Goal: Task Accomplishment & Management: Complete application form

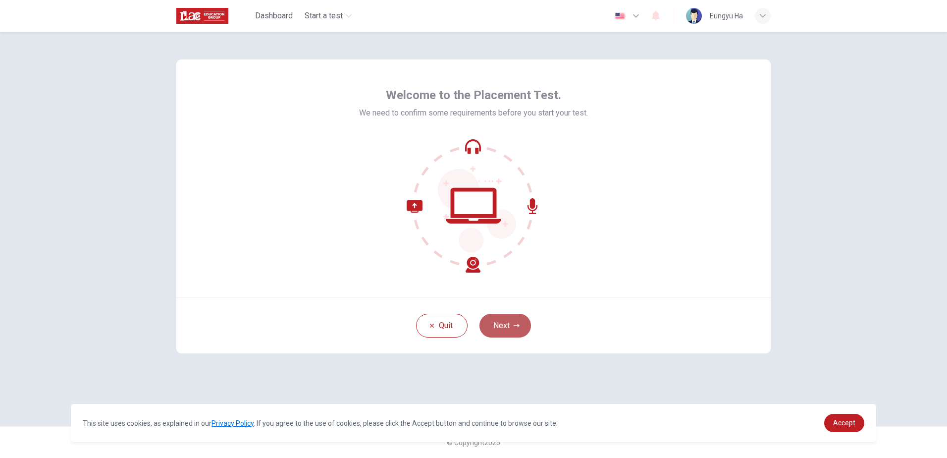
click at [515, 323] on icon "button" at bounding box center [517, 326] width 6 height 6
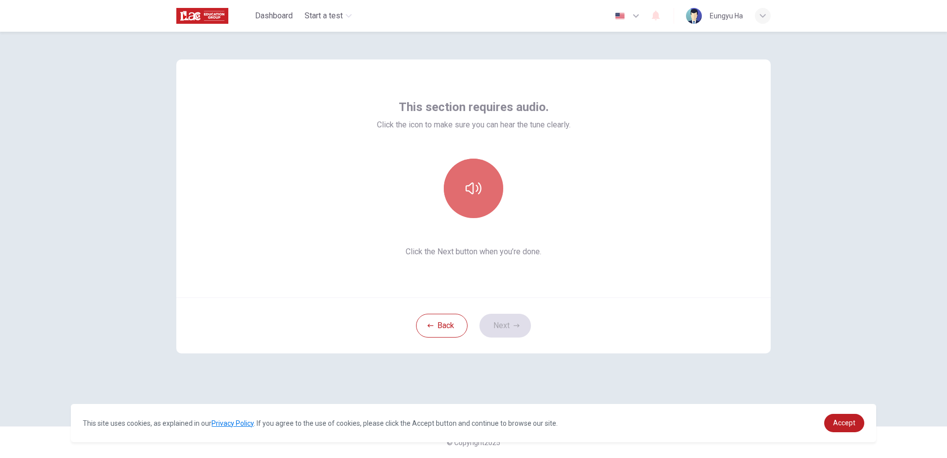
click at [474, 194] on icon "button" at bounding box center [474, 188] width 16 height 16
click at [521, 329] on button "Next" at bounding box center [506, 326] width 52 height 24
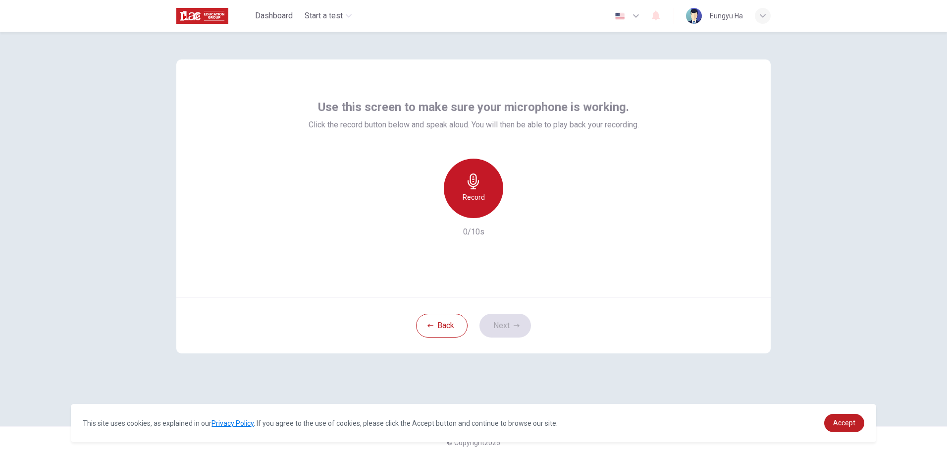
click at [492, 200] on div "Record" at bounding box center [473, 188] width 59 height 59
click at [519, 208] on icon "button" at bounding box center [519, 210] width 10 height 10
click at [523, 213] on icon "button" at bounding box center [519, 210] width 10 height 10
click at [526, 318] on button "Next" at bounding box center [506, 326] width 52 height 24
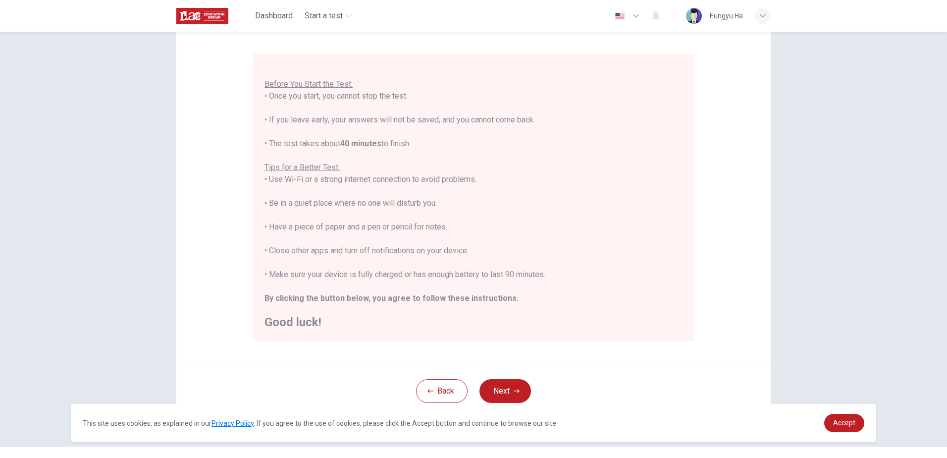
scroll to position [93, 0]
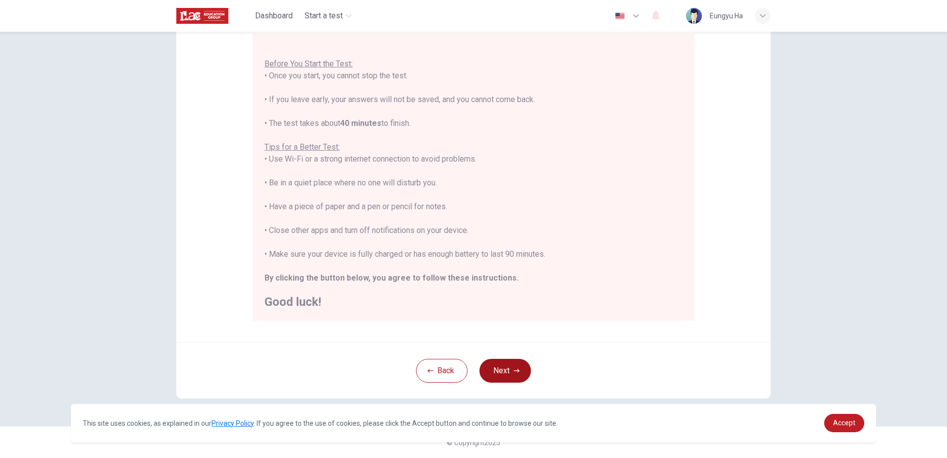
click at [514, 370] on icon "button" at bounding box center [517, 371] width 6 height 6
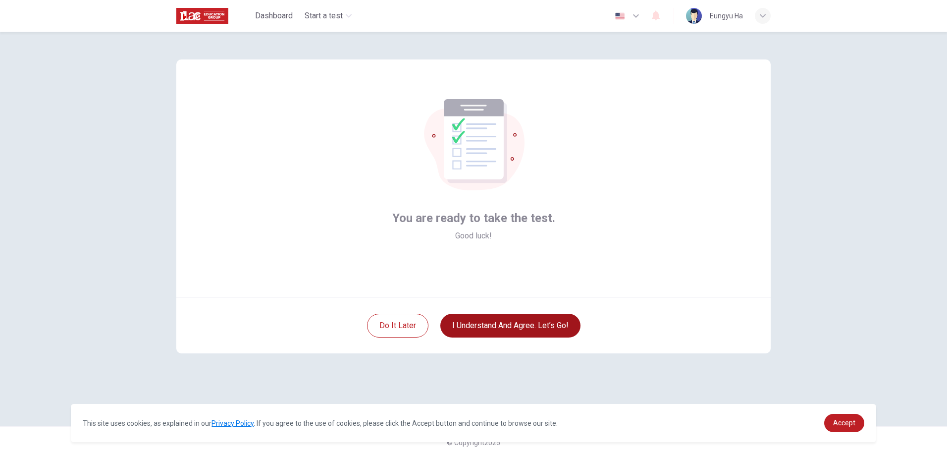
scroll to position [0, 0]
click at [530, 329] on button "I understand and agree. Let’s go!" at bounding box center [510, 326] width 140 height 24
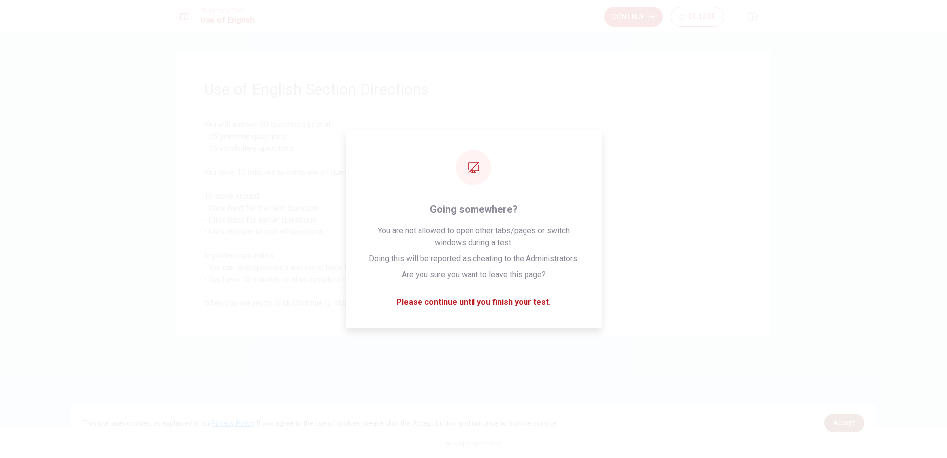
click at [842, 418] on link "Accept" at bounding box center [844, 423] width 40 height 18
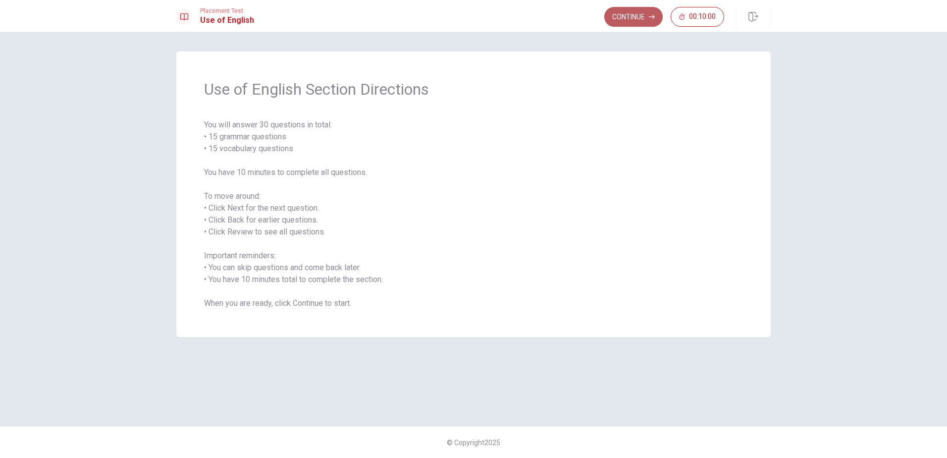
click at [631, 15] on button "Continue" at bounding box center [633, 17] width 58 height 20
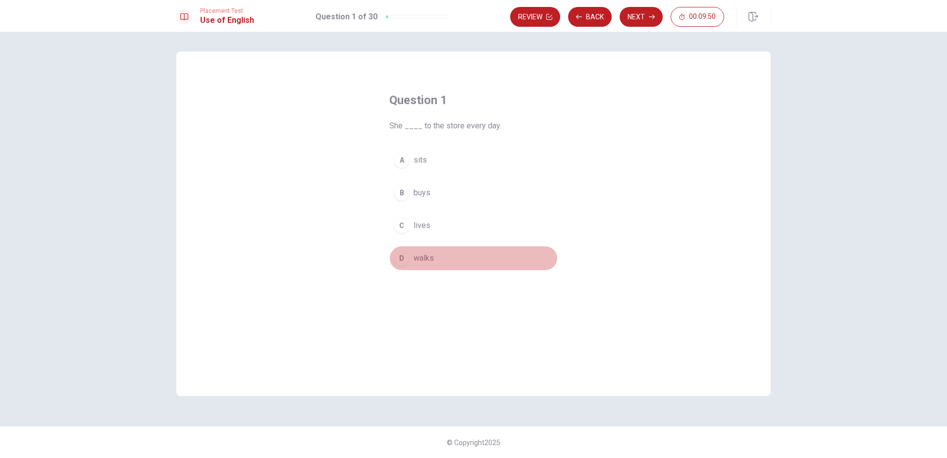
click at [400, 260] on div "D" at bounding box center [402, 258] width 16 height 16
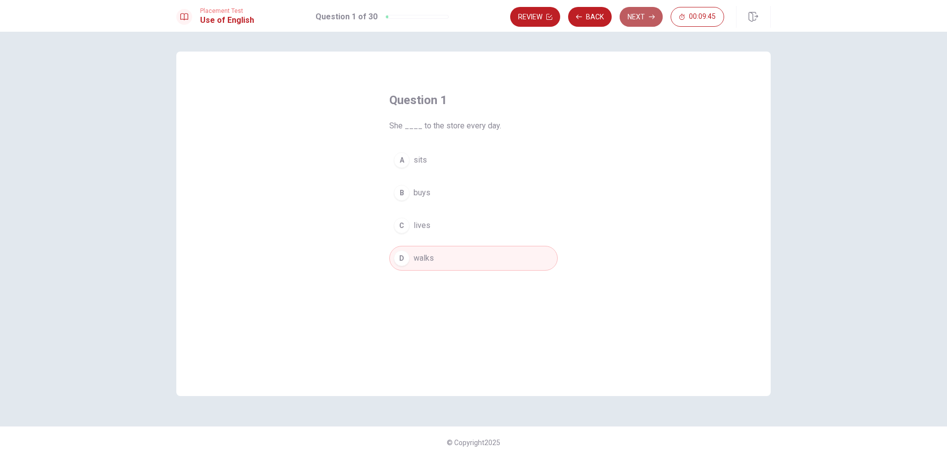
click at [641, 16] on button "Next" at bounding box center [641, 17] width 43 height 20
click at [402, 191] on div "B" at bounding box center [402, 193] width 16 height 16
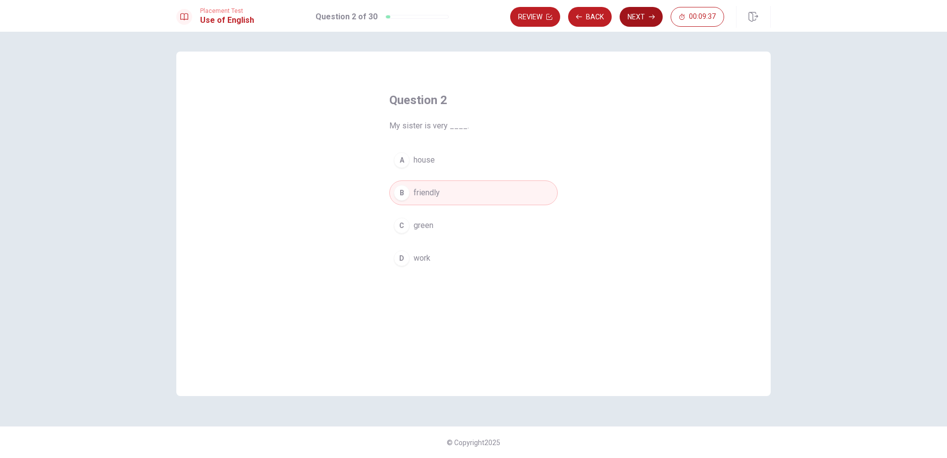
click at [644, 17] on button "Next" at bounding box center [641, 17] width 43 height 20
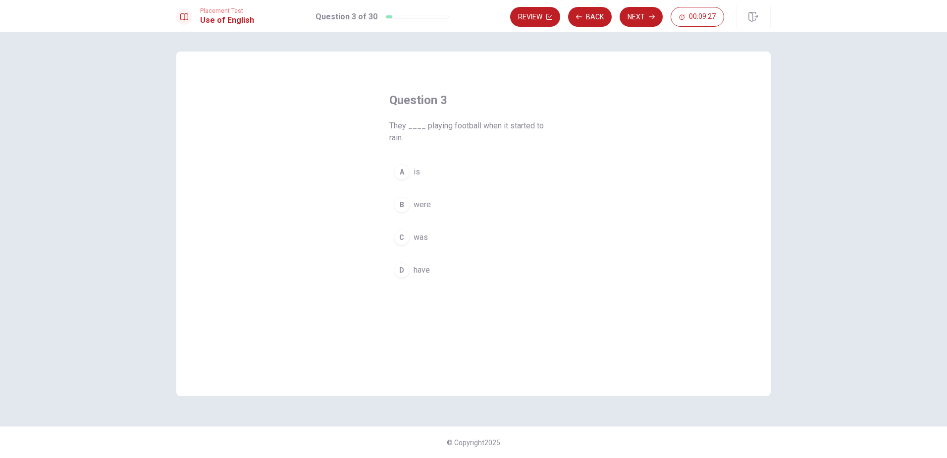
click at [402, 205] on div "B" at bounding box center [402, 205] width 16 height 16
click at [648, 16] on button "Next" at bounding box center [641, 17] width 43 height 20
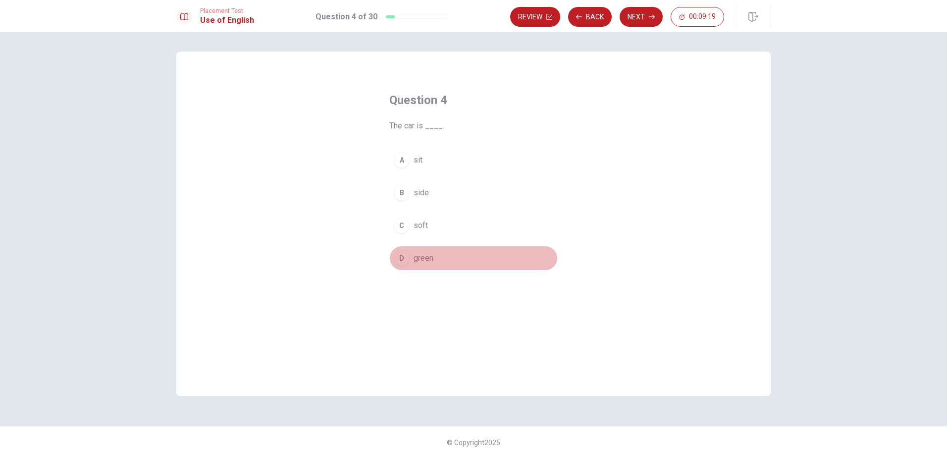
click at [403, 257] on div "D" at bounding box center [402, 258] width 16 height 16
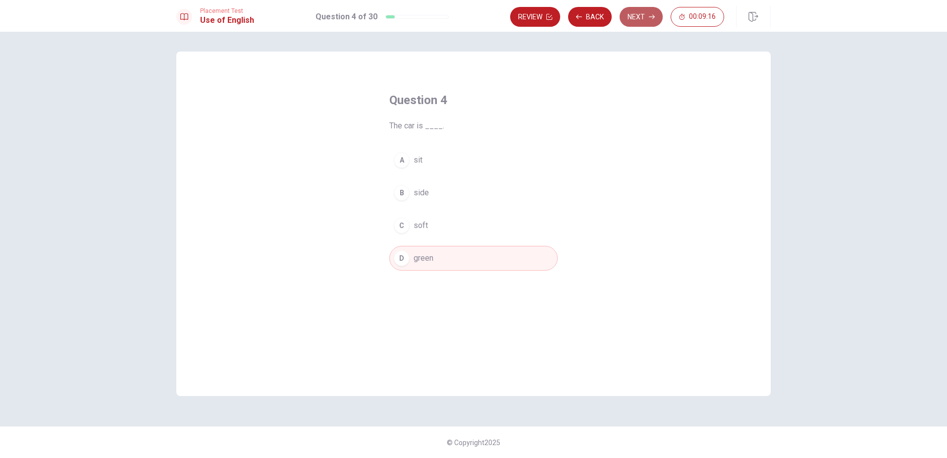
click at [637, 19] on button "Next" at bounding box center [641, 17] width 43 height 20
click at [401, 260] on div "D" at bounding box center [402, 258] width 16 height 16
click at [638, 16] on button "Next" at bounding box center [641, 17] width 43 height 20
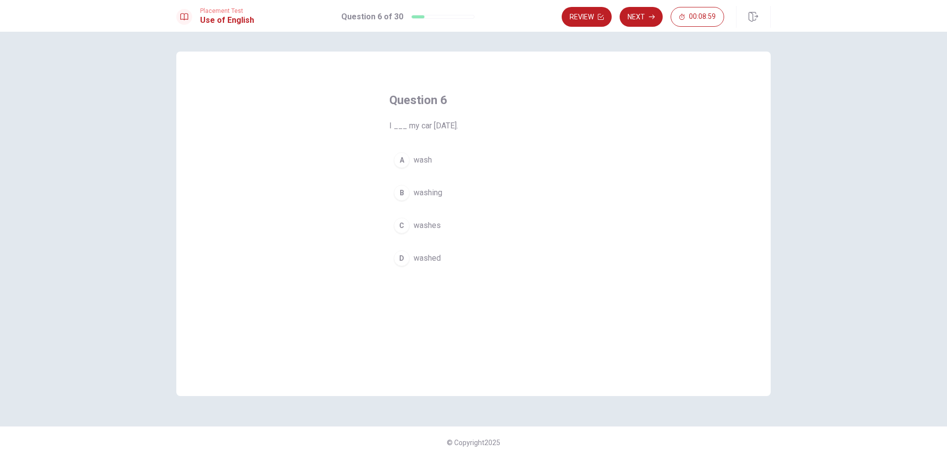
click at [403, 160] on div "A" at bounding box center [402, 160] width 16 height 16
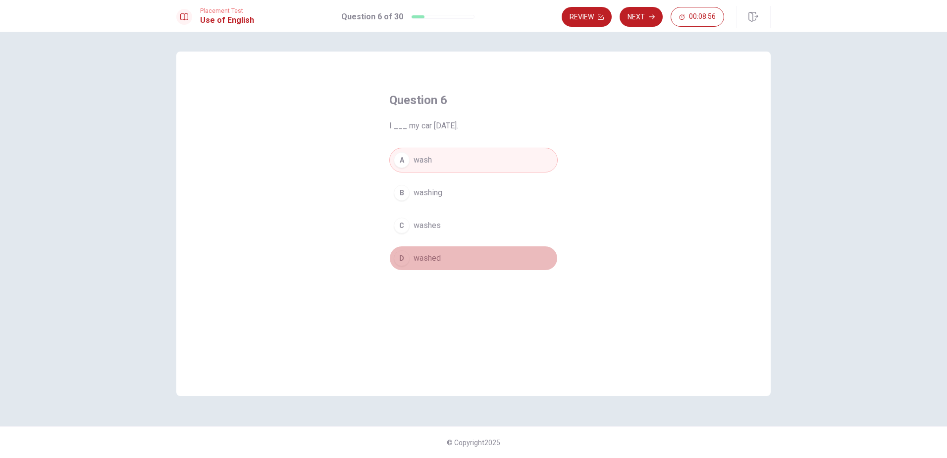
click at [403, 256] on div "D" at bounding box center [402, 258] width 16 height 16
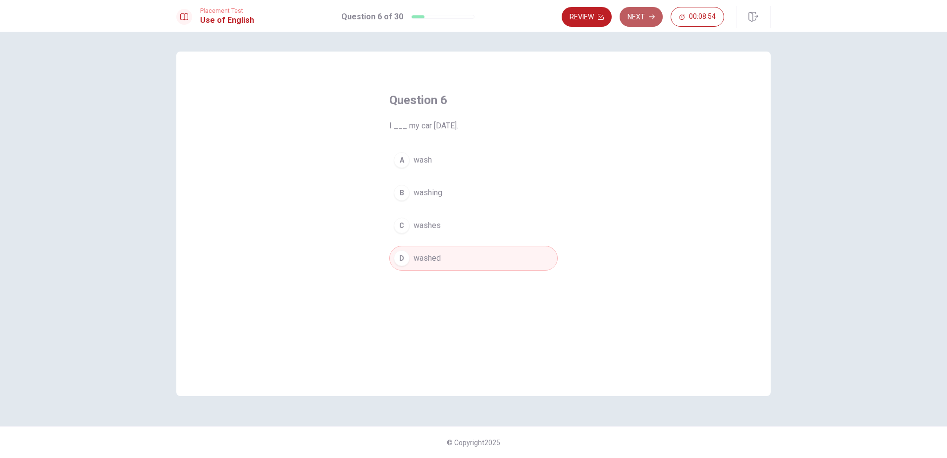
click at [648, 18] on button "Next" at bounding box center [641, 17] width 43 height 20
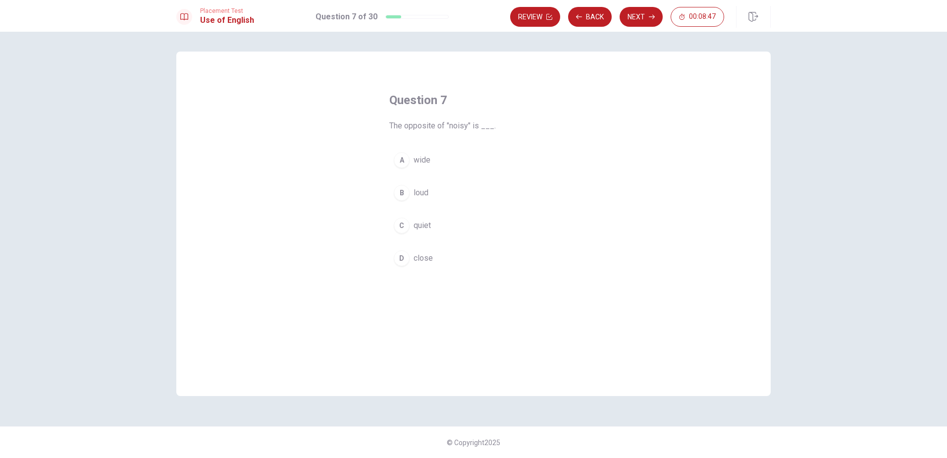
click at [406, 227] on div "C" at bounding box center [402, 226] width 16 height 16
click at [641, 17] on button "Next" at bounding box center [641, 17] width 43 height 20
click at [400, 162] on div "A" at bounding box center [402, 160] width 16 height 16
click at [635, 15] on button "Next" at bounding box center [641, 17] width 43 height 20
click at [405, 260] on div "D" at bounding box center [402, 258] width 16 height 16
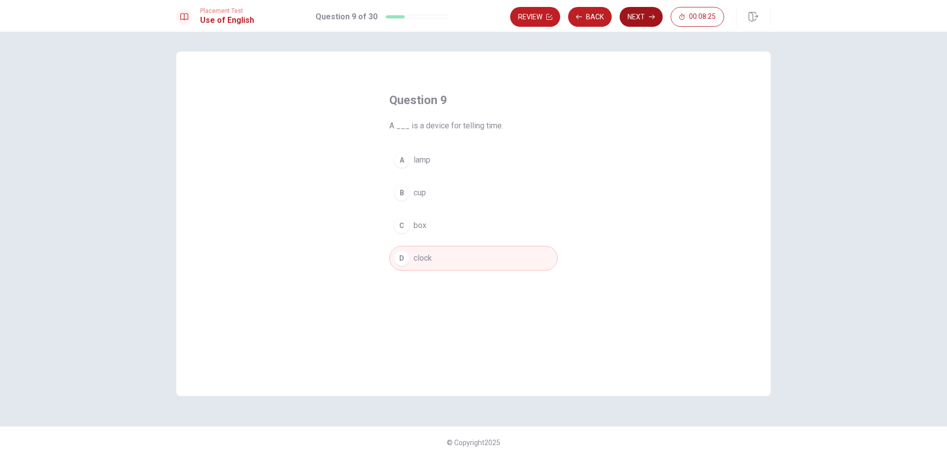
click at [649, 16] on button "Next" at bounding box center [641, 17] width 43 height 20
click at [401, 194] on div "B" at bounding box center [402, 193] width 16 height 16
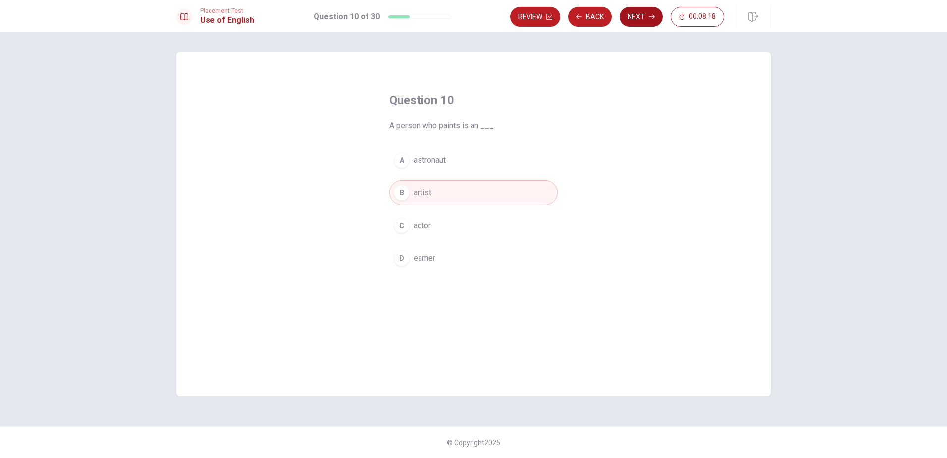
click at [645, 15] on button "Next" at bounding box center [641, 17] width 43 height 20
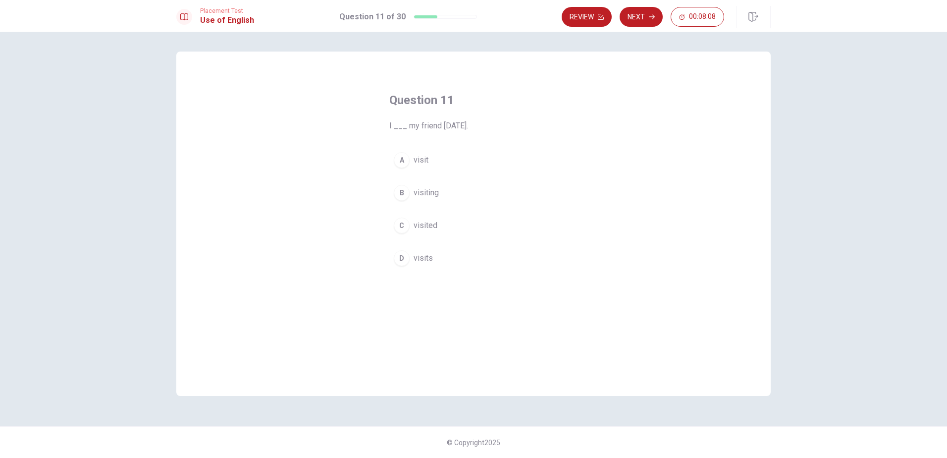
click at [403, 226] on div "C" at bounding box center [402, 226] width 16 height 16
click at [647, 18] on button "Next" at bounding box center [641, 17] width 43 height 20
click at [402, 191] on div "B" at bounding box center [402, 193] width 16 height 16
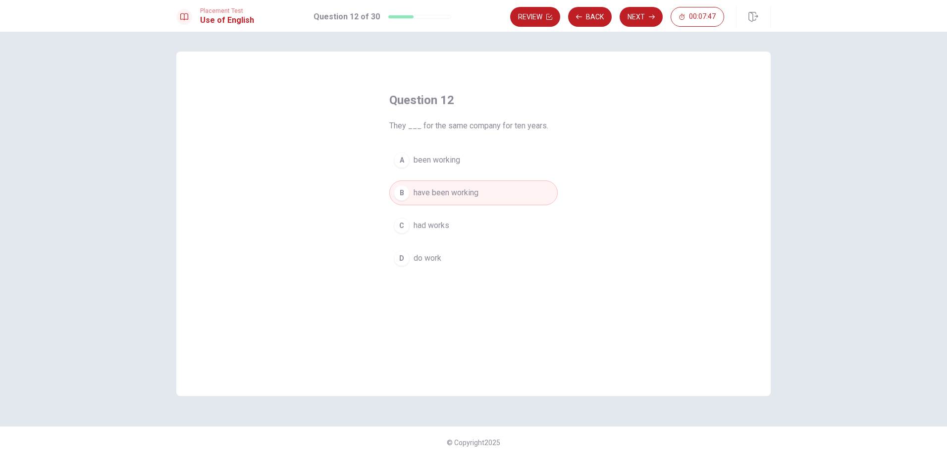
click at [405, 228] on div "C" at bounding box center [402, 226] width 16 height 16
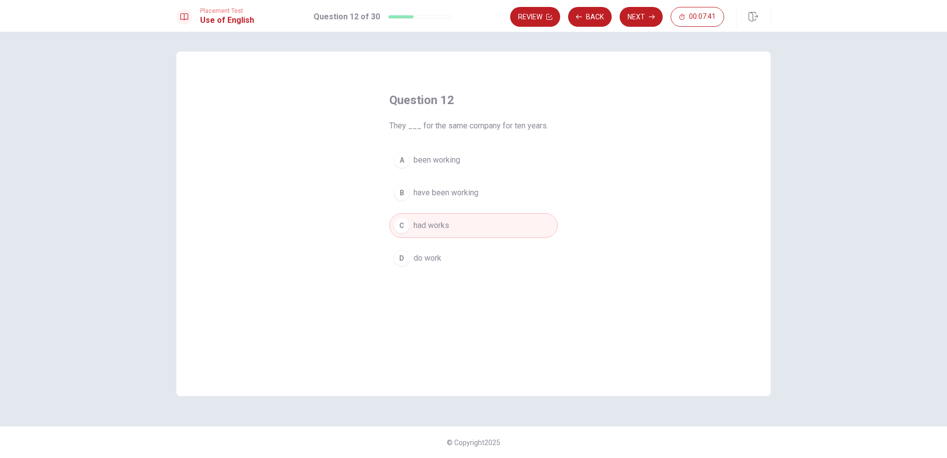
click at [399, 197] on div "B" at bounding box center [402, 193] width 16 height 16
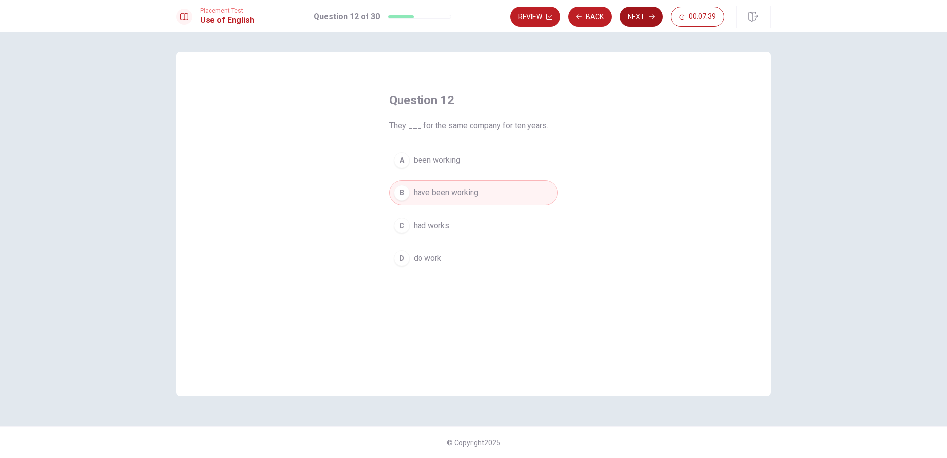
click at [642, 13] on button "Next" at bounding box center [641, 17] width 43 height 20
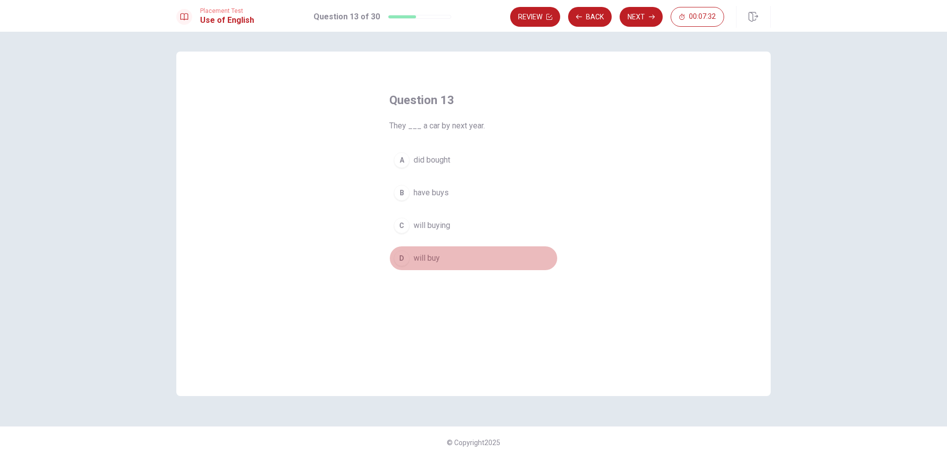
click at [402, 263] on div "D" at bounding box center [402, 258] width 16 height 16
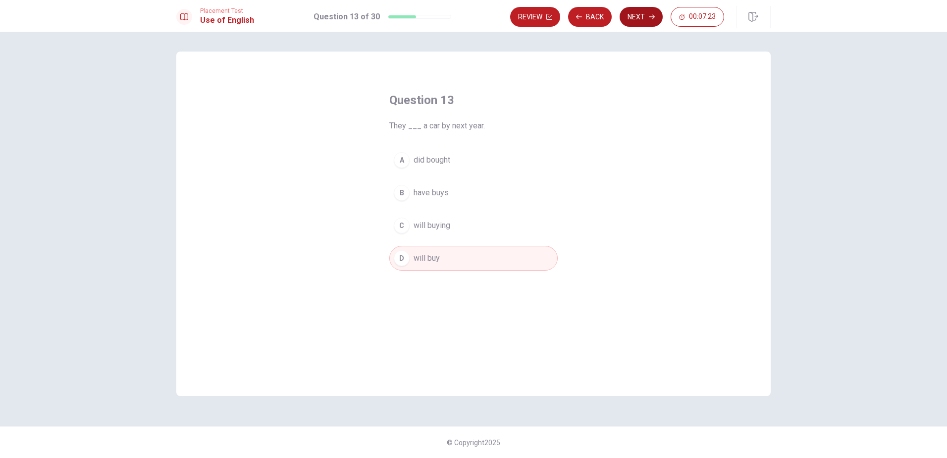
click at [640, 19] on button "Next" at bounding box center [641, 17] width 43 height 20
click at [402, 160] on div "A" at bounding box center [402, 160] width 16 height 16
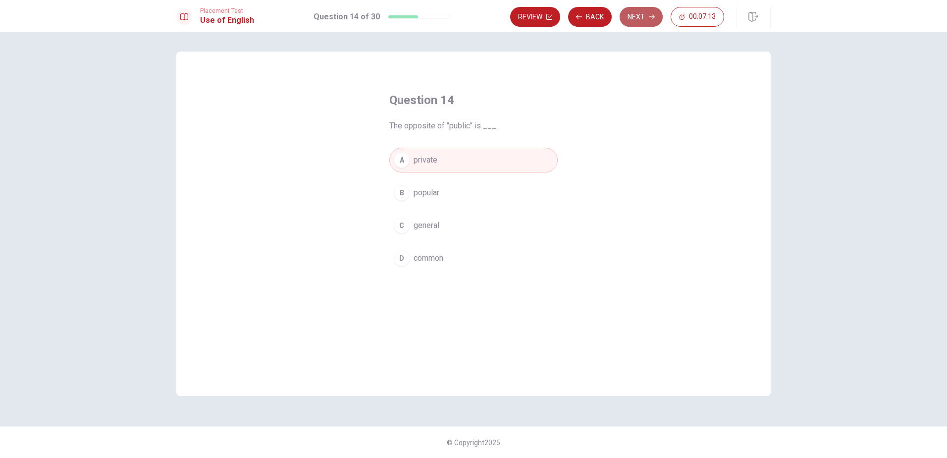
click at [650, 20] on button "Next" at bounding box center [641, 17] width 43 height 20
click at [398, 266] on button "D Return" at bounding box center [473, 258] width 168 height 25
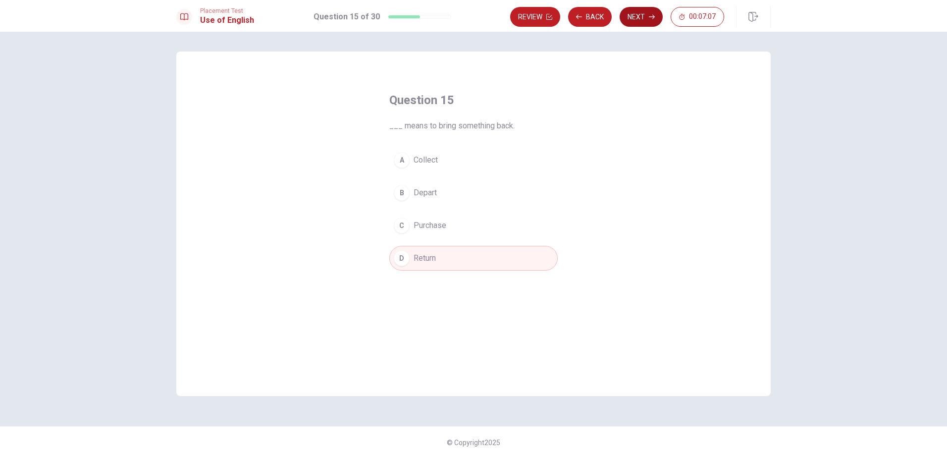
click at [653, 21] on button "Next" at bounding box center [641, 17] width 43 height 20
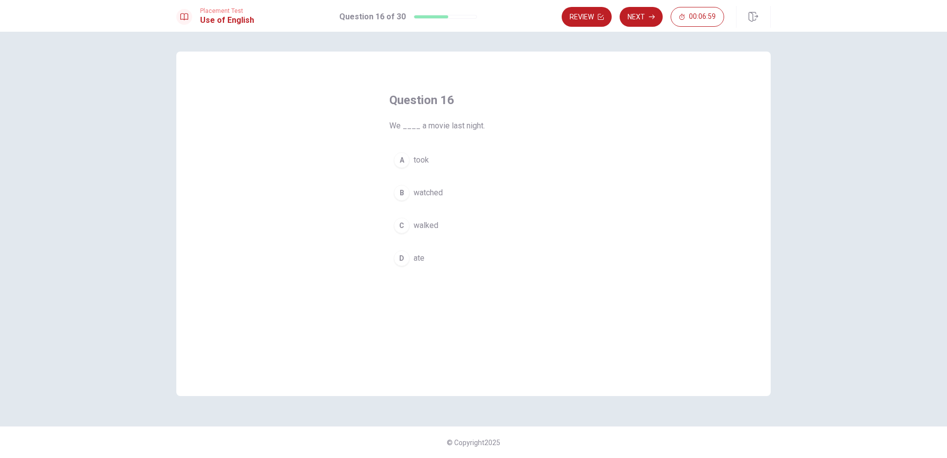
click at [403, 157] on div "A" at bounding box center [402, 160] width 16 height 16
click at [402, 192] on div "B" at bounding box center [402, 193] width 16 height 16
click at [644, 19] on button "Next" at bounding box center [641, 17] width 43 height 20
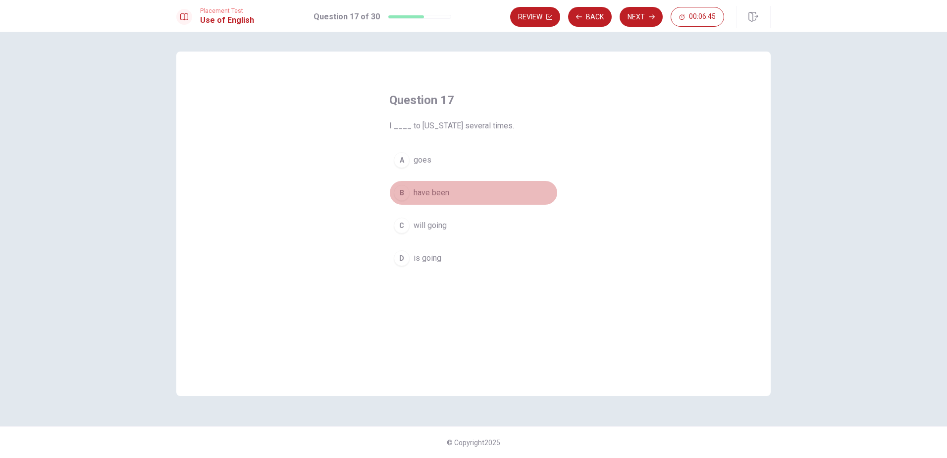
click at [399, 194] on div "B" at bounding box center [402, 193] width 16 height 16
click at [641, 18] on button "Next" at bounding box center [641, 17] width 43 height 20
click at [400, 255] on div "D" at bounding box center [402, 258] width 16 height 16
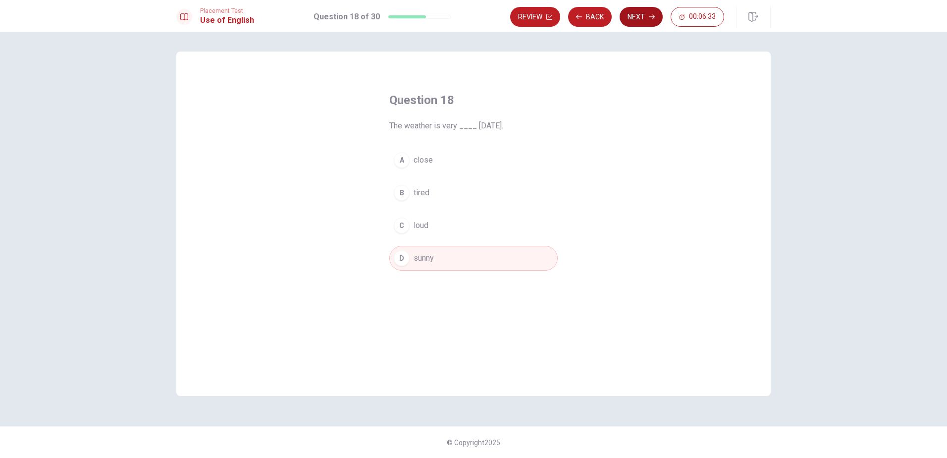
click at [638, 17] on button "Next" at bounding box center [641, 17] width 43 height 20
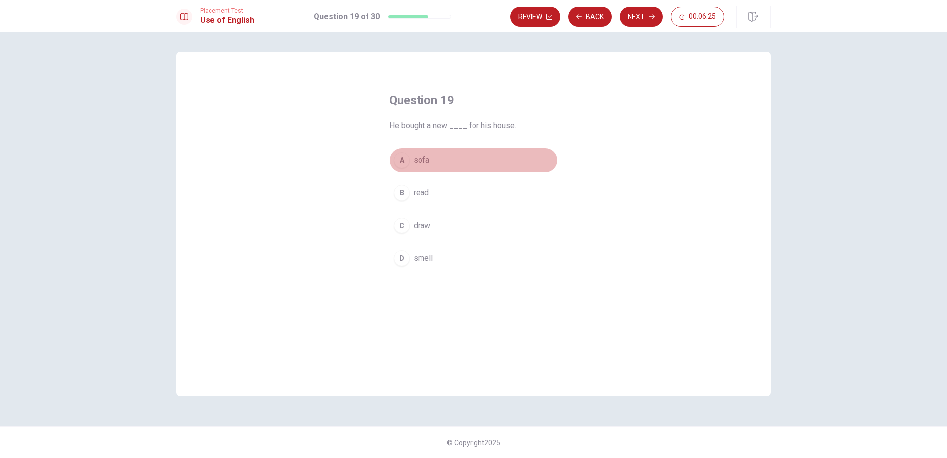
click at [400, 163] on div "A" at bounding box center [402, 160] width 16 height 16
click at [598, 17] on button "Back" at bounding box center [590, 17] width 44 height 20
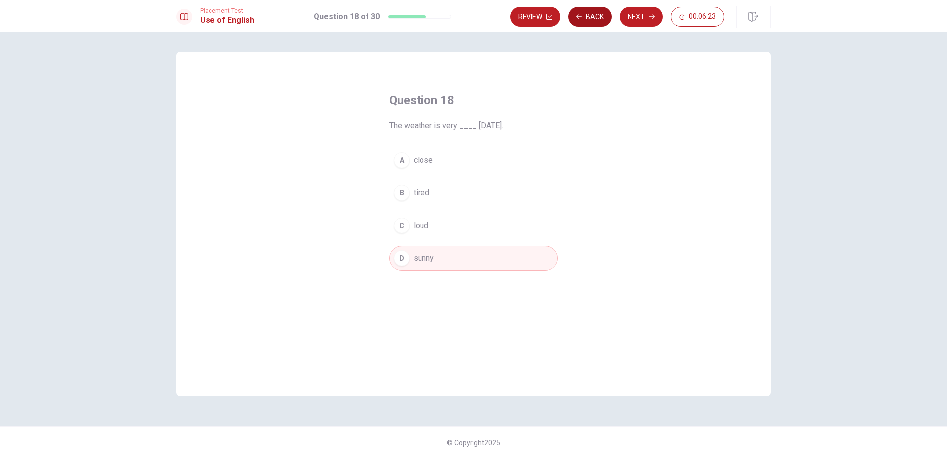
click at [598, 18] on button "Back" at bounding box center [590, 17] width 44 height 20
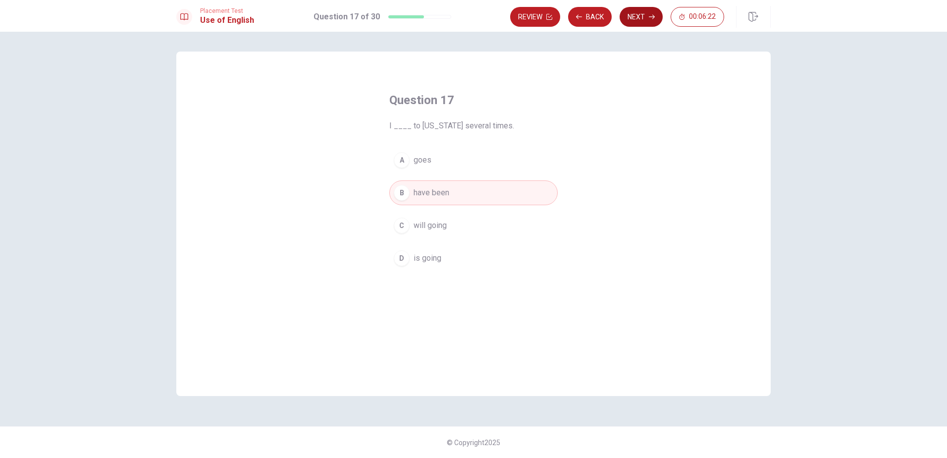
click at [630, 16] on button "Next" at bounding box center [641, 17] width 43 height 20
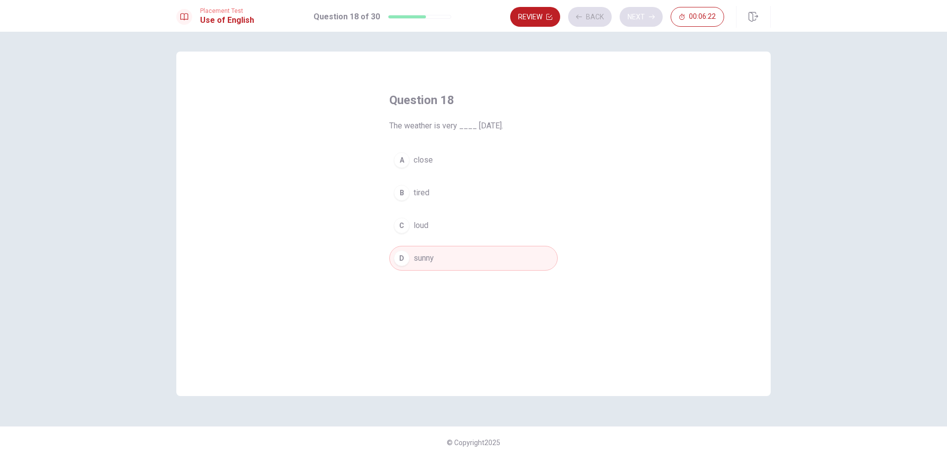
click at [630, 16] on div "Review Back Next 00:06:22" at bounding box center [617, 17] width 214 height 20
click at [650, 20] on button "Next" at bounding box center [641, 17] width 43 height 20
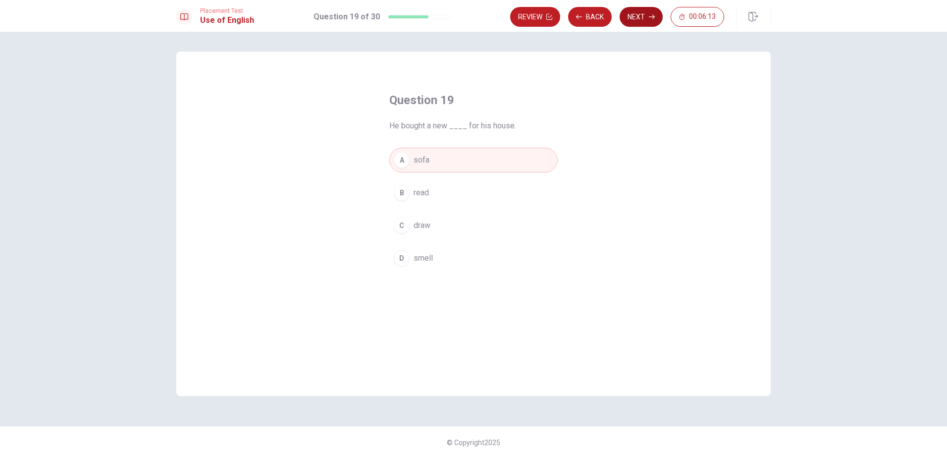
click at [638, 18] on button "Next" at bounding box center [641, 17] width 43 height 20
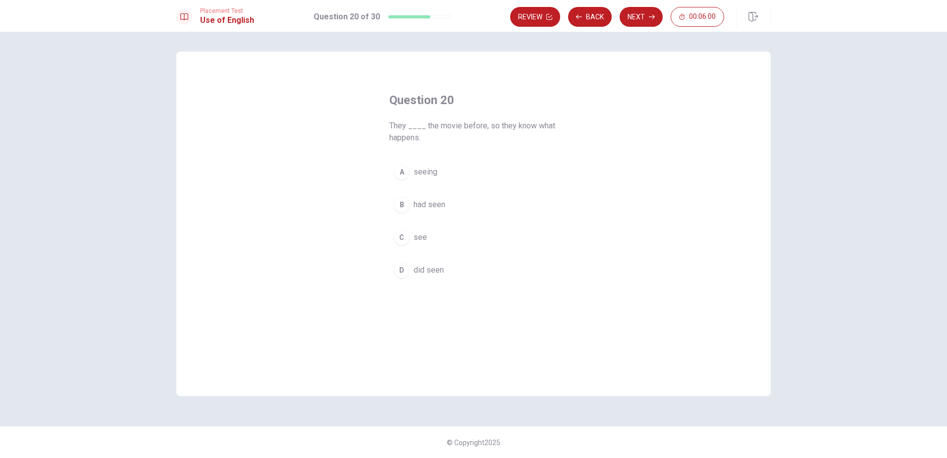
click at [403, 204] on div "B" at bounding box center [402, 205] width 16 height 16
click at [646, 18] on button "Next" at bounding box center [641, 17] width 43 height 20
click at [405, 224] on div "C" at bounding box center [402, 226] width 16 height 16
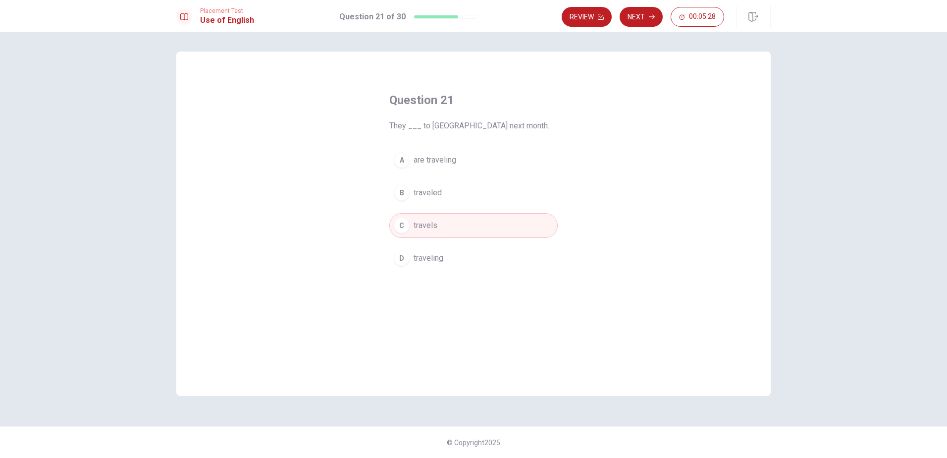
click at [402, 160] on div "A" at bounding box center [402, 160] width 16 height 16
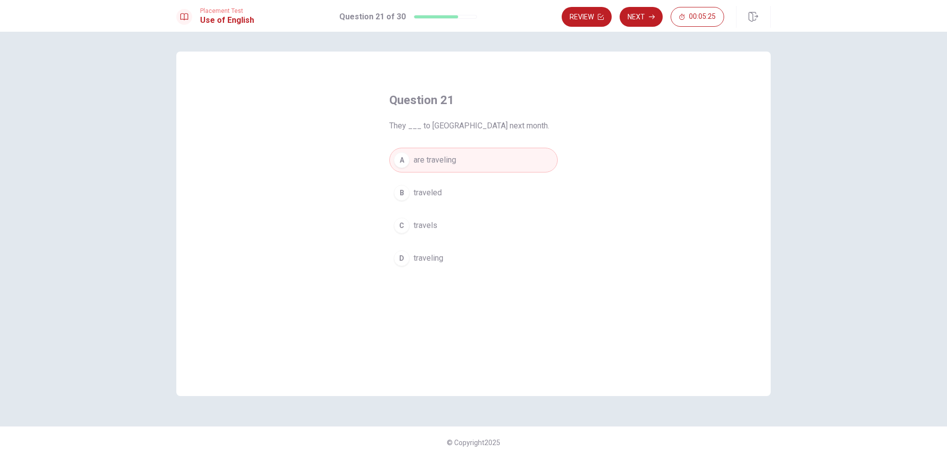
click at [432, 191] on span "traveled" at bounding box center [428, 193] width 28 height 12
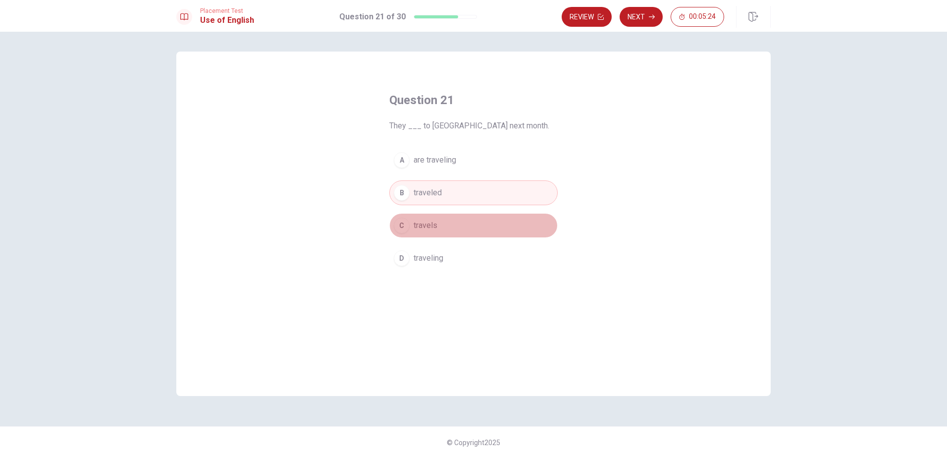
click at [448, 225] on button "C travels" at bounding box center [473, 225] width 168 height 25
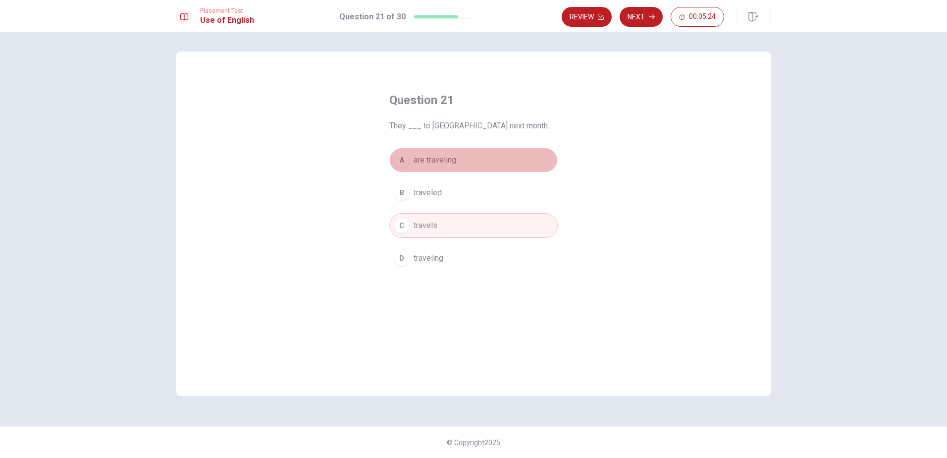
click at [459, 152] on button "A are traveling" at bounding box center [473, 160] width 168 height 25
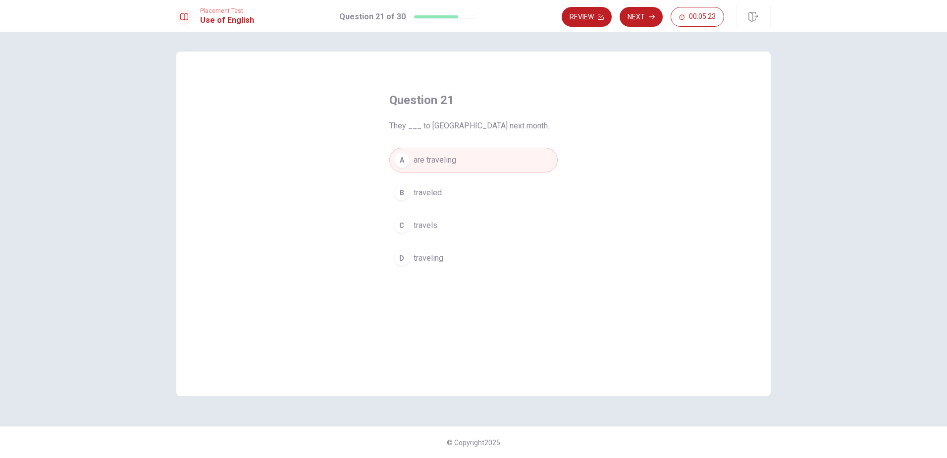
click at [471, 228] on button "C travels" at bounding box center [473, 225] width 168 height 25
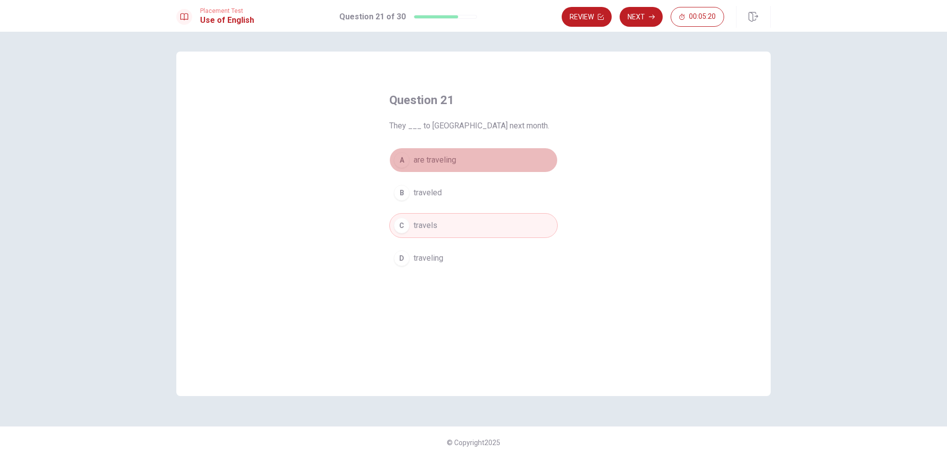
click at [465, 160] on button "A are traveling" at bounding box center [473, 160] width 168 height 25
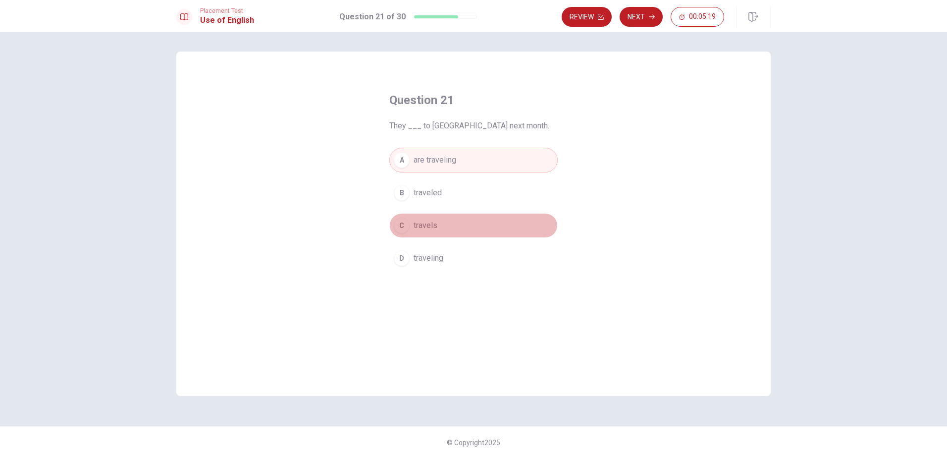
click at [457, 233] on button "C travels" at bounding box center [473, 225] width 168 height 25
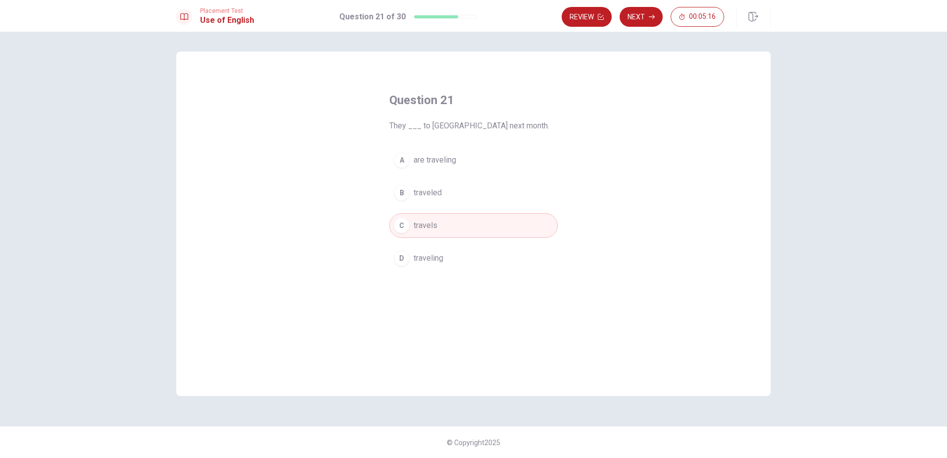
click at [465, 159] on button "A are traveling" at bounding box center [473, 160] width 168 height 25
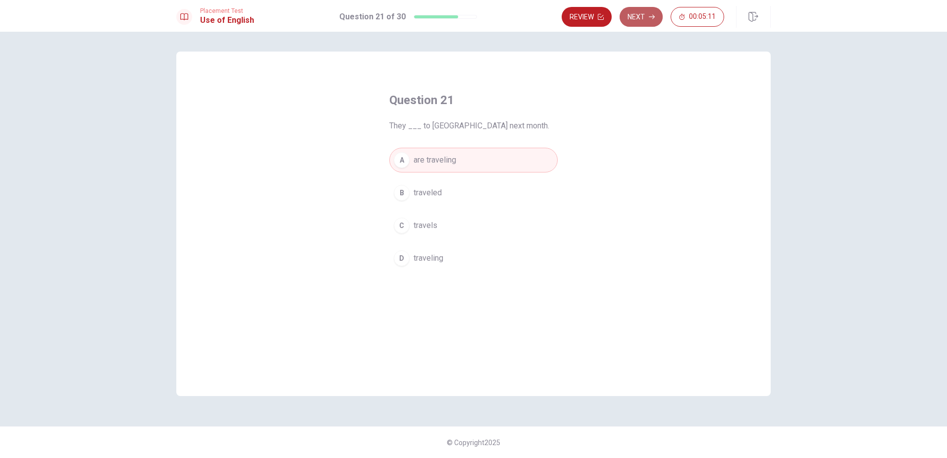
click at [644, 19] on button "Next" at bounding box center [641, 17] width 43 height 20
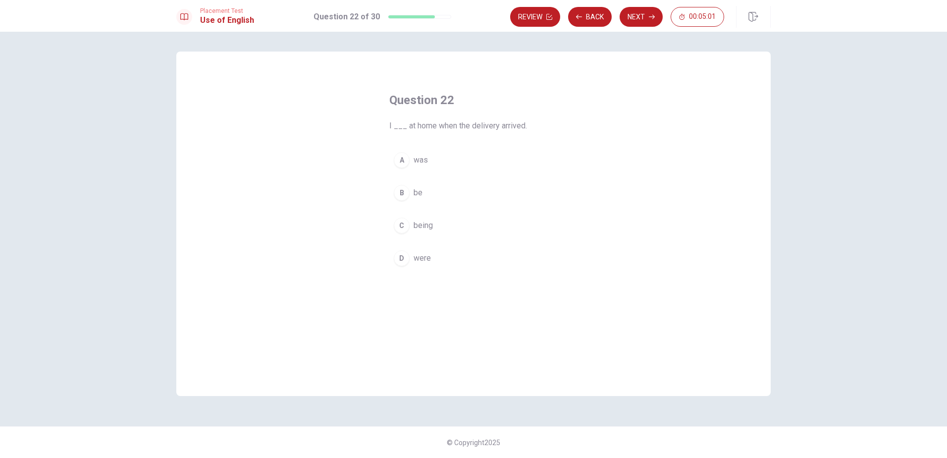
click at [399, 162] on div "A" at bounding box center [402, 160] width 16 height 16
click at [638, 18] on button "Next" at bounding box center [641, 17] width 43 height 20
click at [403, 259] on div "D" at bounding box center [402, 258] width 16 height 16
click at [639, 19] on button "Next" at bounding box center [641, 17] width 43 height 20
click at [406, 191] on div "B" at bounding box center [402, 193] width 16 height 16
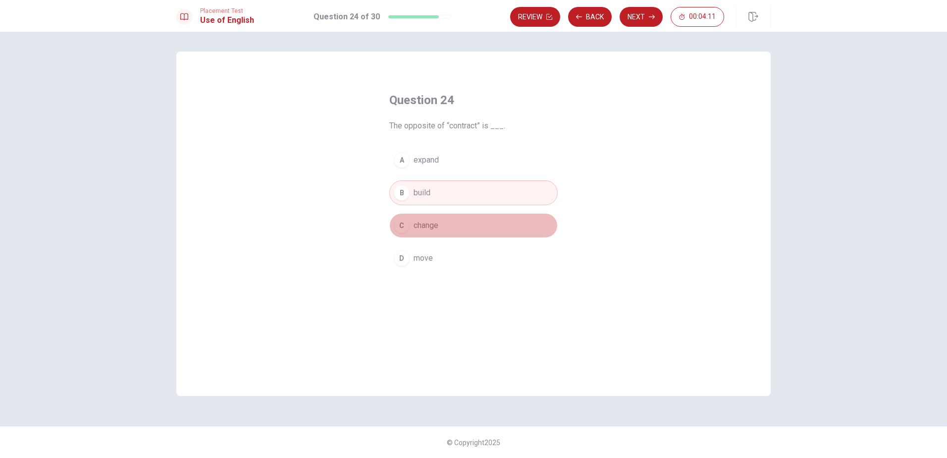
click at [405, 222] on div "C" at bounding box center [402, 226] width 16 height 16
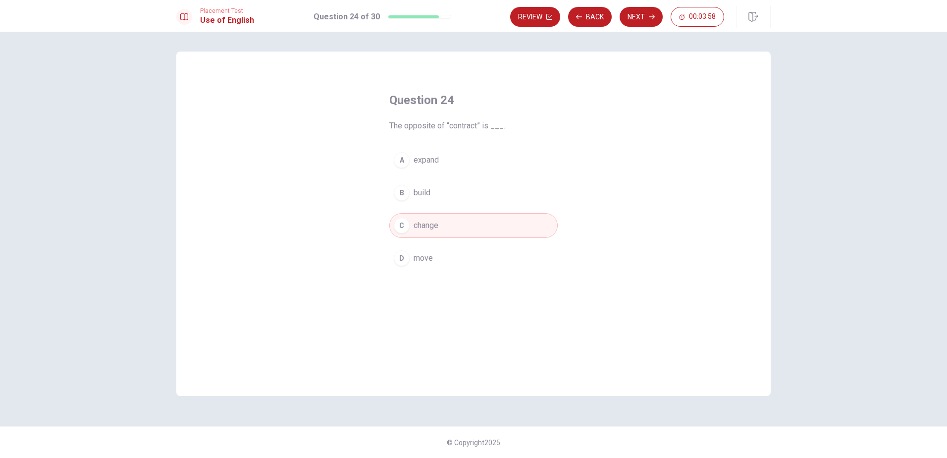
click at [438, 158] on span "expand" at bounding box center [426, 160] width 25 height 12
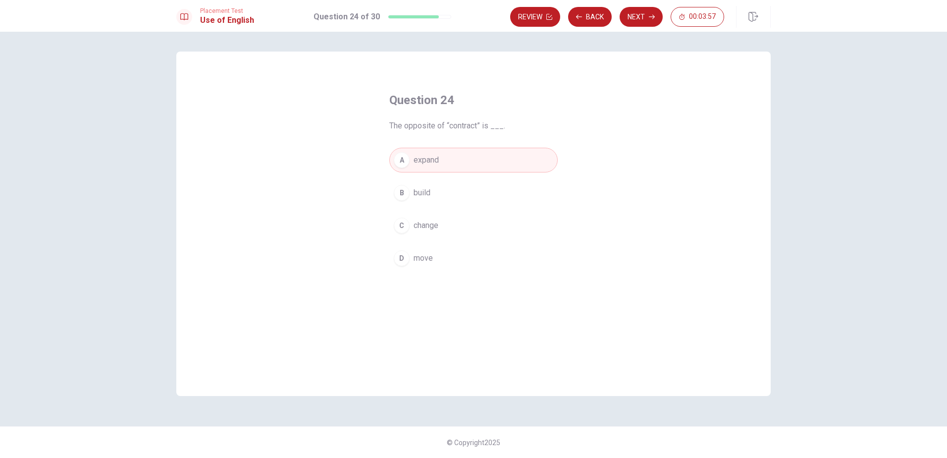
click at [437, 195] on button "B build" at bounding box center [473, 192] width 168 height 25
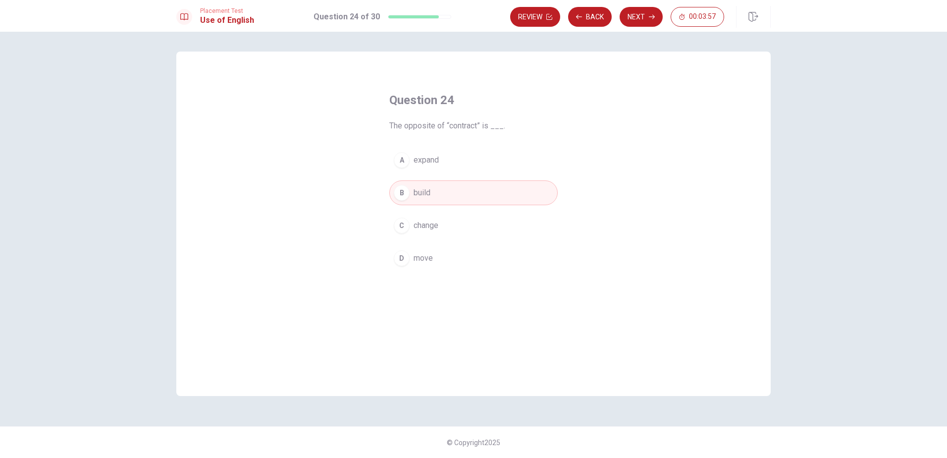
click at [441, 230] on button "C change" at bounding box center [473, 225] width 168 height 25
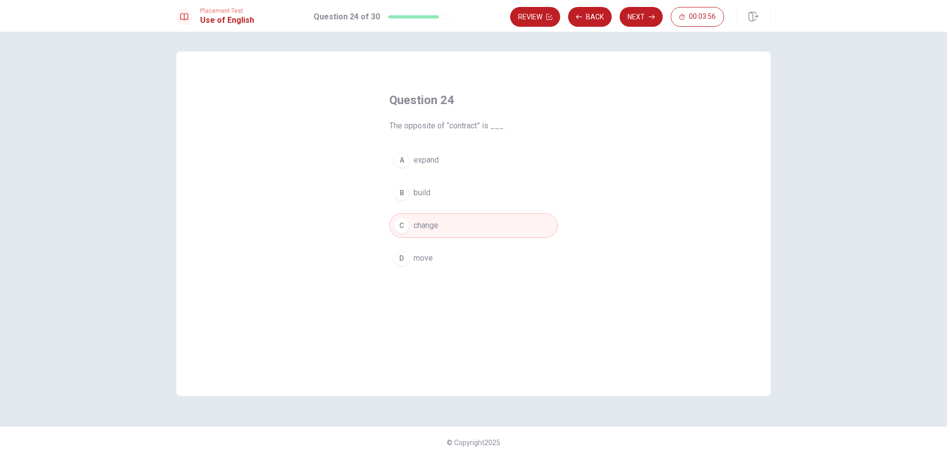
click at [466, 267] on button "D move" at bounding box center [473, 258] width 168 height 25
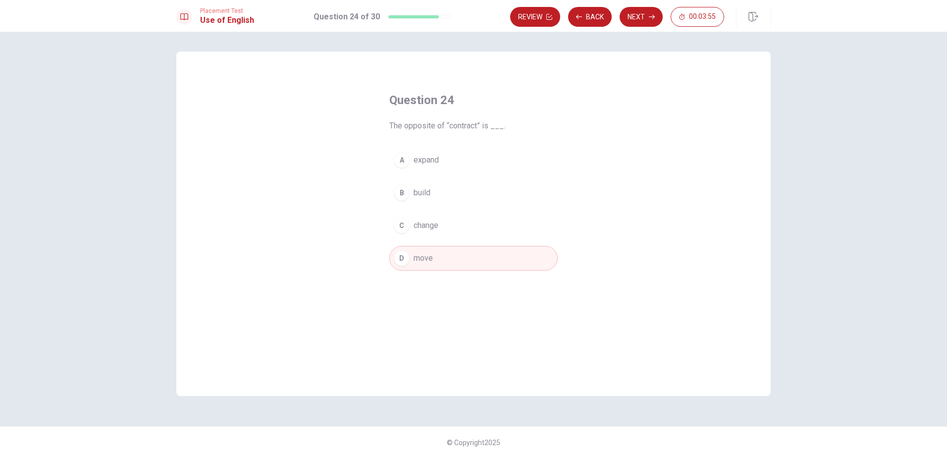
click at [506, 224] on button "C change" at bounding box center [473, 225] width 168 height 25
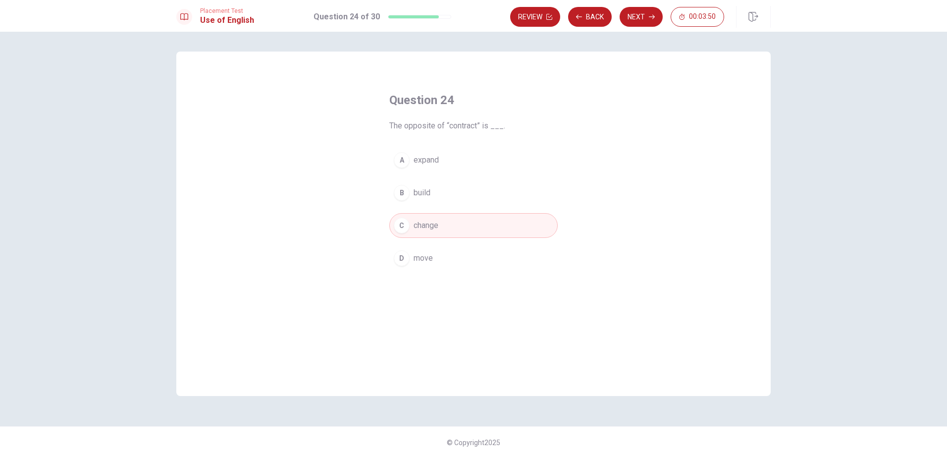
click at [470, 159] on button "A expand" at bounding box center [473, 160] width 168 height 25
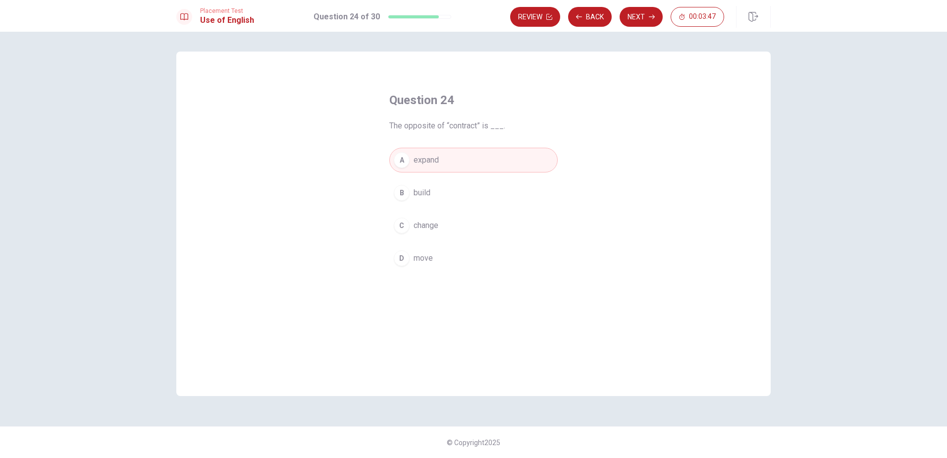
click at [464, 191] on button "B build" at bounding box center [473, 192] width 168 height 25
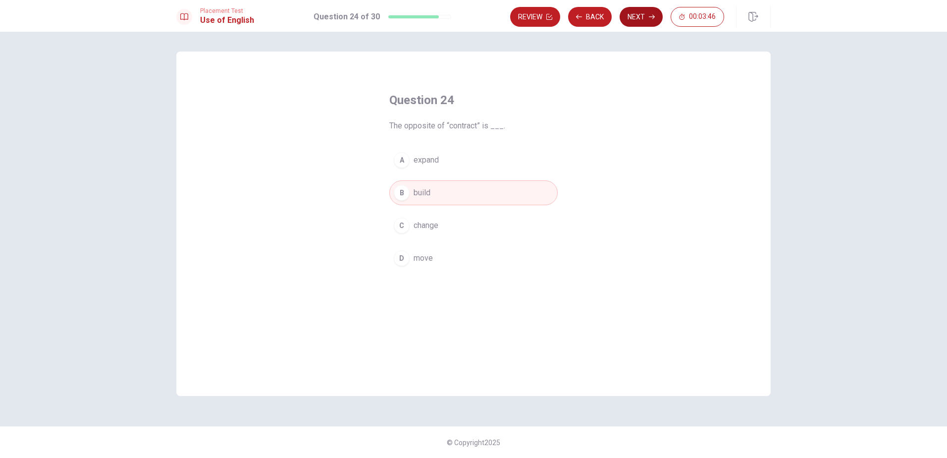
click at [648, 19] on button "Next" at bounding box center [641, 17] width 43 height 20
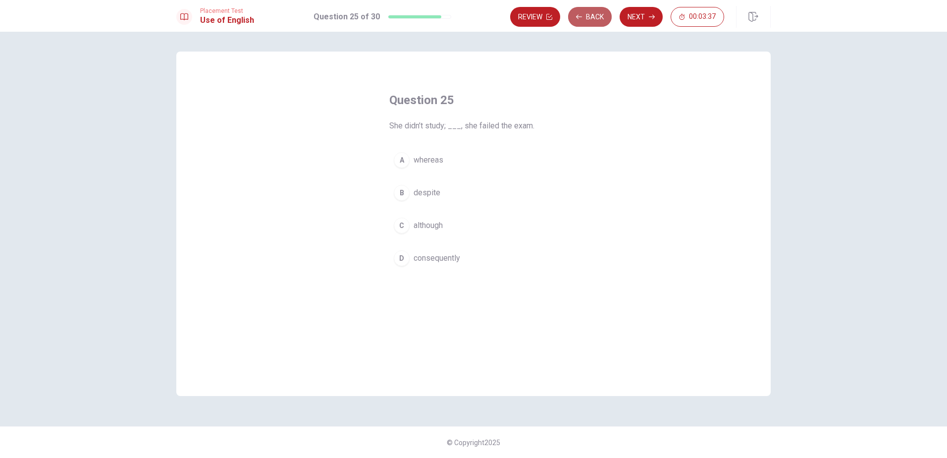
click at [587, 21] on button "Back" at bounding box center [590, 17] width 44 height 20
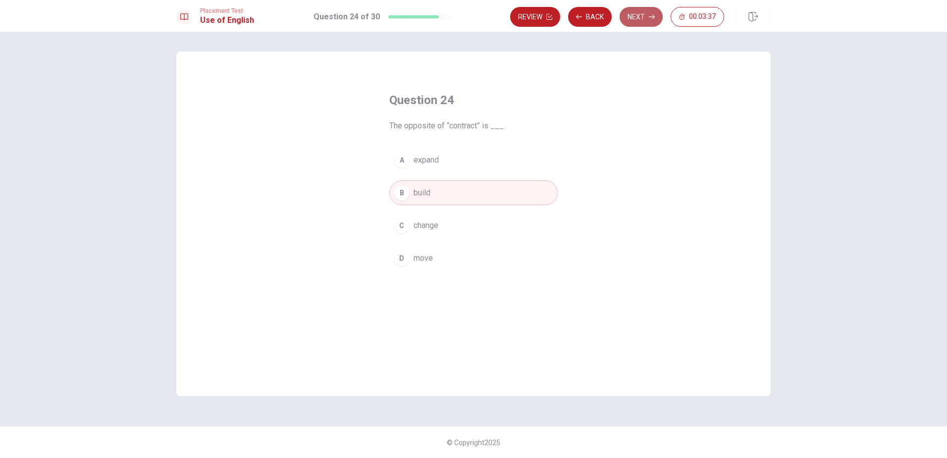
click at [650, 19] on icon "button" at bounding box center [652, 17] width 6 height 6
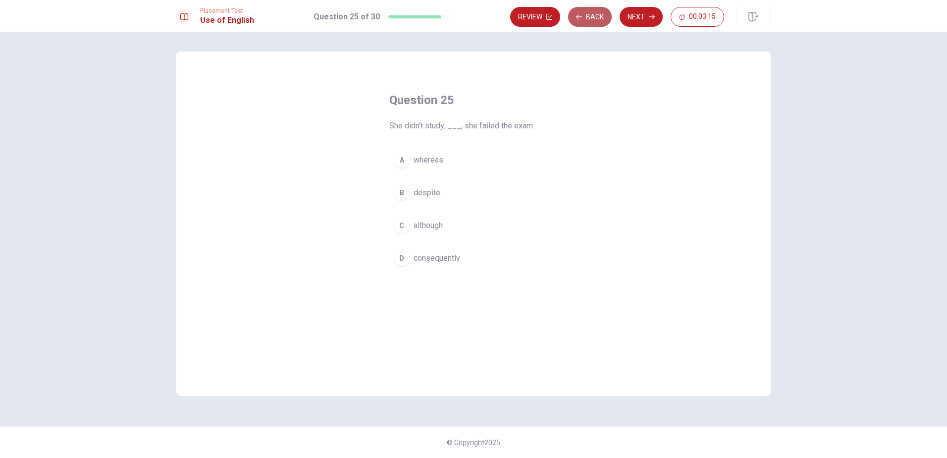
click at [591, 20] on button "Back" at bounding box center [590, 17] width 44 height 20
click at [454, 160] on button "A expand" at bounding box center [473, 160] width 168 height 25
click at [646, 15] on button "Next" at bounding box center [641, 17] width 43 height 20
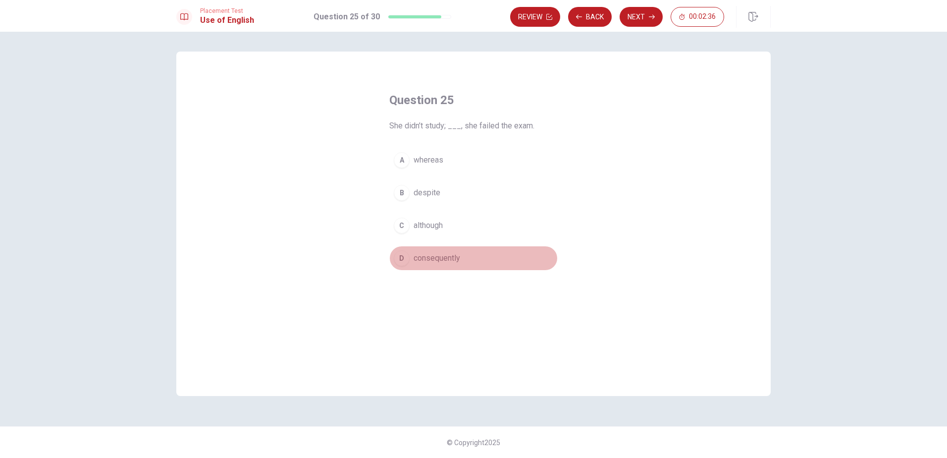
click at [458, 260] on span "consequently" at bounding box center [437, 258] width 47 height 12
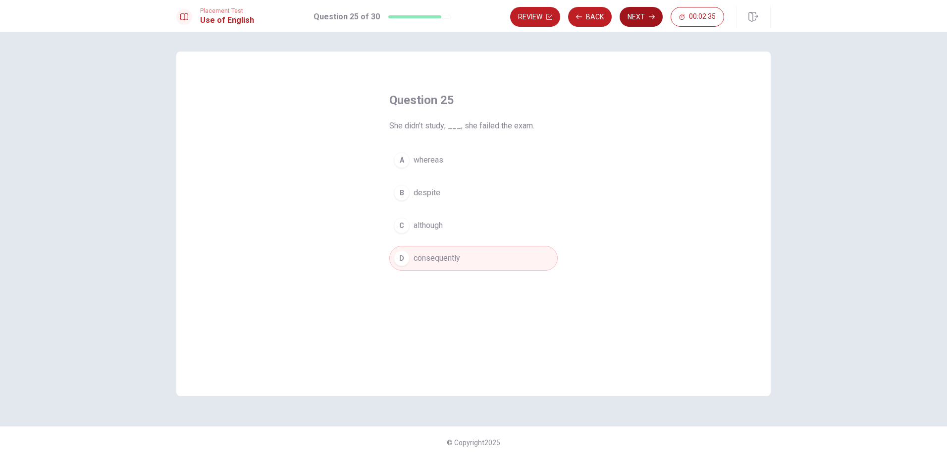
click at [642, 19] on button "Next" at bounding box center [641, 17] width 43 height 20
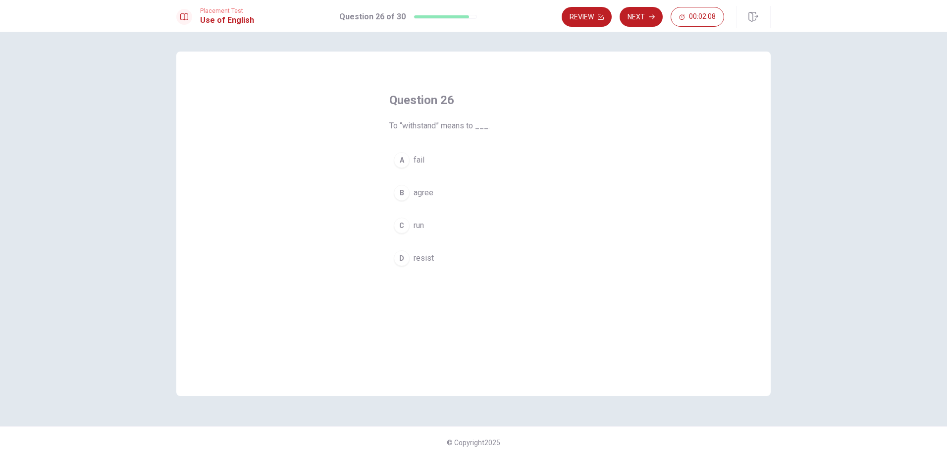
click at [428, 191] on span "agree" at bounding box center [424, 193] width 20 height 12
click at [646, 15] on button "Next" at bounding box center [641, 17] width 43 height 20
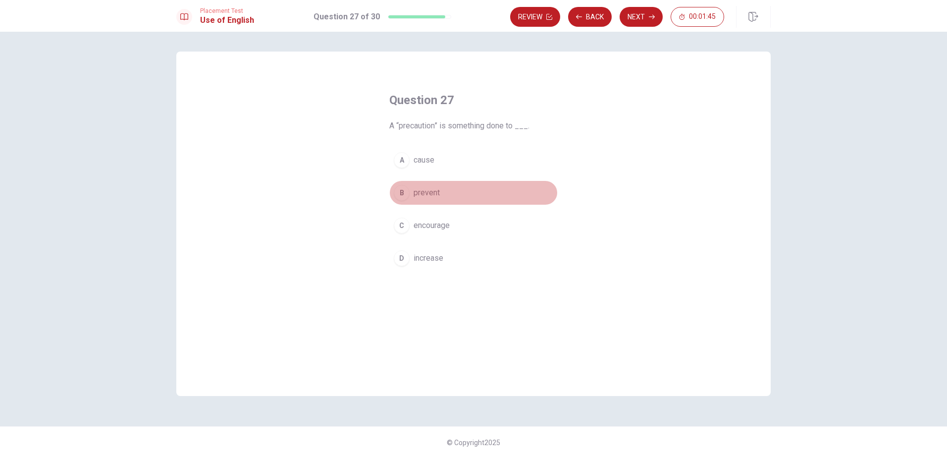
click at [403, 188] on div "B" at bounding box center [402, 193] width 16 height 16
click at [640, 20] on button "Next" at bounding box center [641, 17] width 43 height 20
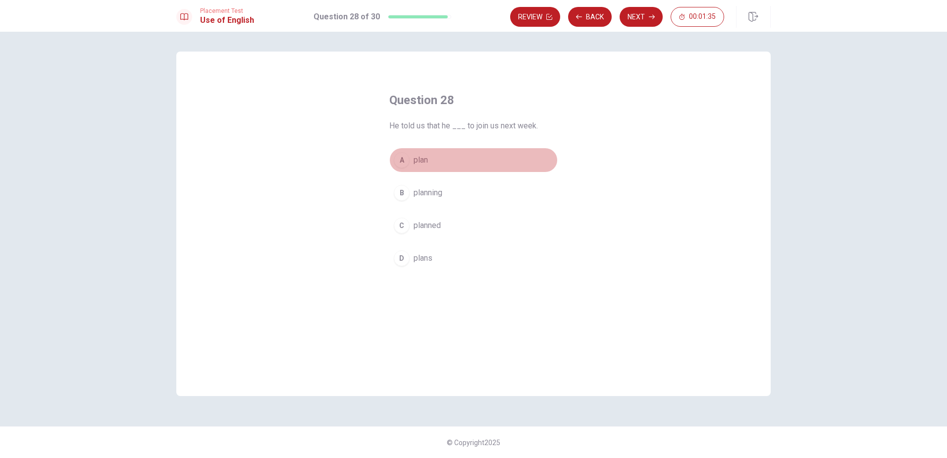
click at [405, 163] on div "A" at bounding box center [402, 160] width 16 height 16
click at [422, 258] on span "plans" at bounding box center [423, 258] width 19 height 12
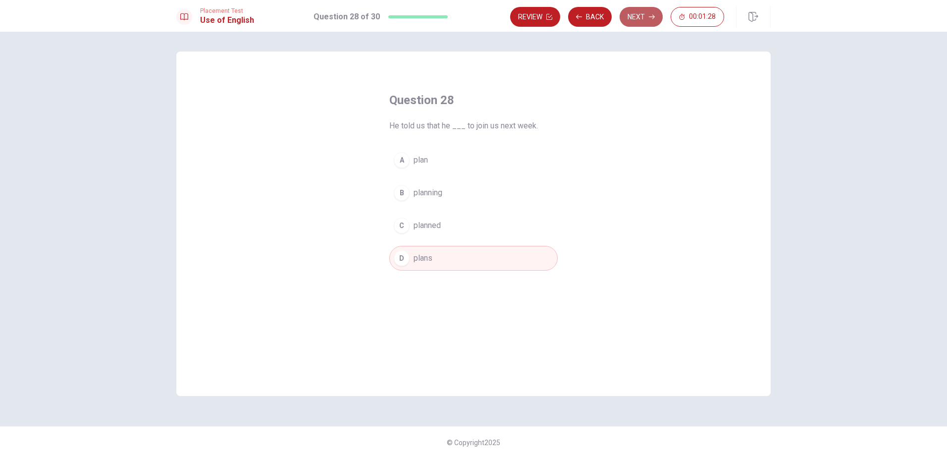
click at [644, 16] on button "Next" at bounding box center [641, 17] width 43 height 20
click at [403, 192] on div "B" at bounding box center [402, 193] width 16 height 16
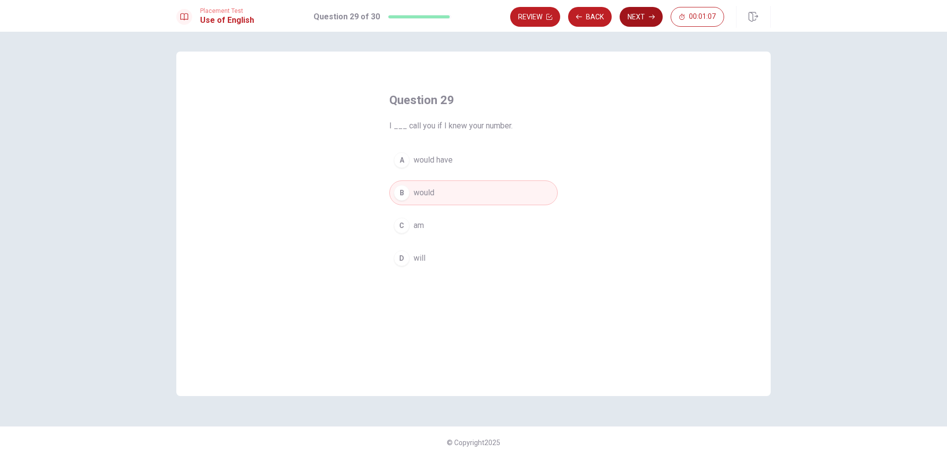
click at [645, 16] on button "Next" at bounding box center [641, 17] width 43 height 20
drag, startPoint x: 391, startPoint y: 126, endPoint x: 492, endPoint y: 121, distance: 100.7
click at [492, 121] on span "The book ___ by the time he arrived." at bounding box center [473, 126] width 168 height 12
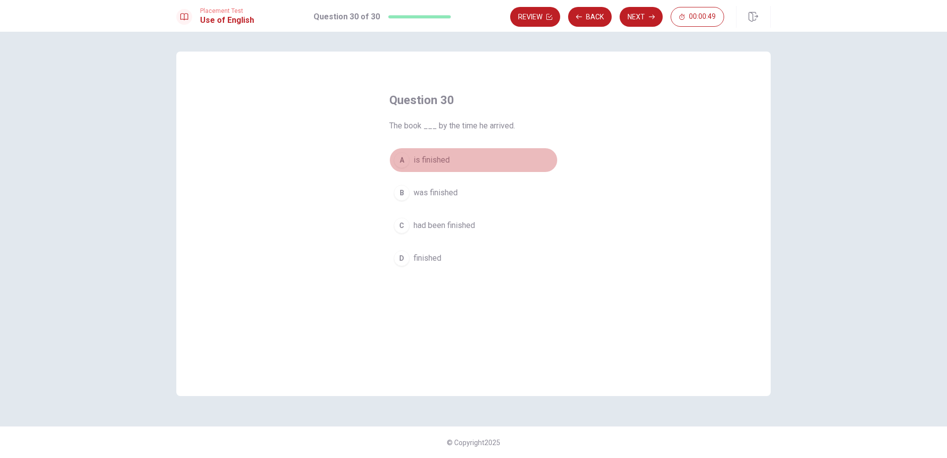
click at [406, 161] on div "A" at bounding box center [402, 160] width 16 height 16
click at [453, 186] on button "B was finished" at bounding box center [473, 192] width 168 height 25
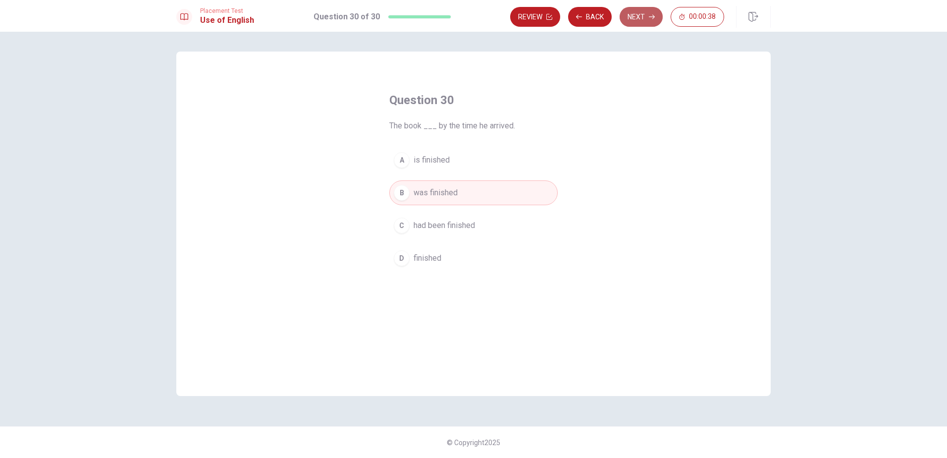
click at [641, 22] on button "Next" at bounding box center [641, 17] width 43 height 20
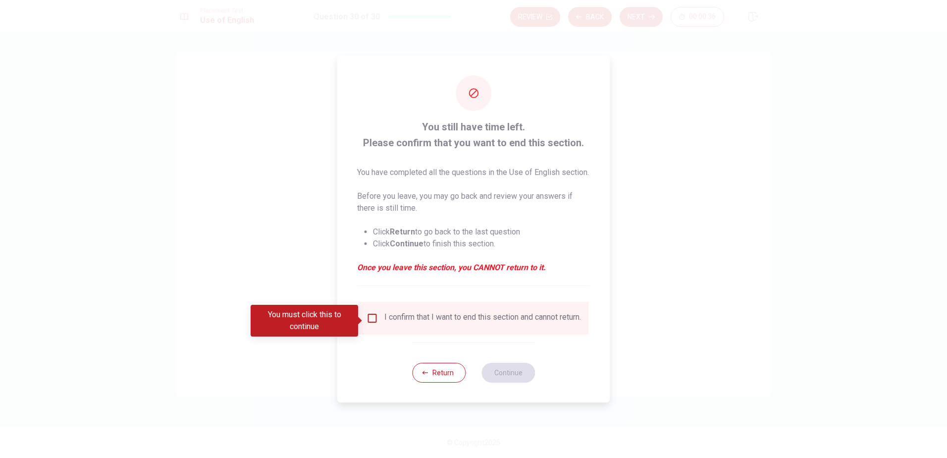
click at [373, 322] on input "You must click this to continue" at bounding box center [373, 318] width 12 height 12
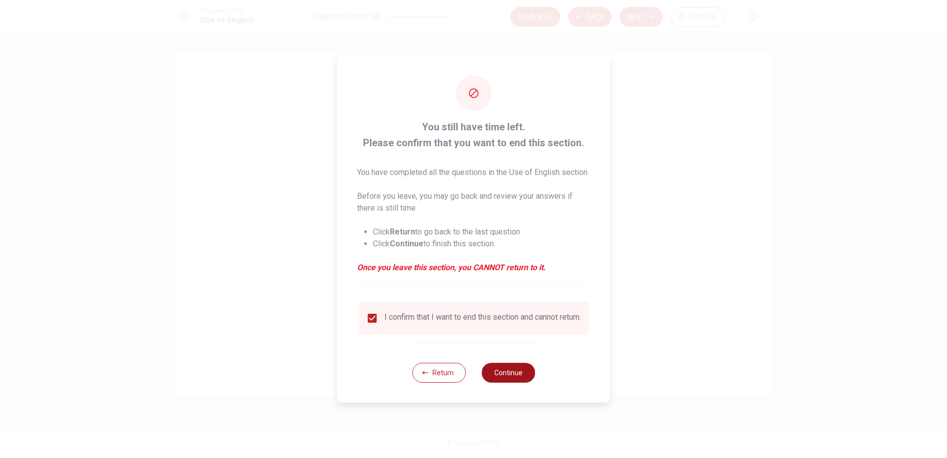
click at [524, 380] on button "Continue" at bounding box center [509, 373] width 54 height 20
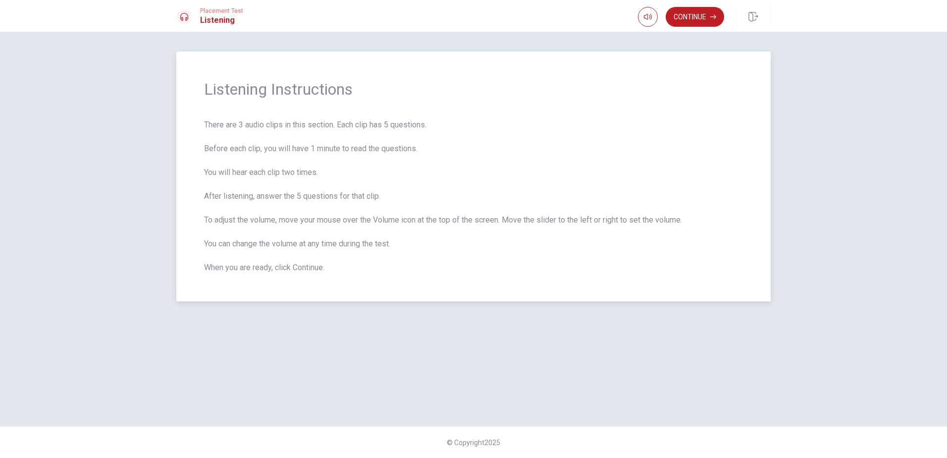
drag, startPoint x: 207, startPoint y: 124, endPoint x: 297, endPoint y: 125, distance: 90.2
click at [297, 125] on span "There are 3 audio clips in this section. Each clip has 5 questions. Before each…" at bounding box center [473, 196] width 539 height 155
click at [700, 20] on button "Continue" at bounding box center [695, 17] width 58 height 20
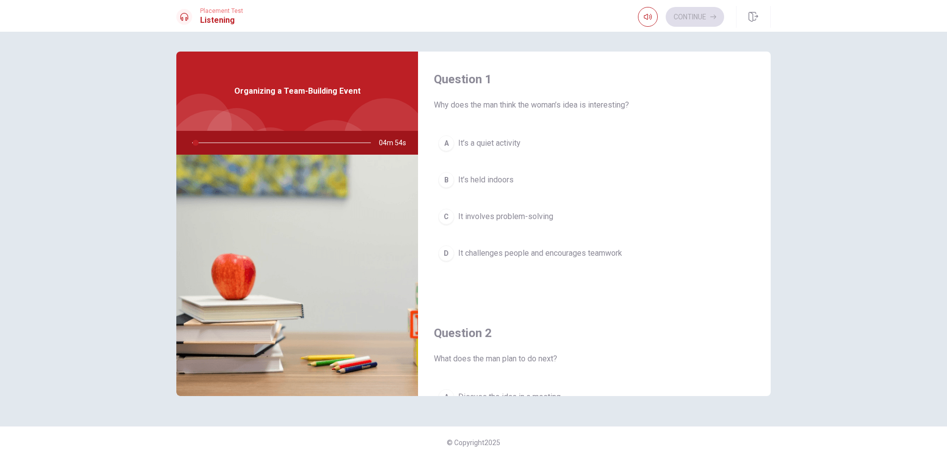
drag, startPoint x: 438, startPoint y: 105, endPoint x: 511, endPoint y: 105, distance: 72.3
click at [511, 105] on span "Why does the man think the woman’s idea is interesting?" at bounding box center [594, 105] width 321 height 12
drag, startPoint x: 435, startPoint y: 106, endPoint x: 533, endPoint y: 106, distance: 98.1
click at [533, 106] on span "Why does the man think the woman’s idea is interesting?" at bounding box center [594, 105] width 321 height 12
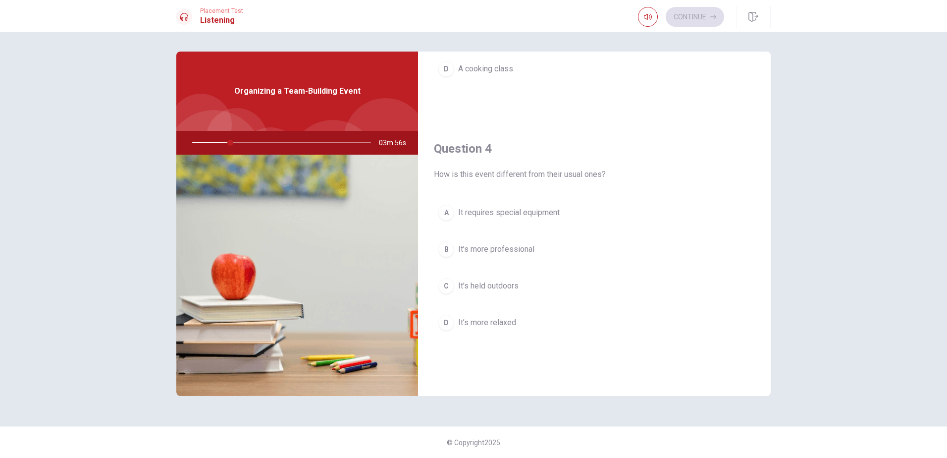
scroll to position [694, 0]
drag, startPoint x: 548, startPoint y: 172, endPoint x: 628, endPoint y: 167, distance: 79.9
click at [635, 164] on div "Question 4 How is this event different from their usual ones?" at bounding box center [594, 159] width 321 height 40
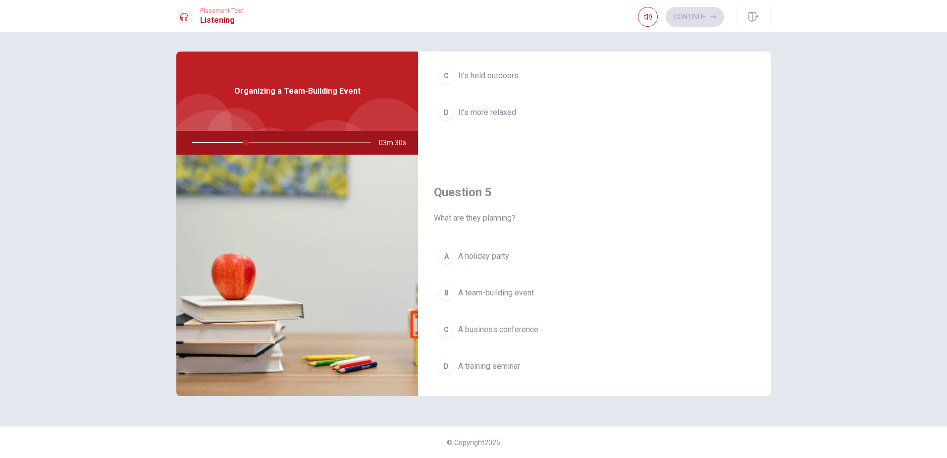
scroll to position [924, 0]
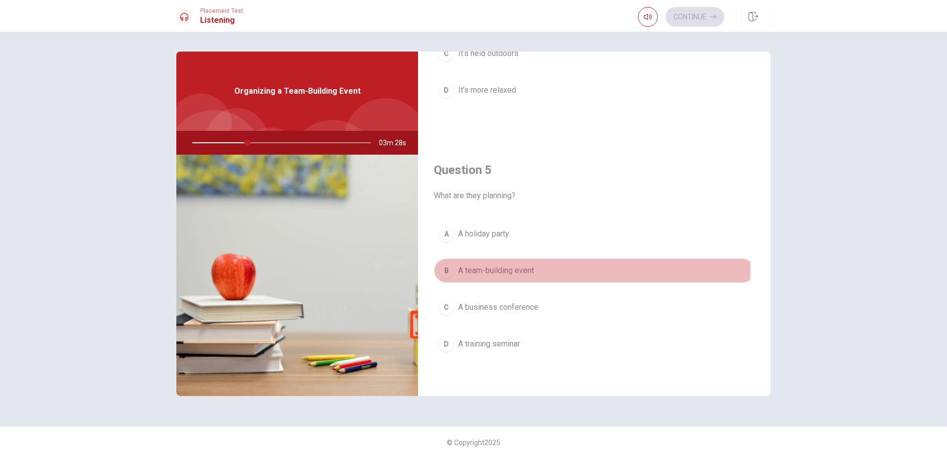
click at [446, 269] on div "B" at bounding box center [446, 271] width 16 height 16
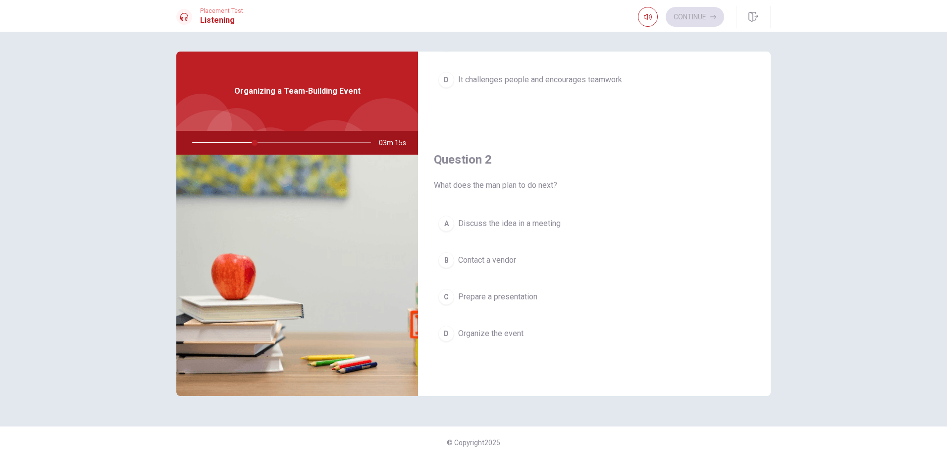
scroll to position [198, 0]
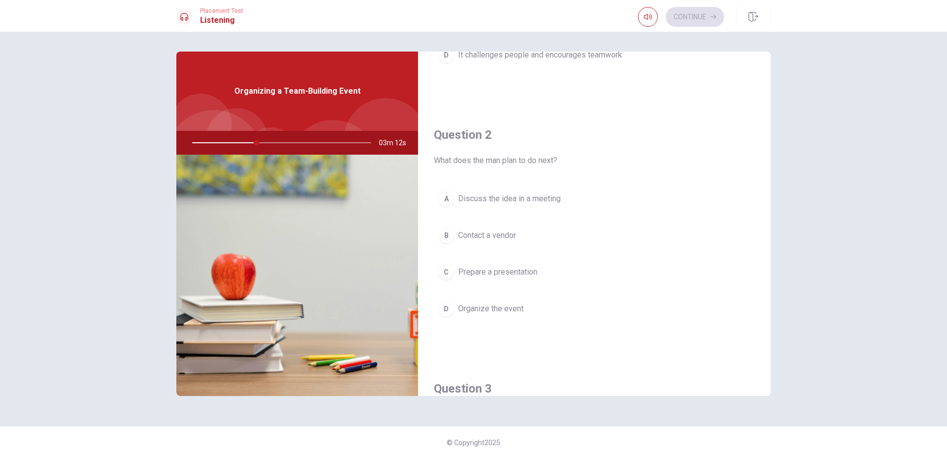
click at [443, 196] on div "A" at bounding box center [446, 199] width 16 height 16
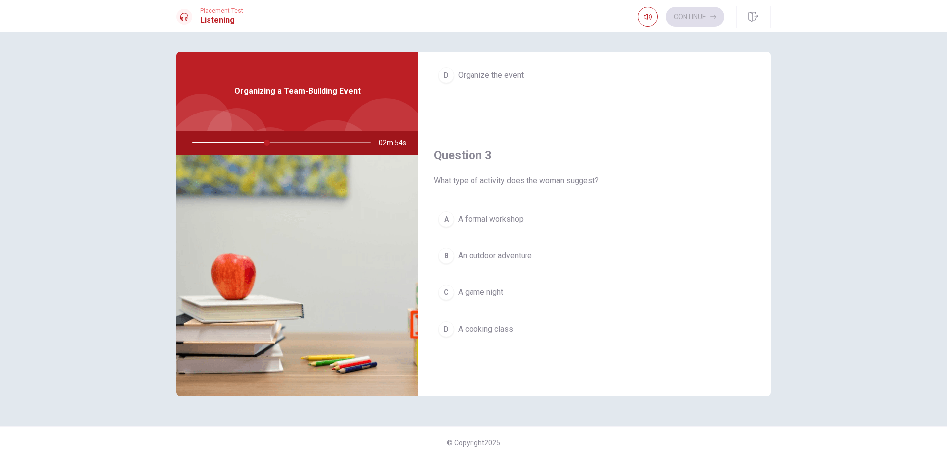
scroll to position [429, 0]
click at [448, 261] on div "B" at bounding box center [446, 259] width 16 height 16
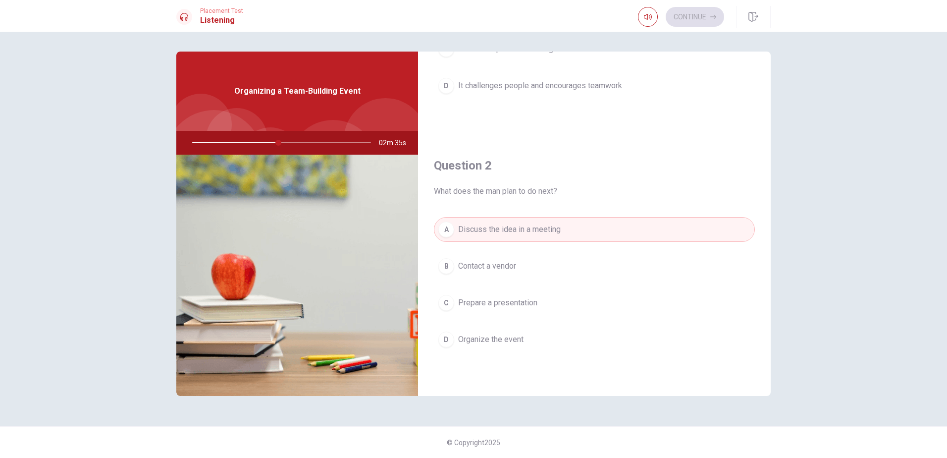
scroll to position [0, 0]
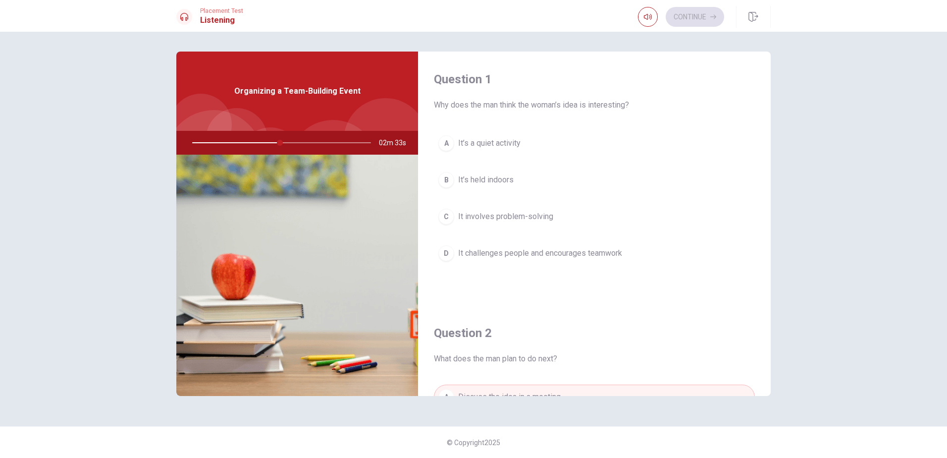
click at [452, 255] on div "D" at bounding box center [446, 253] width 16 height 16
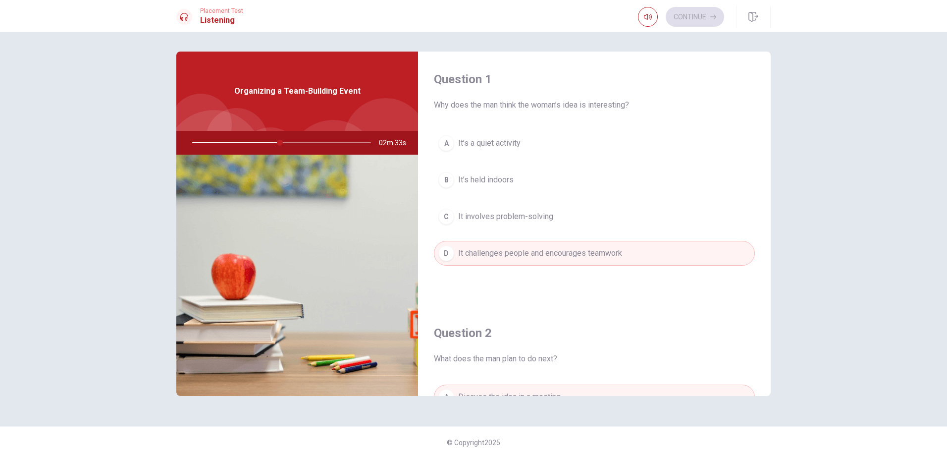
click at [452, 255] on div "D" at bounding box center [446, 253] width 16 height 16
click at [498, 223] on button "C It involves problem-solving" at bounding box center [594, 216] width 321 height 25
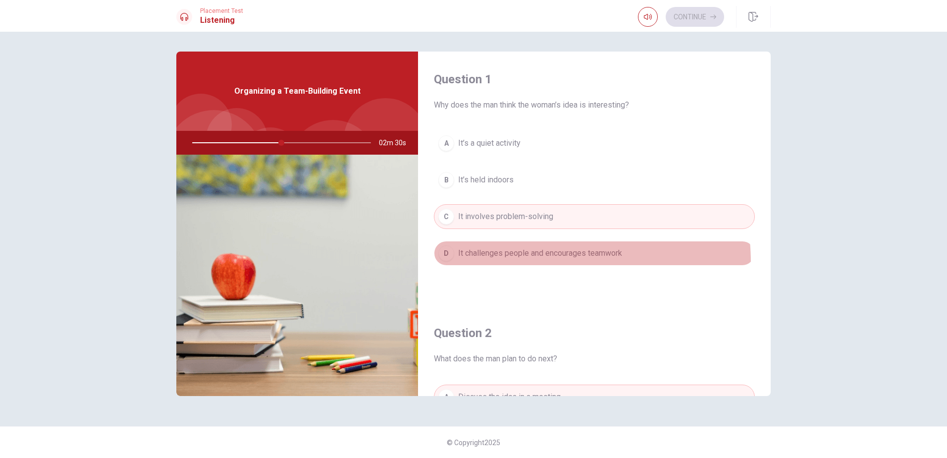
click at [491, 264] on button "D It challenges people and encourages teamwork" at bounding box center [594, 253] width 321 height 25
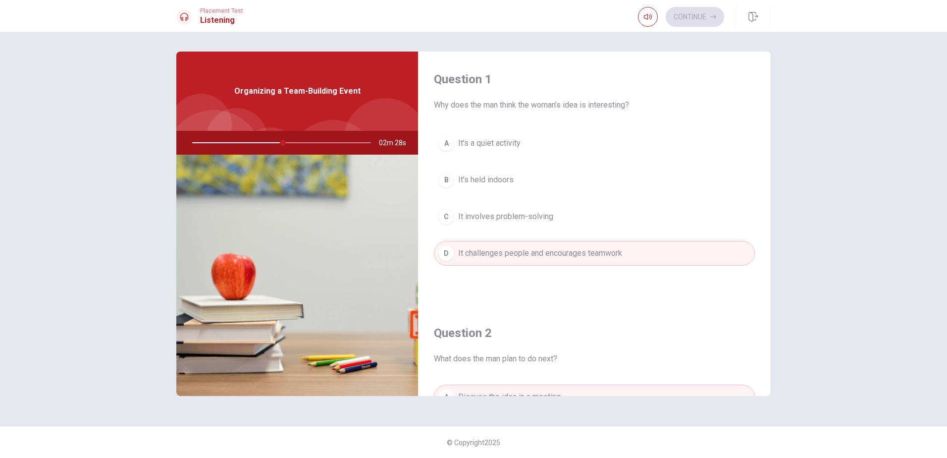
click at [515, 216] on span "It involves problem-solving" at bounding box center [505, 217] width 95 height 12
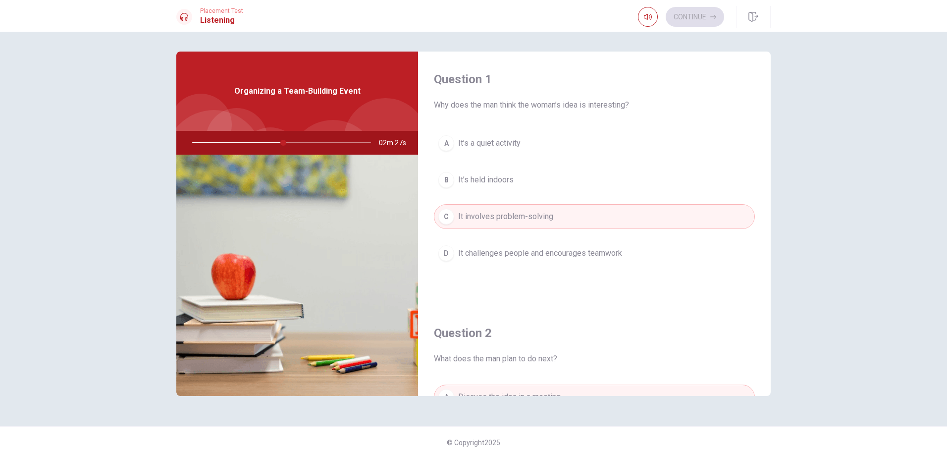
click at [545, 255] on span "It challenges people and encourages teamwork" at bounding box center [540, 253] width 164 height 12
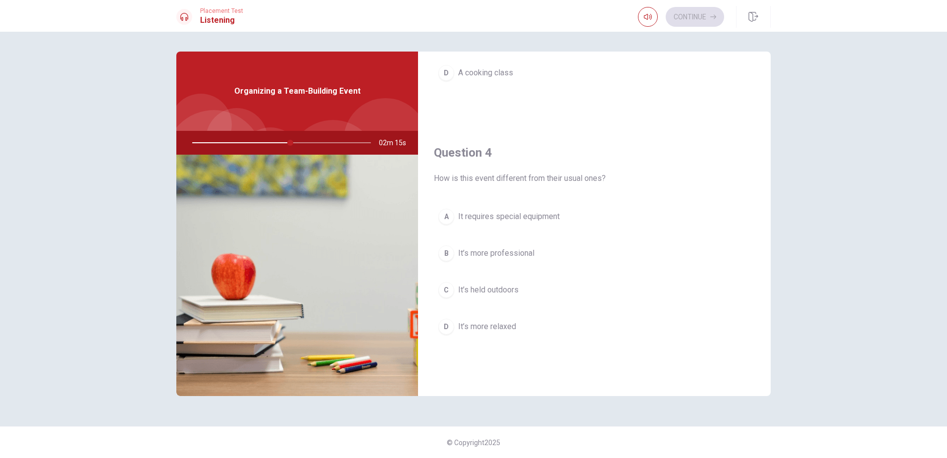
scroll to position [694, 0]
drag, startPoint x: 566, startPoint y: 173, endPoint x: 621, endPoint y: 173, distance: 55.5
click at [621, 173] on span "How is this event different from their usual ones?" at bounding box center [594, 172] width 321 height 12
click at [449, 278] on div "C" at bounding box center [446, 284] width 16 height 16
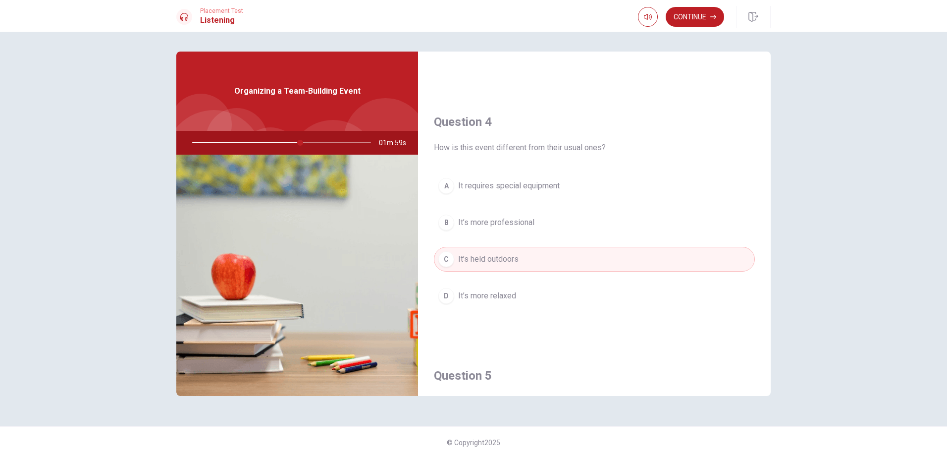
scroll to position [743, 0]
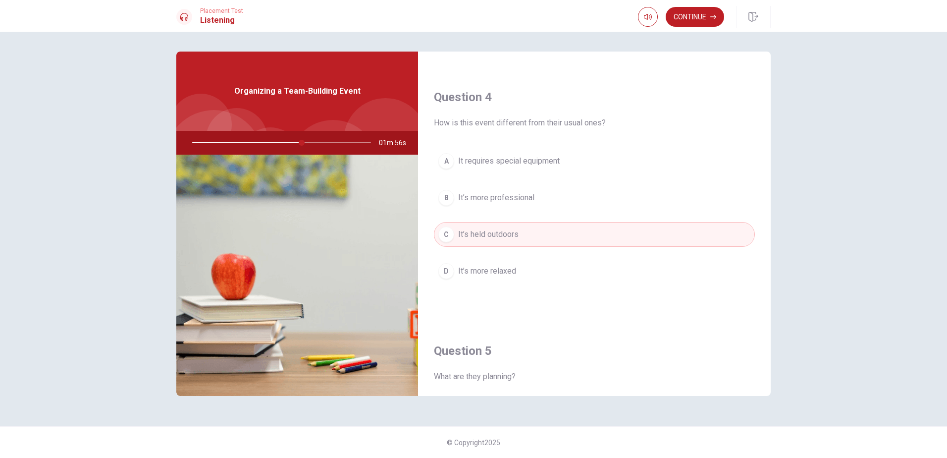
drag, startPoint x: 448, startPoint y: 122, endPoint x: 530, endPoint y: 122, distance: 82.2
click at [527, 122] on span "How is this event different from their usual ones?" at bounding box center [594, 123] width 321 height 12
drag, startPoint x: 556, startPoint y: 122, endPoint x: 611, endPoint y: 122, distance: 55.0
click at [602, 122] on span "How is this event different from their usual ones?" at bounding box center [594, 123] width 321 height 12
click at [626, 122] on span "How is this event different from their usual ones?" at bounding box center [594, 123] width 321 height 12
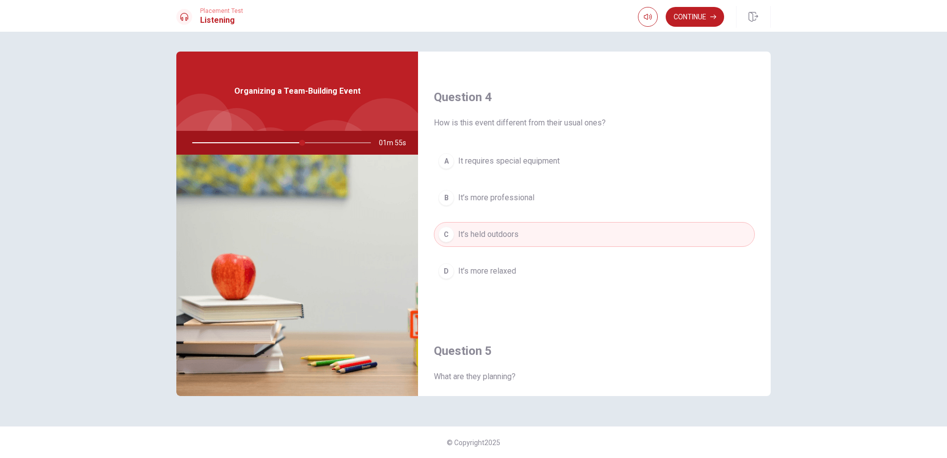
drag, startPoint x: 620, startPoint y: 121, endPoint x: 576, endPoint y: 122, distance: 44.6
click at [577, 122] on span "How is this event different from their usual ones?" at bounding box center [594, 123] width 321 height 12
click at [279, 142] on div at bounding box center [279, 143] width 199 height 24
drag, startPoint x: 306, startPoint y: 142, endPoint x: 268, endPoint y: 144, distance: 38.7
click at [271, 143] on div at bounding box center [279, 143] width 199 height 24
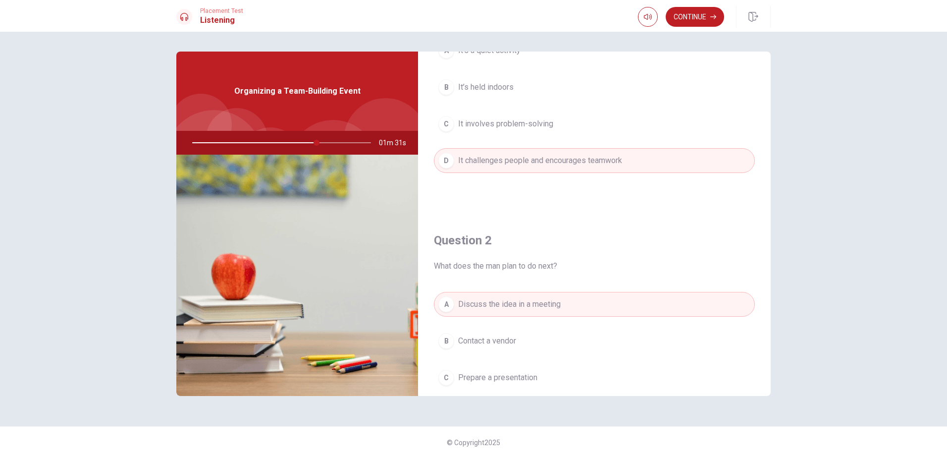
scroll to position [0, 0]
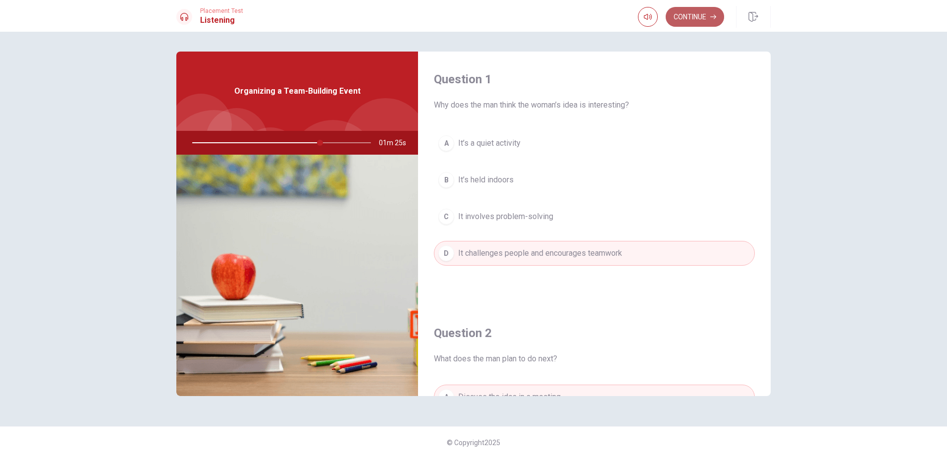
click at [692, 18] on button "Continue" at bounding box center [695, 17] width 58 height 20
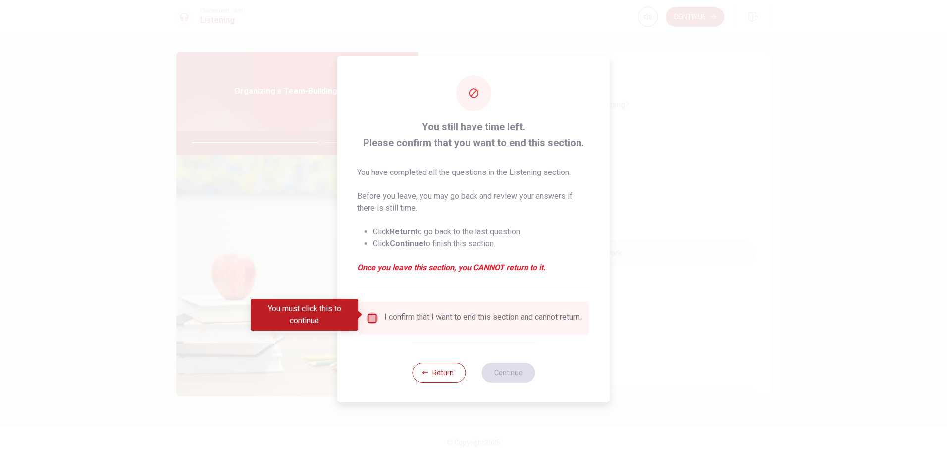
drag, startPoint x: 372, startPoint y: 318, endPoint x: 390, endPoint y: 334, distance: 24.2
click at [372, 318] on input "You must click this to continue" at bounding box center [373, 318] width 12 height 12
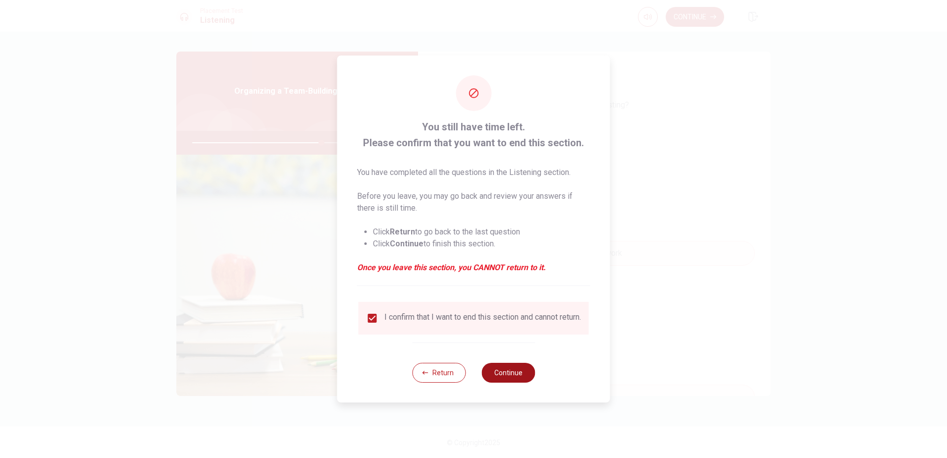
click at [514, 373] on button "Continue" at bounding box center [509, 373] width 54 height 20
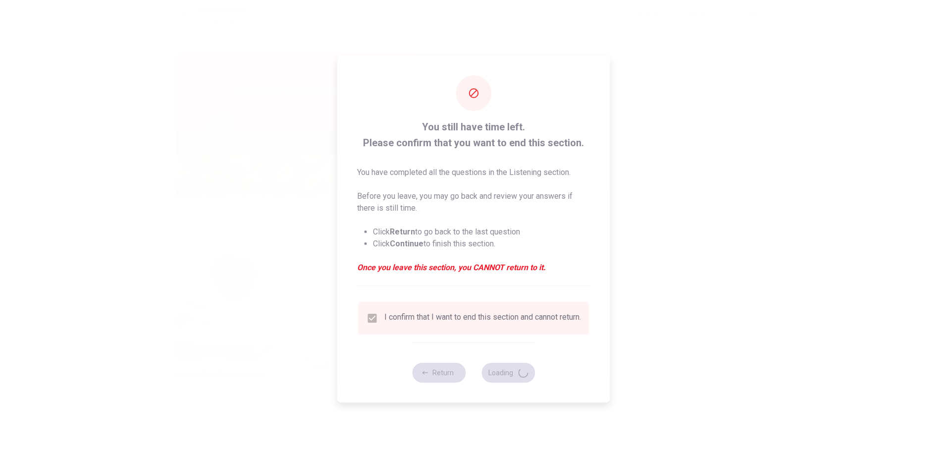
type input "73"
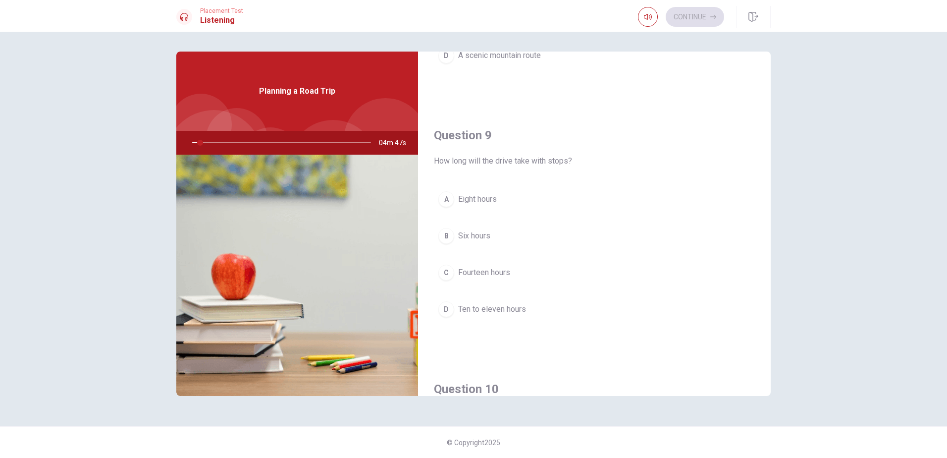
scroll to position [676, 0]
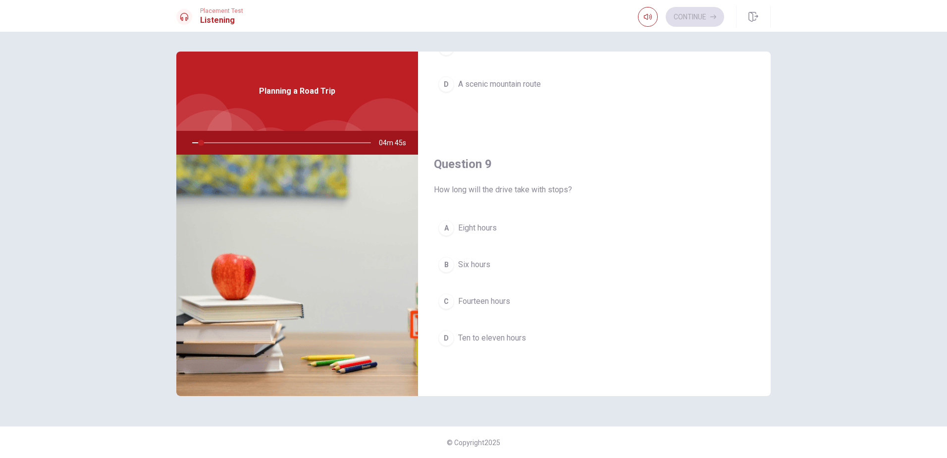
click at [446, 189] on span "How long will the drive take with stops?" at bounding box center [594, 190] width 321 height 12
drag, startPoint x: 434, startPoint y: 190, endPoint x: 531, endPoint y: 190, distance: 97.1
click at [531, 190] on div "Question 9 How long will the drive take with stops? A Eight hours B Six hours C…" at bounding box center [594, 263] width 353 height 254
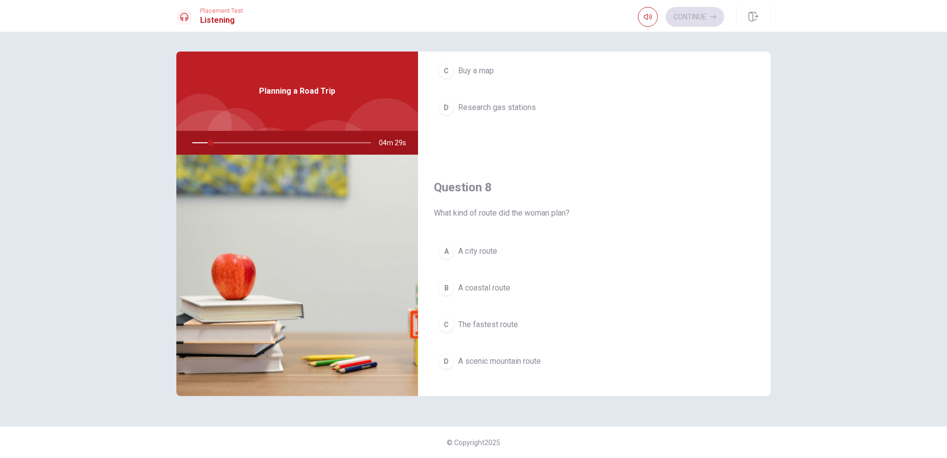
scroll to position [379, 0]
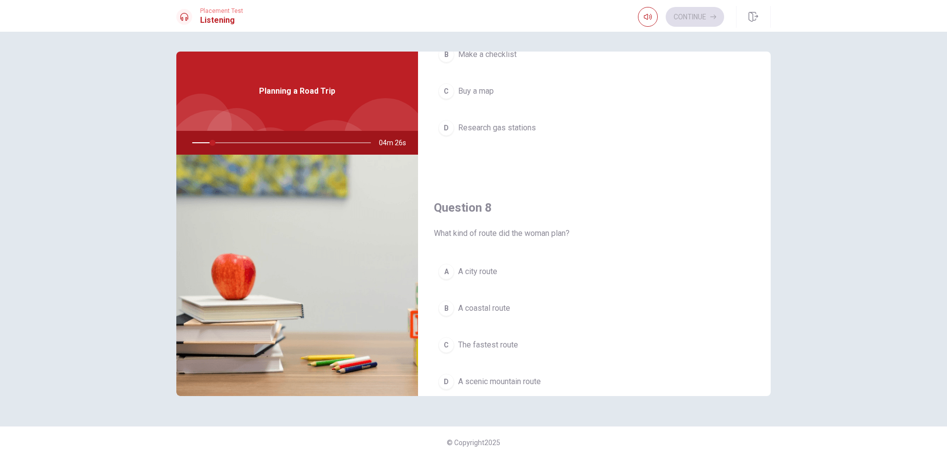
drag, startPoint x: 436, startPoint y: 234, endPoint x: 570, endPoint y: 234, distance: 134.3
click at [570, 234] on span "What kind of route did the woman plan?" at bounding box center [594, 233] width 321 height 12
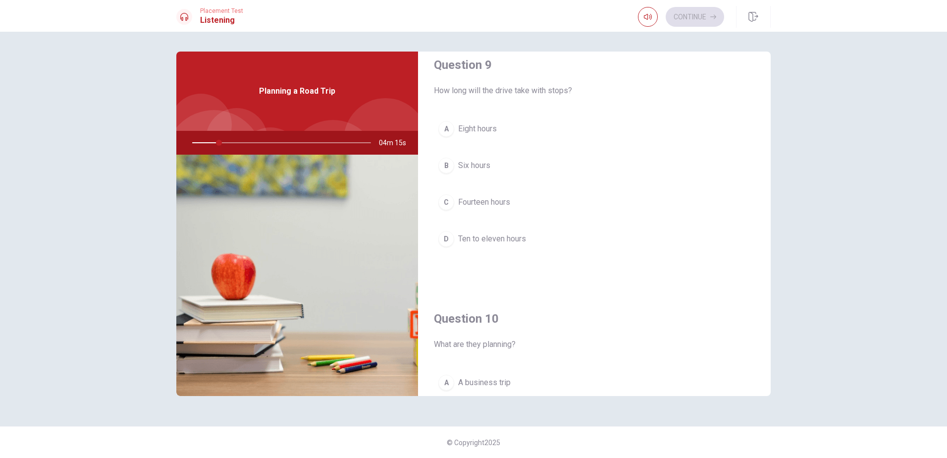
scroll to position [924, 0]
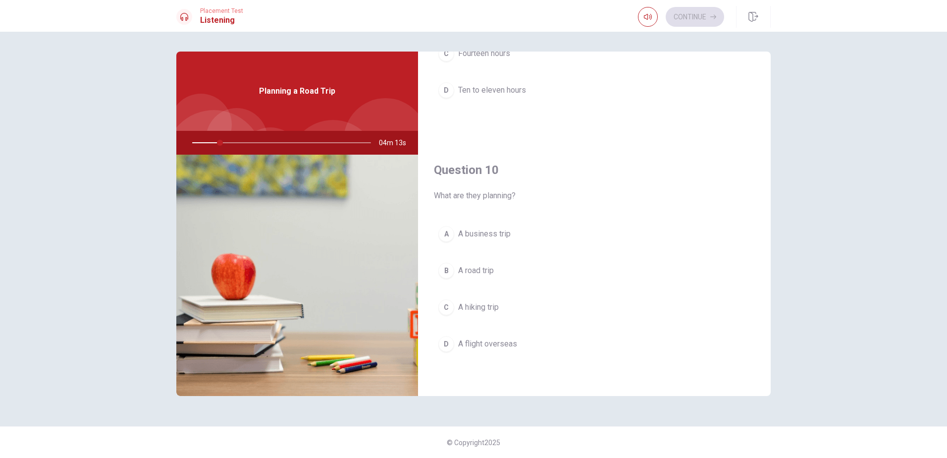
click at [447, 273] on div "B" at bounding box center [446, 271] width 16 height 16
drag, startPoint x: 441, startPoint y: 260, endPoint x: 445, endPoint y: 263, distance: 5.6
click at [441, 259] on button "B A road trip" at bounding box center [594, 270] width 321 height 25
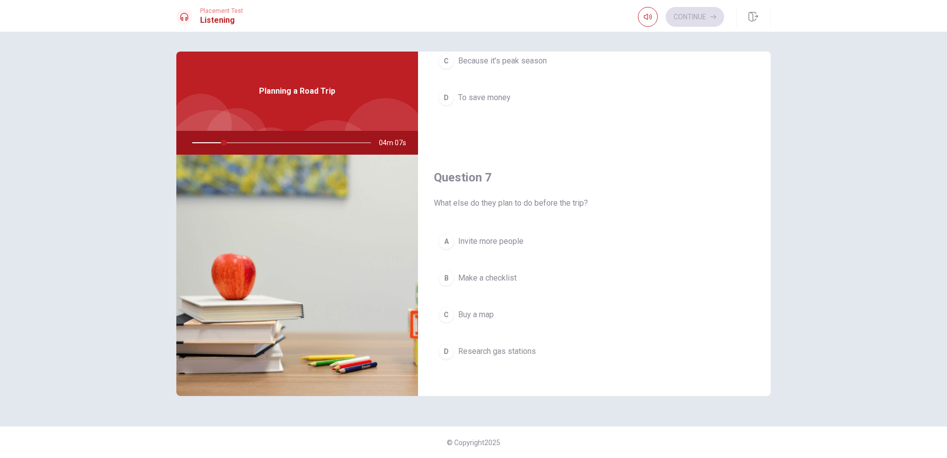
scroll to position [131, 0]
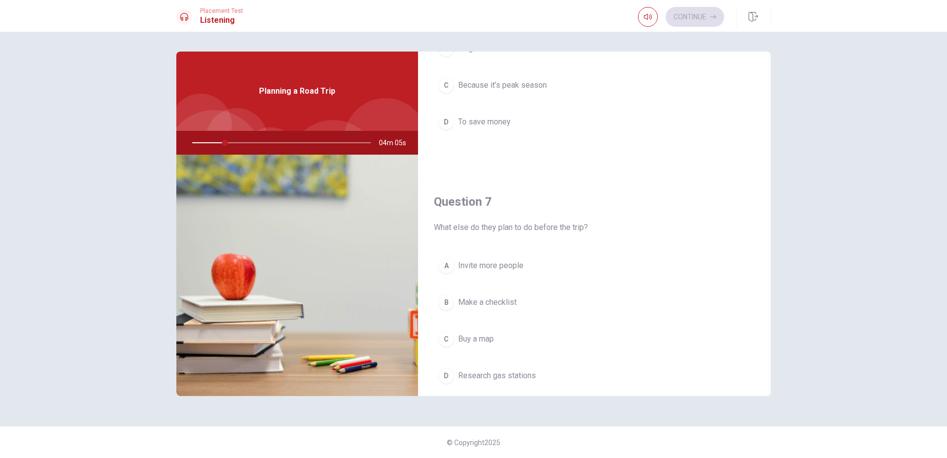
drag, startPoint x: 437, startPoint y: 227, endPoint x: 483, endPoint y: 227, distance: 45.6
click at [483, 227] on span "What else do they plan to do before the trip?" at bounding box center [594, 227] width 321 height 12
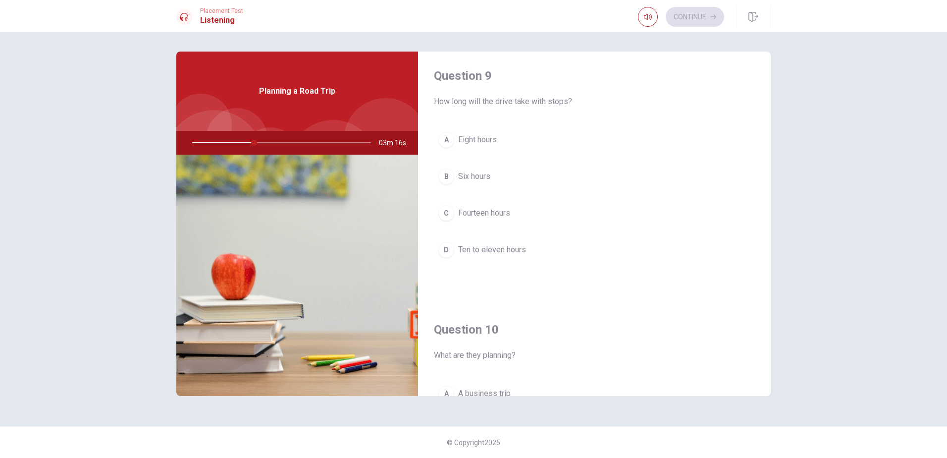
scroll to position [694, 0]
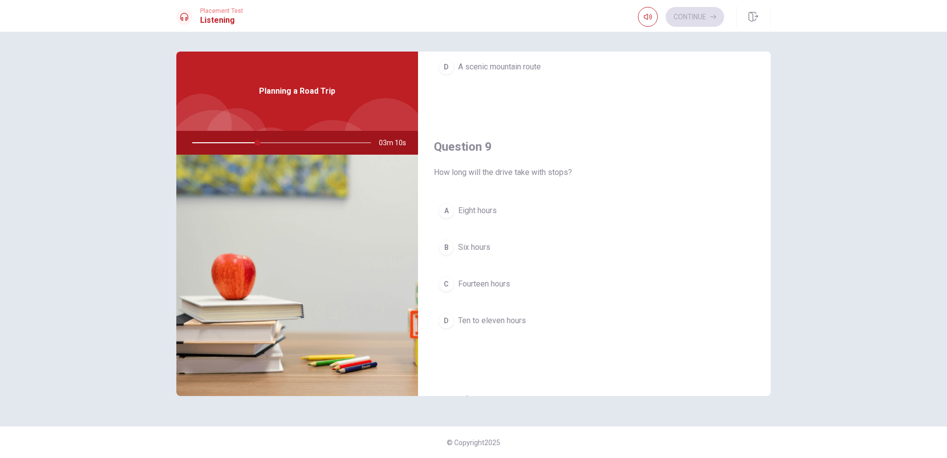
click at [499, 316] on span "Ten to eleven hours" at bounding box center [492, 321] width 68 height 12
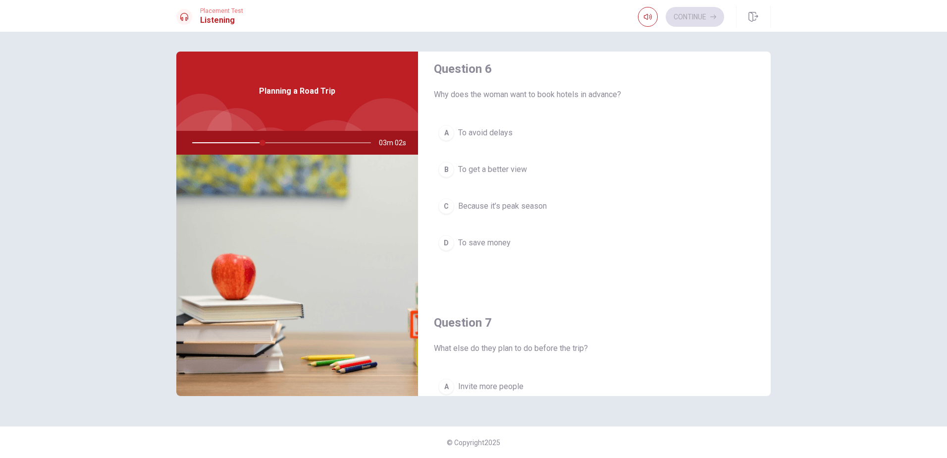
scroll to position [0, 0]
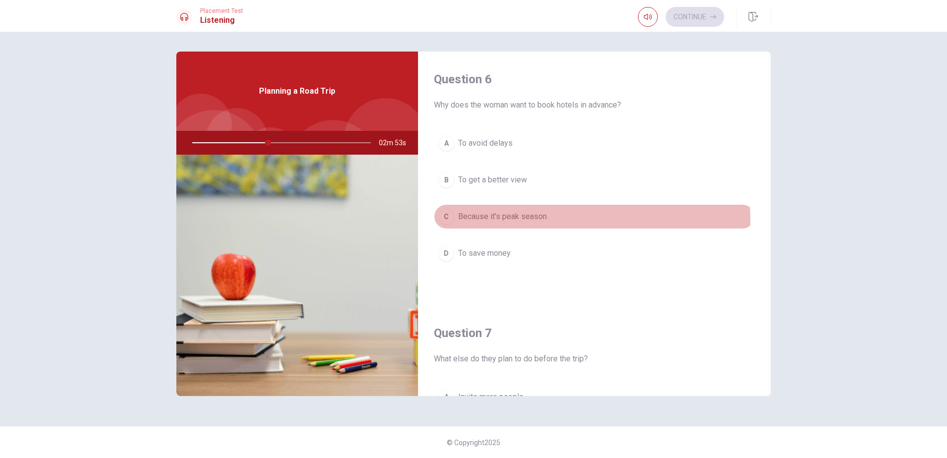
click at [500, 220] on span "Because it’s peak season" at bounding box center [502, 217] width 89 height 12
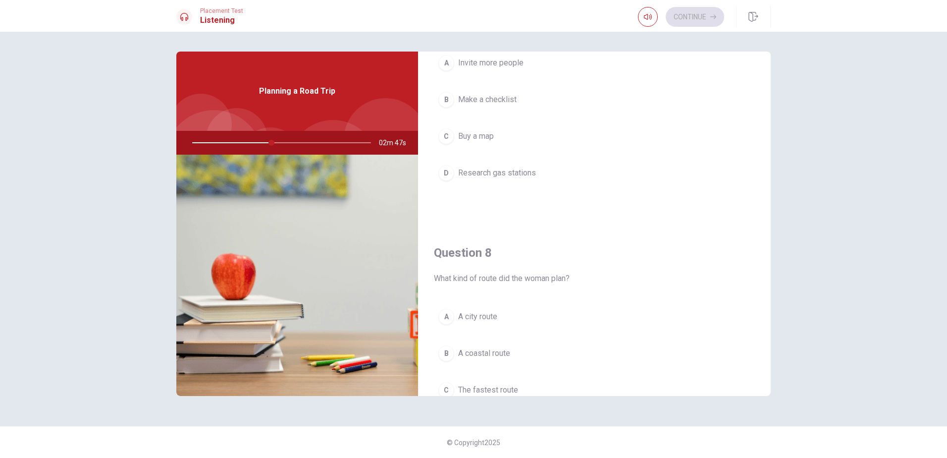
scroll to position [396, 0]
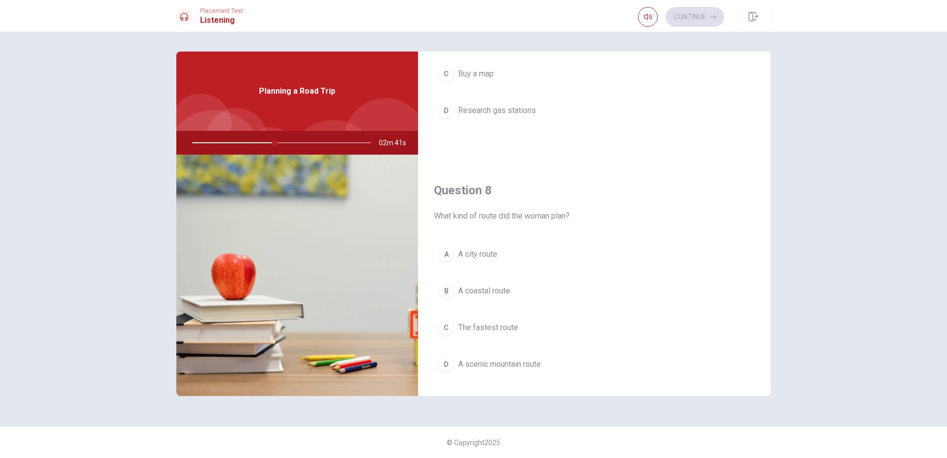
click at [517, 368] on span "A scenic mountain route" at bounding box center [499, 364] width 83 height 12
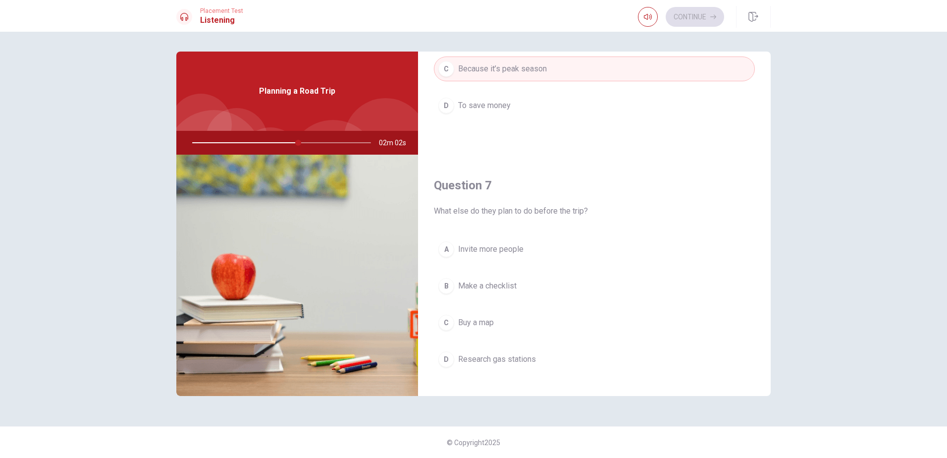
scroll to position [149, 0]
click at [502, 284] on span "Make a checklist" at bounding box center [487, 285] width 58 height 12
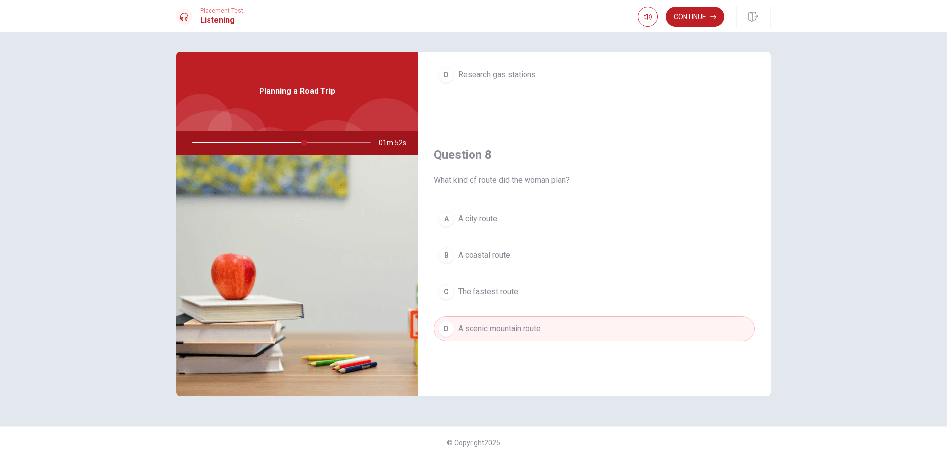
scroll to position [495, 0]
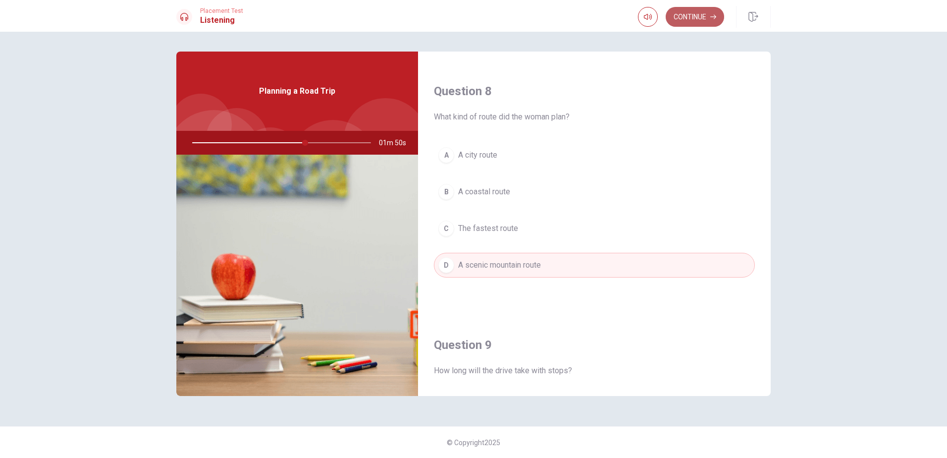
click at [700, 13] on button "Continue" at bounding box center [695, 17] width 58 height 20
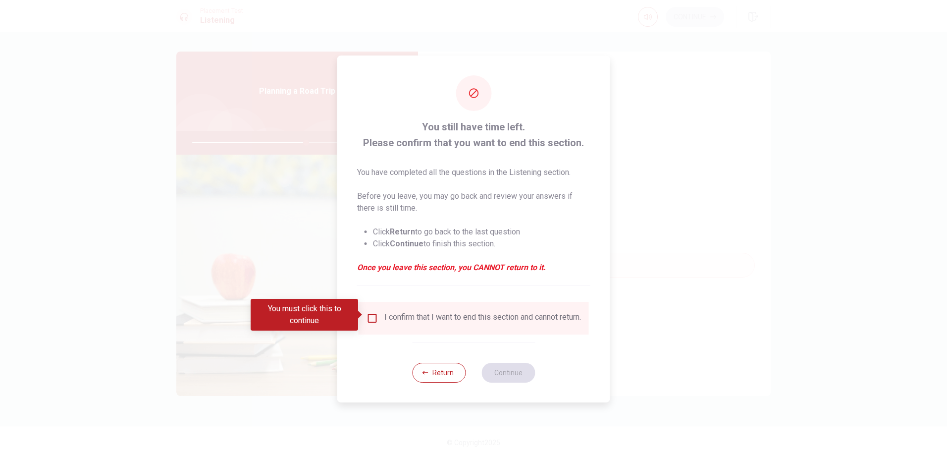
click at [370, 323] on div "I confirm that I want to end this section and cannot return." at bounding box center [474, 318] width 215 height 12
click at [371, 313] on input "You must click this to continue" at bounding box center [373, 318] width 12 height 12
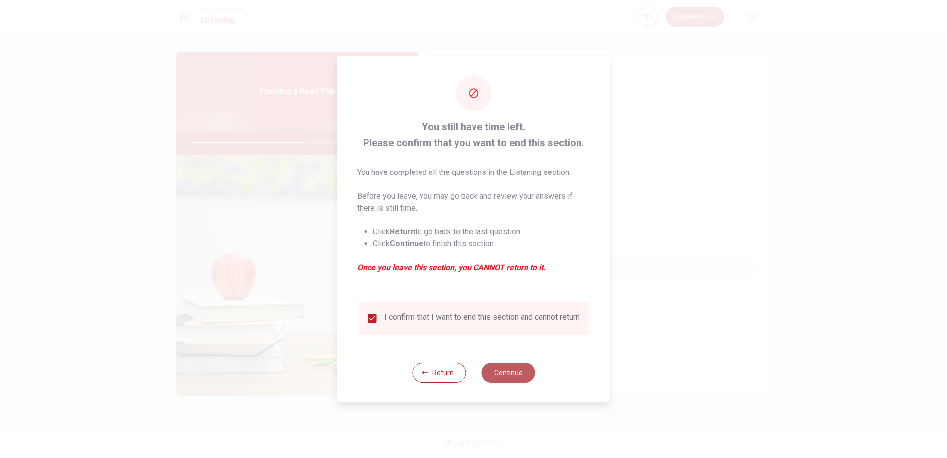
click at [510, 378] on button "Continue" at bounding box center [509, 373] width 54 height 20
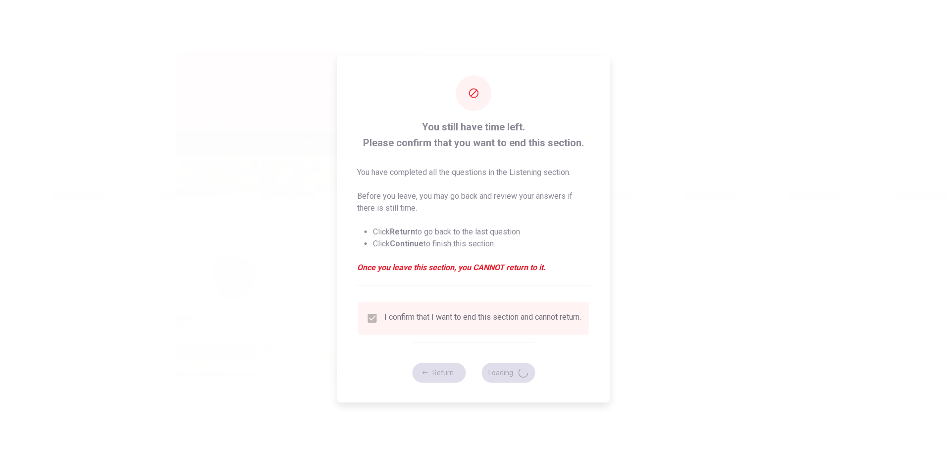
type input "65"
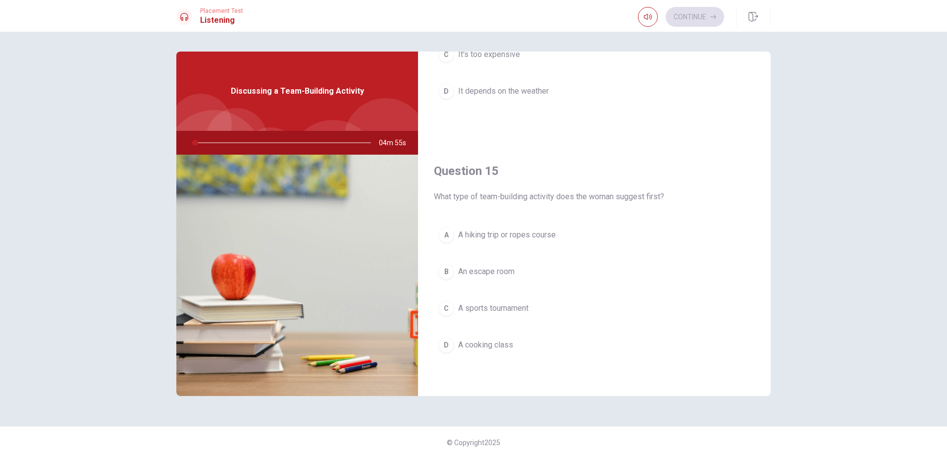
scroll to position [924, 0]
drag, startPoint x: 435, startPoint y: 196, endPoint x: 480, endPoint y: 197, distance: 45.1
click at [480, 197] on span "What type of team-building activity does the woman suggest first?" at bounding box center [594, 196] width 321 height 12
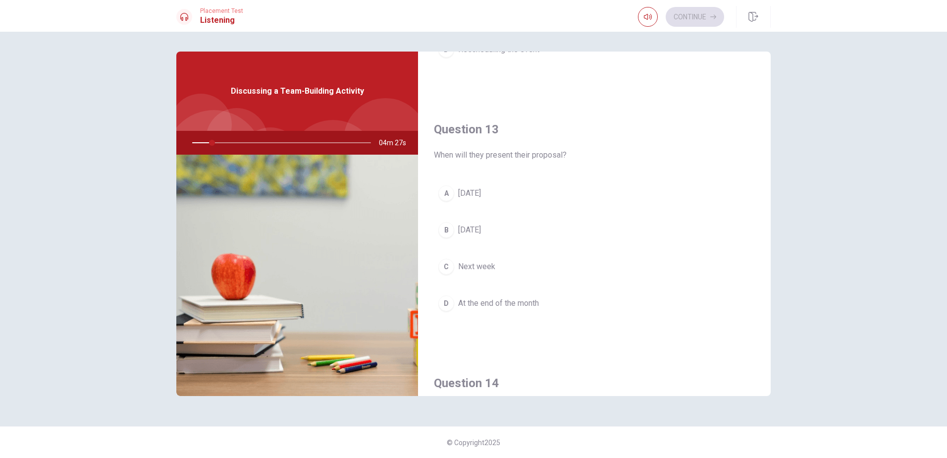
scroll to position [429, 0]
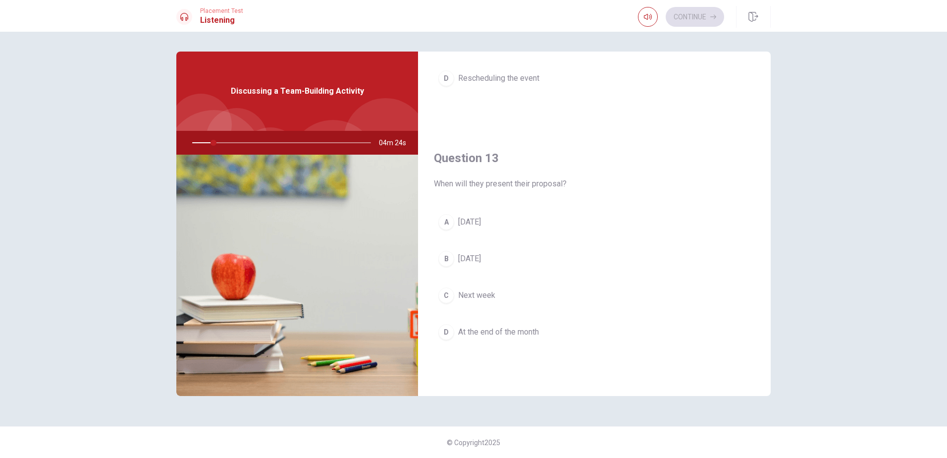
drag, startPoint x: 435, startPoint y: 184, endPoint x: 558, endPoint y: 185, distance: 123.4
click at [555, 185] on span "When will they present their proposal?" at bounding box center [594, 184] width 321 height 12
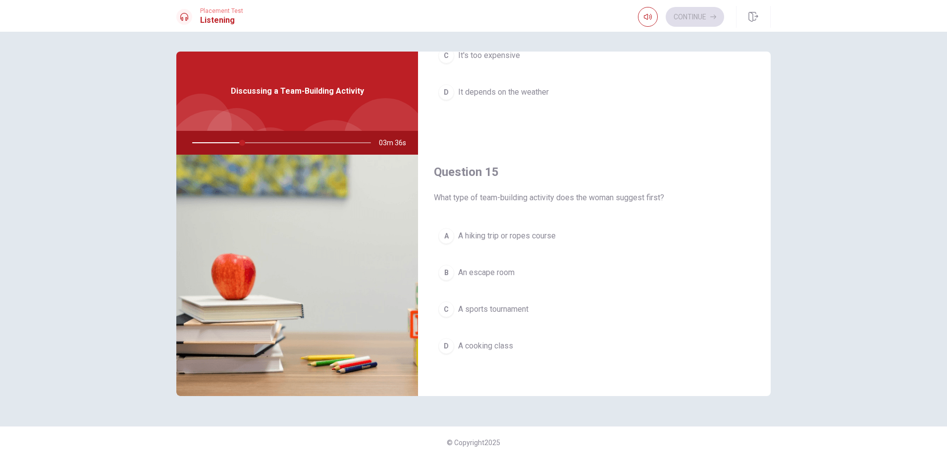
scroll to position [924, 0]
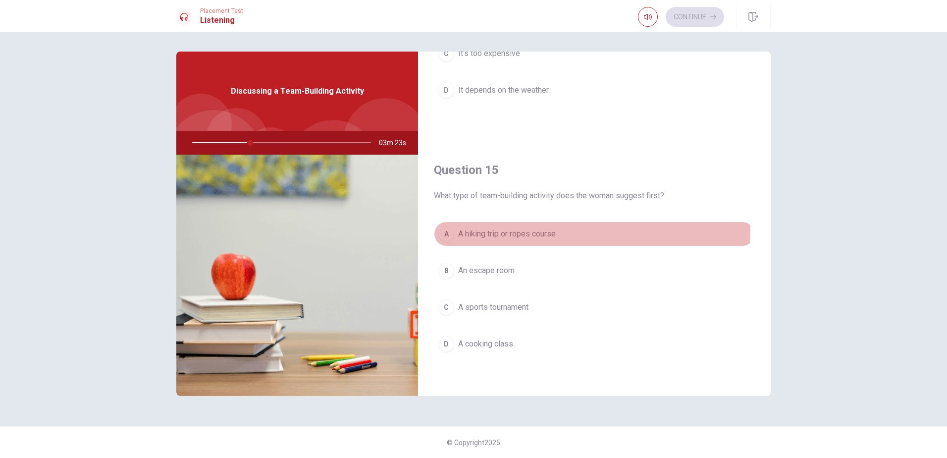
click at [449, 231] on div "A" at bounding box center [446, 234] width 16 height 16
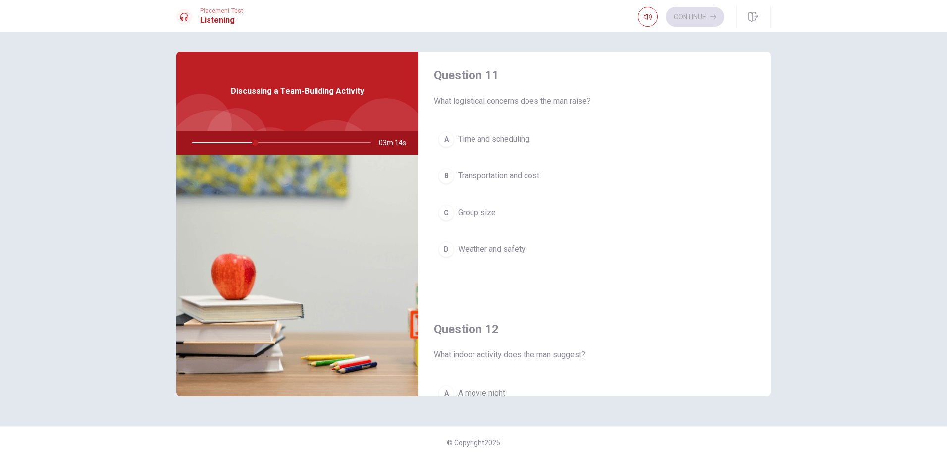
scroll to position [0, 0]
click at [445, 181] on div "B" at bounding box center [446, 180] width 16 height 16
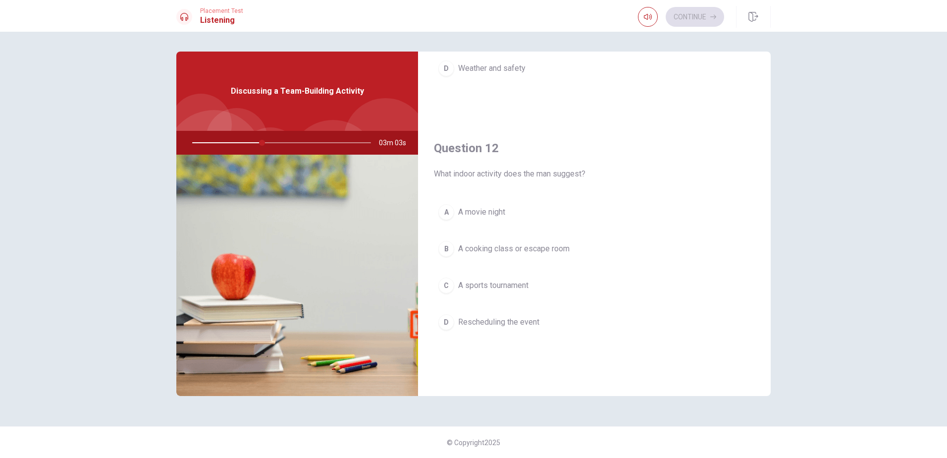
scroll to position [149, 0]
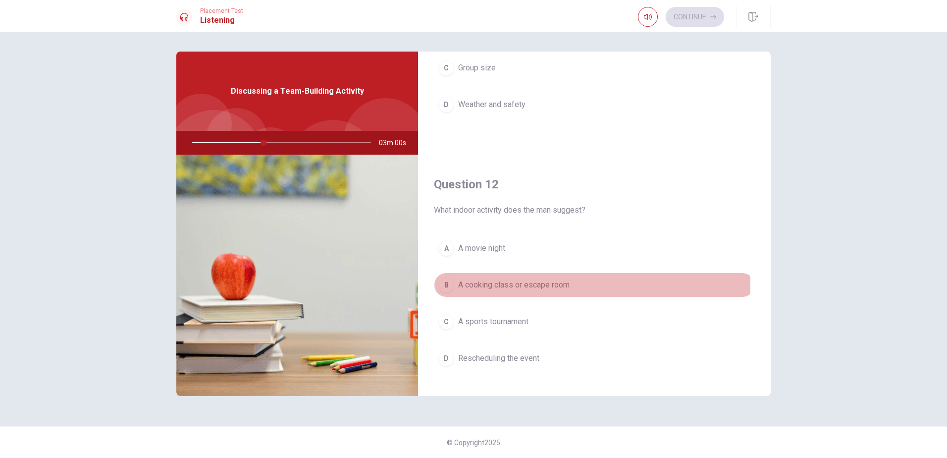
click at [445, 284] on div "B" at bounding box center [446, 285] width 16 height 16
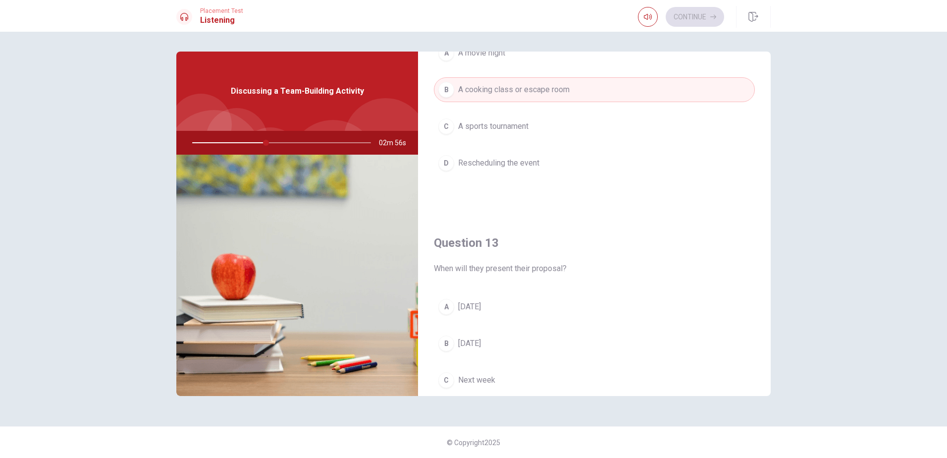
scroll to position [396, 0]
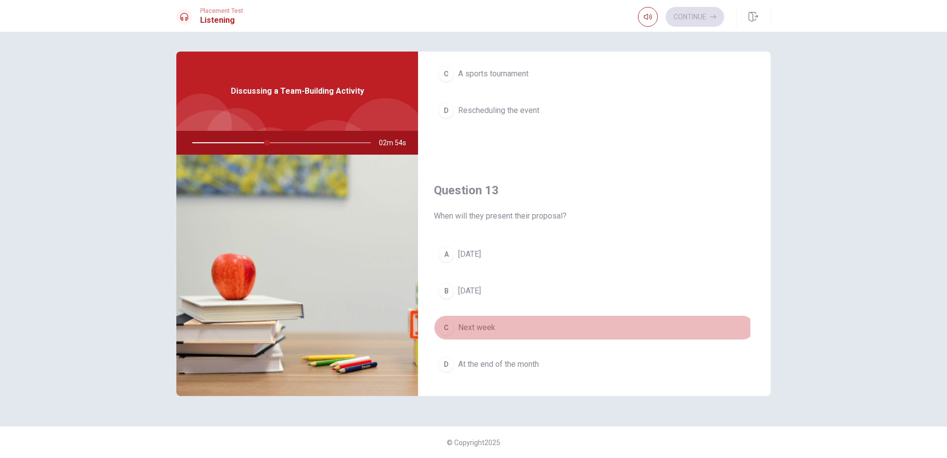
click at [445, 329] on div "C" at bounding box center [446, 328] width 16 height 16
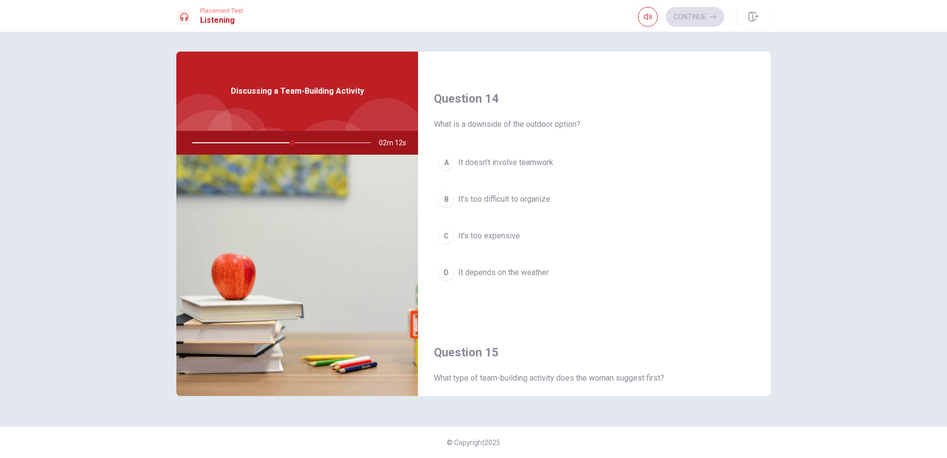
scroll to position [743, 0]
drag, startPoint x: 505, startPoint y: 263, endPoint x: 504, endPoint y: 270, distance: 7.5
click at [504, 269] on button "D It depends on the weather" at bounding box center [594, 271] width 321 height 25
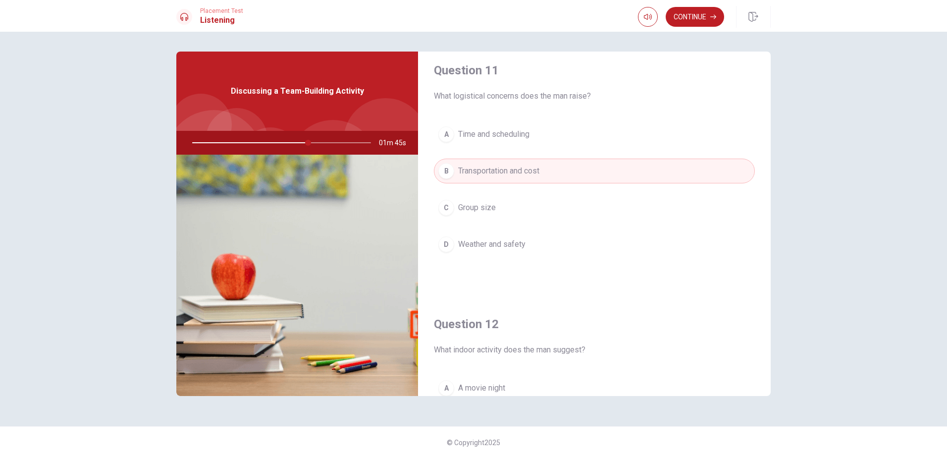
scroll to position [0, 0]
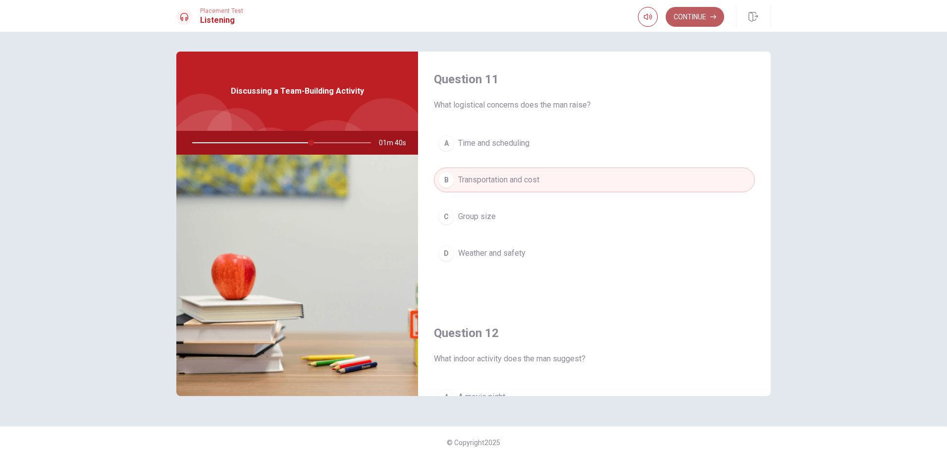
click at [699, 18] on button "Continue" at bounding box center [695, 17] width 58 height 20
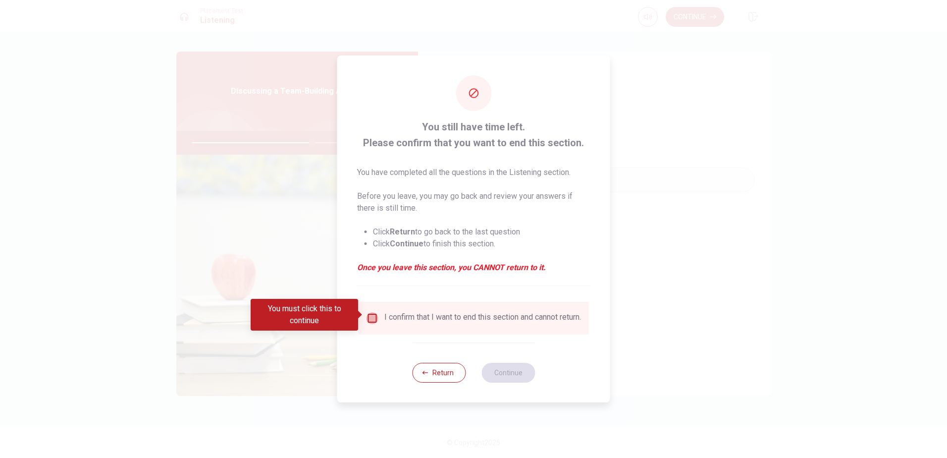
click at [374, 314] on input "You must click this to continue" at bounding box center [373, 318] width 12 height 12
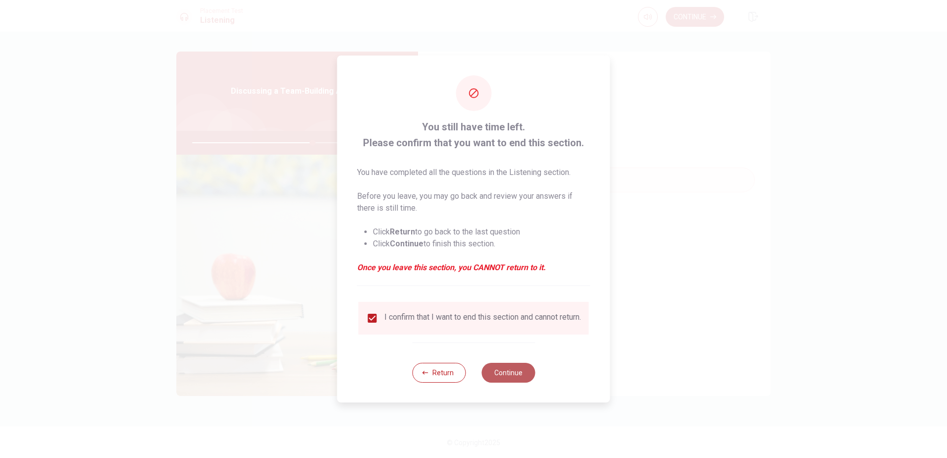
click at [524, 381] on button "Continue" at bounding box center [509, 373] width 54 height 20
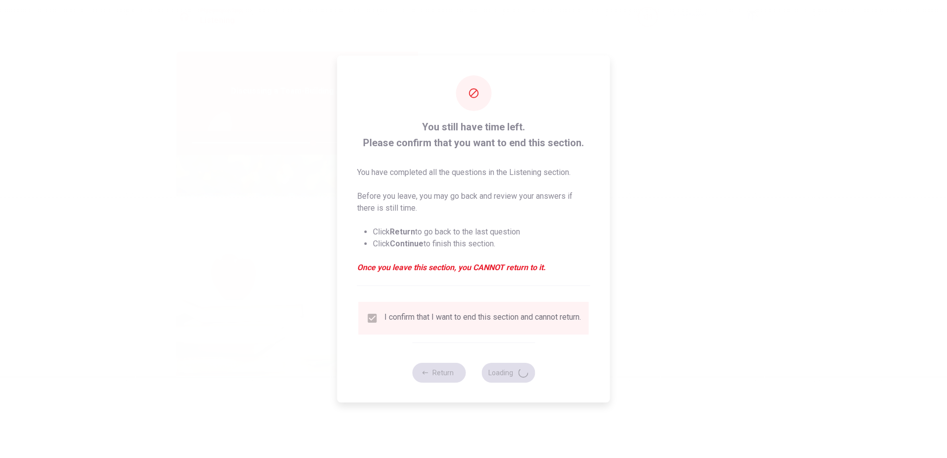
type input "68"
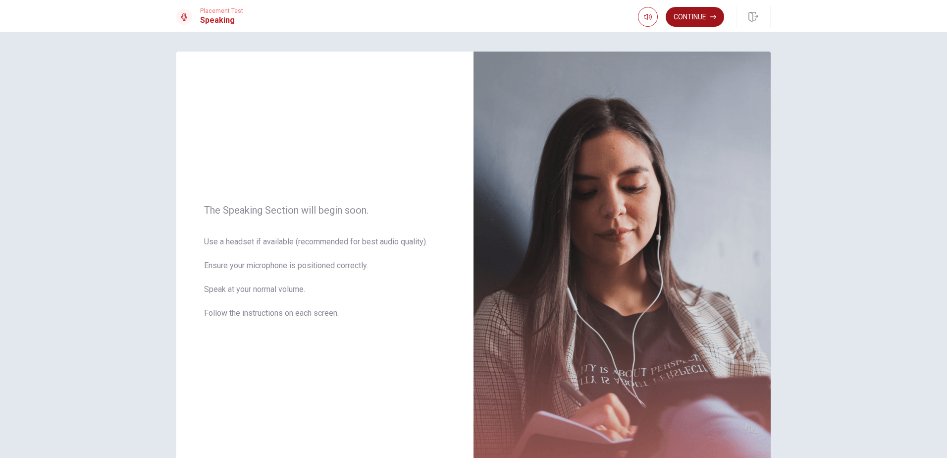
click at [707, 21] on button "Continue" at bounding box center [695, 17] width 58 height 20
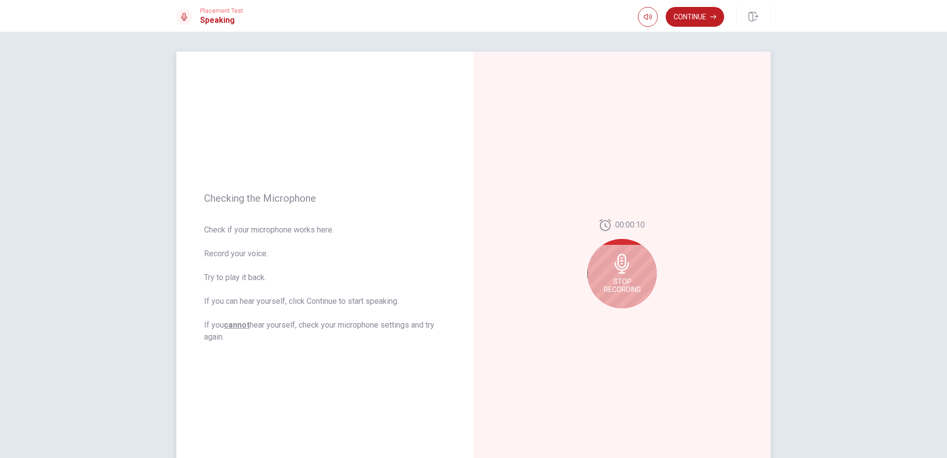
click at [618, 273] on icon at bounding box center [622, 264] width 14 height 20
click at [634, 320] on button "Play Audio" at bounding box center [633, 316] width 14 height 14
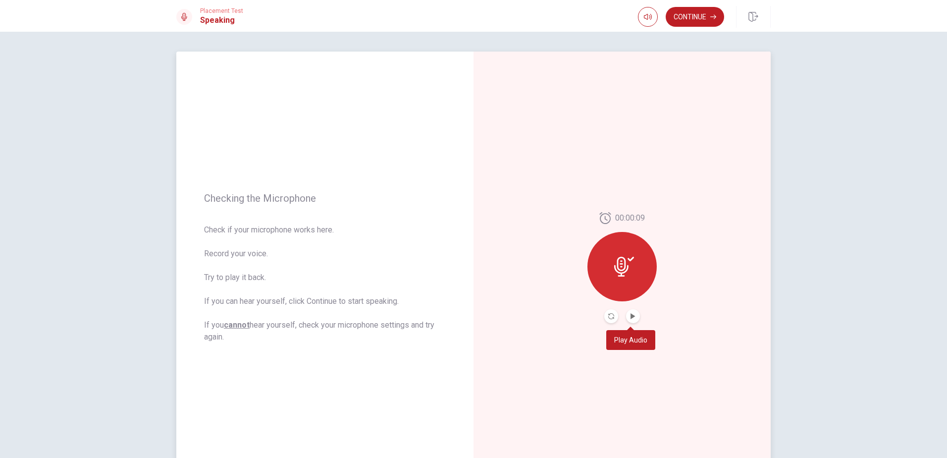
click at [633, 322] on button "Play Audio" at bounding box center [633, 316] width 14 height 14
click at [632, 321] on button "Pause Audio" at bounding box center [633, 316] width 14 height 14
click at [616, 321] on div at bounding box center [622, 316] width 36 height 14
click at [611, 319] on icon "Record Again" at bounding box center [611, 316] width 6 height 6
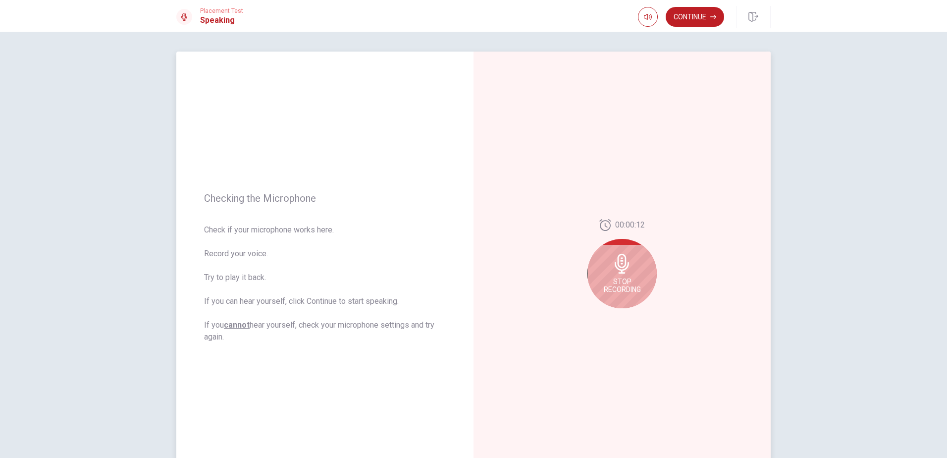
click at [625, 273] on div "Stop Recording" at bounding box center [622, 273] width 69 height 69
click at [632, 314] on icon "Play Audio" at bounding box center [633, 316] width 6 height 6
click at [631, 314] on icon "Play Audio" at bounding box center [633, 316] width 6 height 6
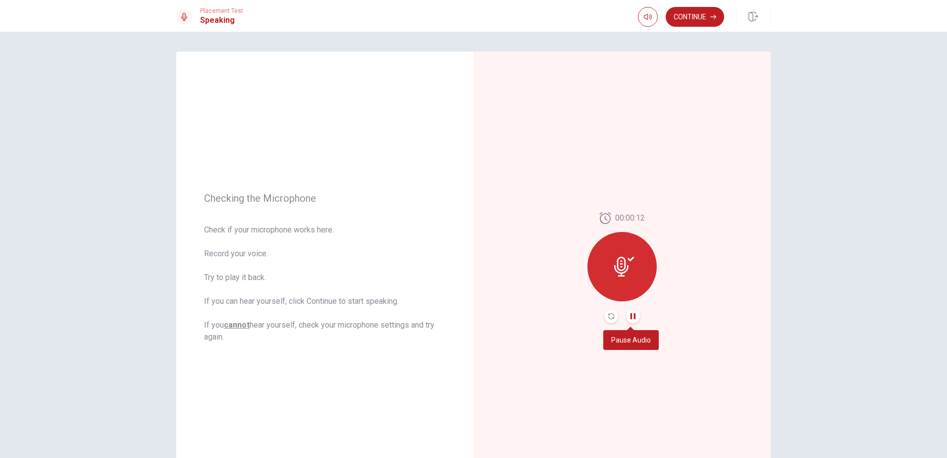
click at [631, 314] on icon "Pause Audio" at bounding box center [633, 316] width 6 height 6
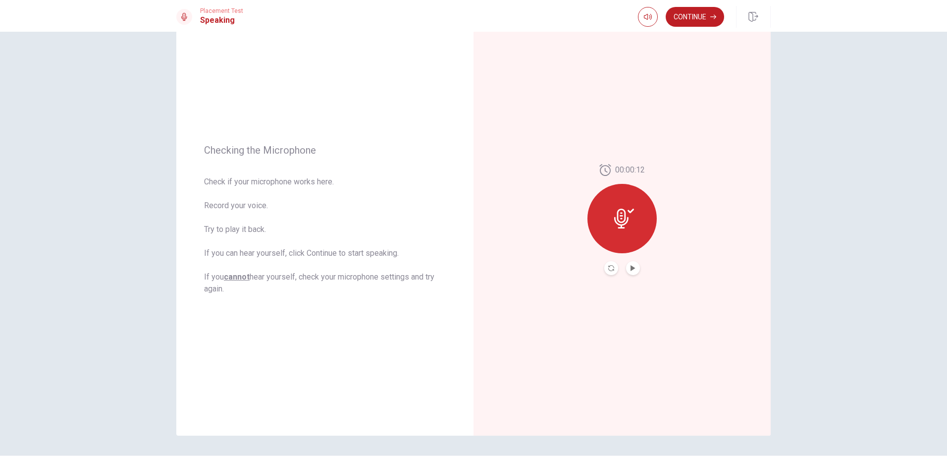
scroll to position [50, 0]
click at [698, 11] on button "Continue" at bounding box center [695, 17] width 58 height 20
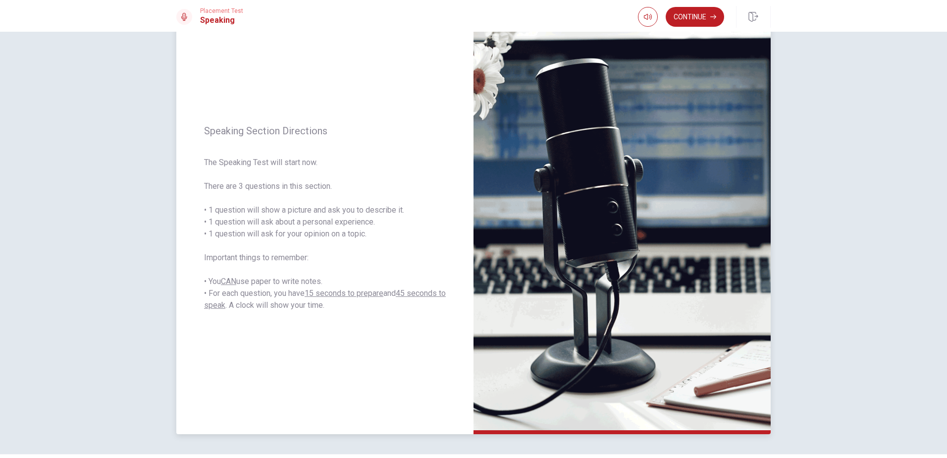
drag, startPoint x: 208, startPoint y: 131, endPoint x: 332, endPoint y: 129, distance: 124.4
click at [332, 129] on span "Speaking Section Directions" at bounding box center [325, 131] width 242 height 12
drag, startPoint x: 217, startPoint y: 209, endPoint x: 296, endPoint y: 208, distance: 78.8
click at [296, 208] on span "The Speaking Test will start now. There are 3 questions in this section. • 1 qu…" at bounding box center [325, 234] width 242 height 155
drag, startPoint x: 214, startPoint y: 221, endPoint x: 261, endPoint y: 222, distance: 46.6
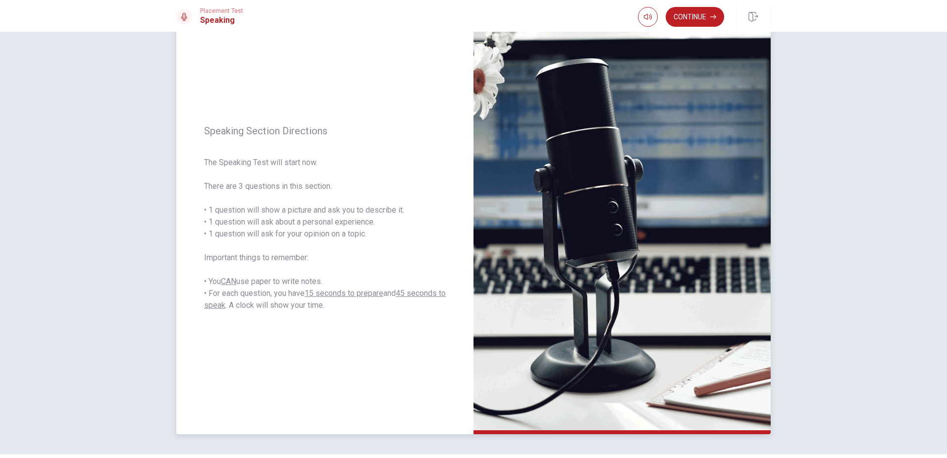
click at [261, 222] on span "The Speaking Test will start now. There are 3 questions in this section. • 1 qu…" at bounding box center [325, 234] width 242 height 155
drag, startPoint x: 205, startPoint y: 233, endPoint x: 287, endPoint y: 233, distance: 82.7
click at [283, 233] on span "The Speaking Test will start now. There are 3 questions in this section. • 1 qu…" at bounding box center [325, 234] width 242 height 155
drag, startPoint x: 292, startPoint y: 233, endPoint x: 344, endPoint y: 231, distance: 51.5
click at [324, 232] on span "The Speaking Test will start now. There are 3 questions in this section. • 1 qu…" at bounding box center [325, 234] width 242 height 155
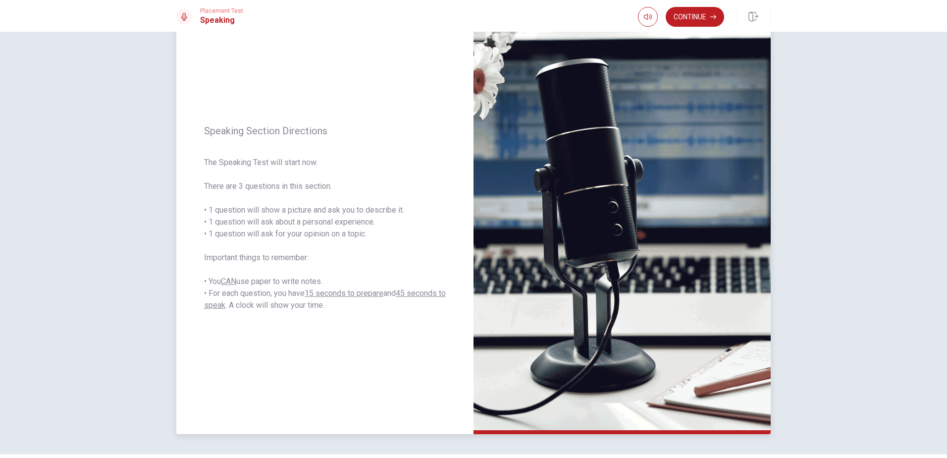
drag, startPoint x: 367, startPoint y: 232, endPoint x: 312, endPoint y: 233, distance: 55.5
click at [312, 233] on span "The Speaking Test will start now. There are 3 questions in this section. • 1 qu…" at bounding box center [325, 234] width 242 height 155
click at [347, 233] on span "The Speaking Test will start now. There are 3 questions in this section. • 1 qu…" at bounding box center [325, 234] width 242 height 155
click at [363, 233] on span "The Speaking Test will start now. There are 3 questions in this section. • 1 qu…" at bounding box center [325, 234] width 242 height 155
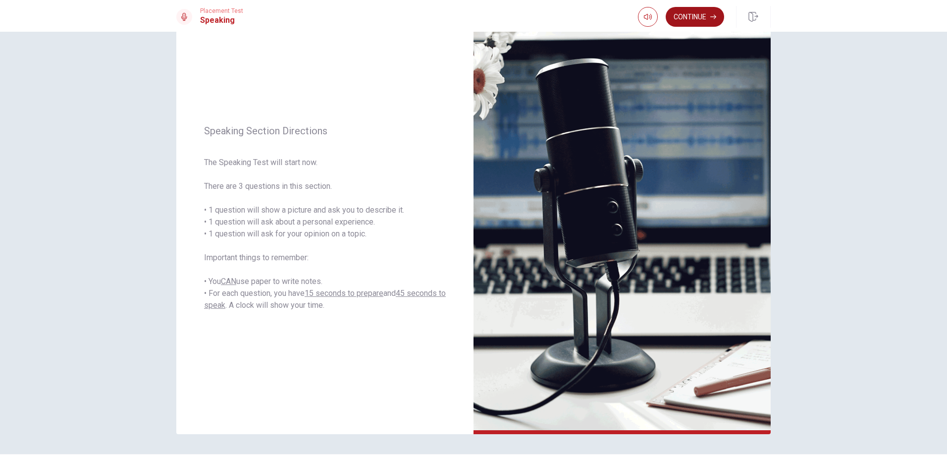
click at [705, 16] on button "Continue" at bounding box center [695, 17] width 58 height 20
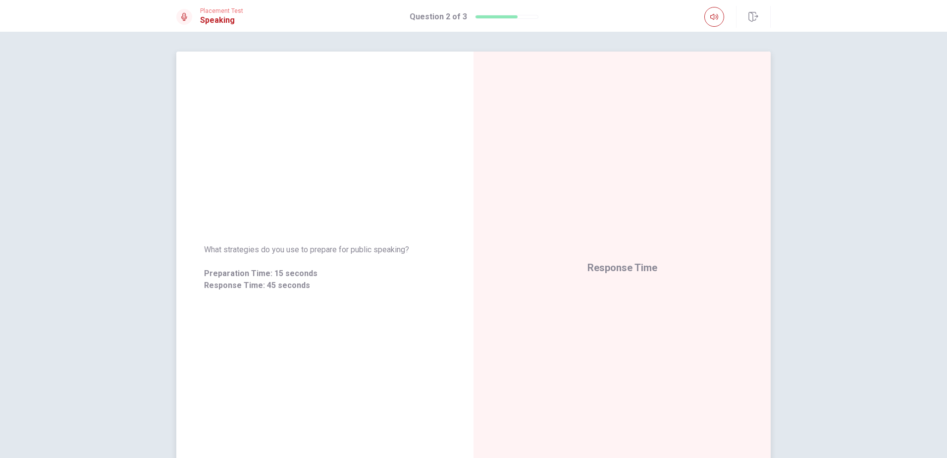
drag, startPoint x: 335, startPoint y: 249, endPoint x: 372, endPoint y: 251, distance: 36.7
click at [372, 251] on span "What strategies do you use to prepare for public speaking?" at bounding box center [325, 250] width 242 height 12
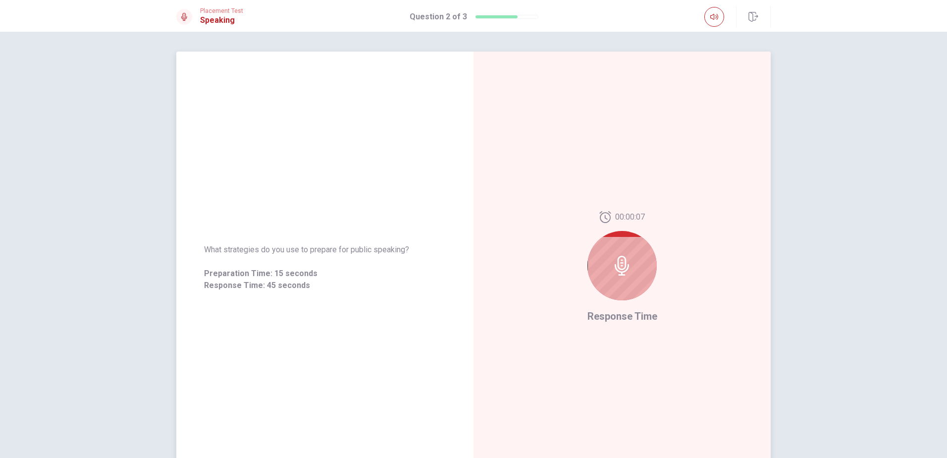
click at [420, 262] on div "What strategies do you use to prepare for public speaking? Preparation Time: 15…" at bounding box center [325, 268] width 242 height 48
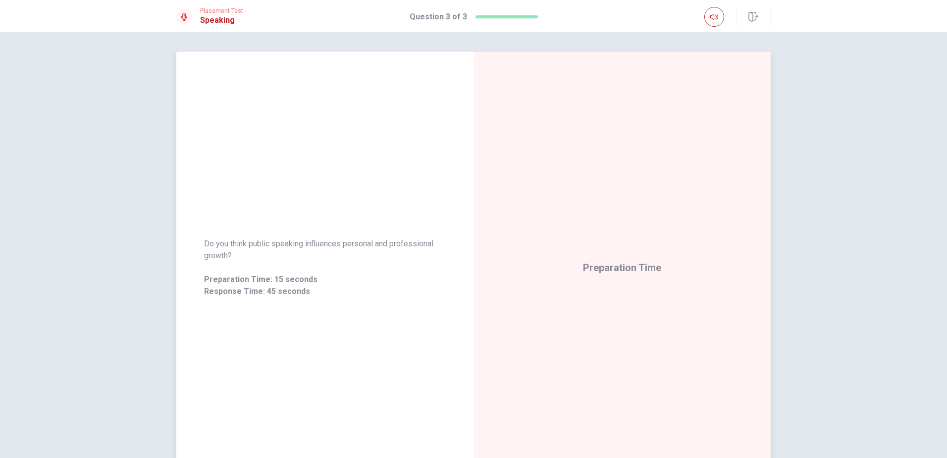
drag, startPoint x: 201, startPoint y: 244, endPoint x: 259, endPoint y: 244, distance: 58.0
click at [259, 244] on div "Do you think public speaking influences personal and professional growth? Prepa…" at bounding box center [324, 267] width 297 height 83
drag, startPoint x: 247, startPoint y: 245, endPoint x: 303, endPoint y: 245, distance: 56.0
click at [303, 245] on span "Do you think public speaking influences personal and professional growth?" at bounding box center [325, 250] width 242 height 24
drag, startPoint x: 303, startPoint y: 245, endPoint x: 362, endPoint y: 243, distance: 58.5
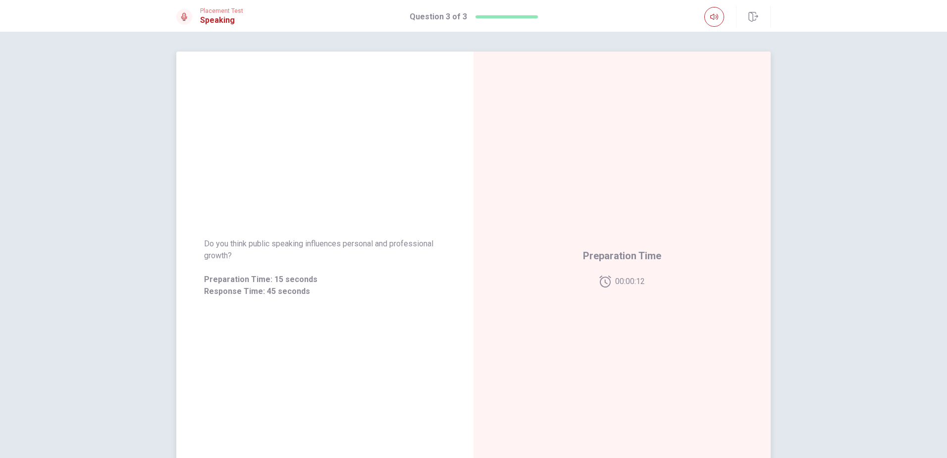
click at [362, 243] on span "Do you think public speaking influences personal and professional growth?" at bounding box center [325, 250] width 242 height 24
drag, startPoint x: 419, startPoint y: 244, endPoint x: 440, endPoint y: 244, distance: 21.3
click at [440, 244] on span "Do you think public speaking influences personal and professional growth?" at bounding box center [325, 250] width 242 height 24
drag, startPoint x: 394, startPoint y: 246, endPoint x: 433, endPoint y: 246, distance: 38.6
click at [433, 246] on span "Do you think public speaking influences personal and professional growth?" at bounding box center [325, 250] width 242 height 24
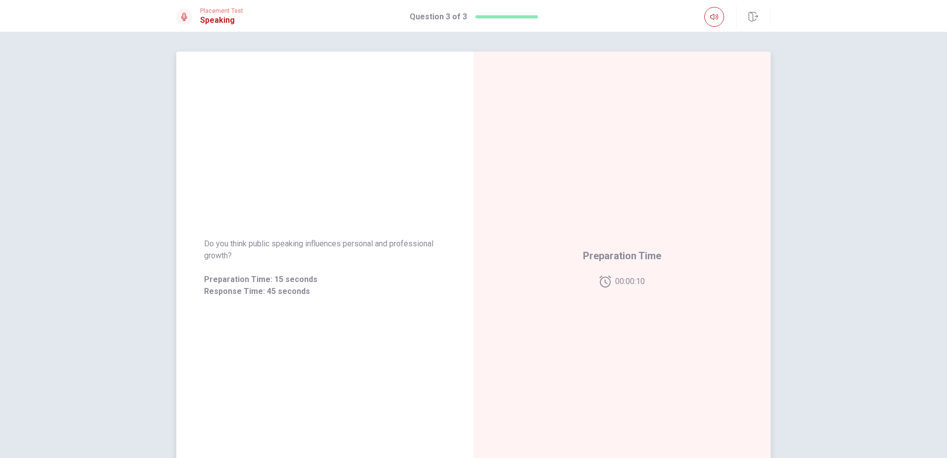
drag, startPoint x: 391, startPoint y: 245, endPoint x: 426, endPoint y: 248, distance: 35.3
click at [426, 248] on span "Do you think public speaking influences personal and professional growth?" at bounding box center [325, 250] width 242 height 24
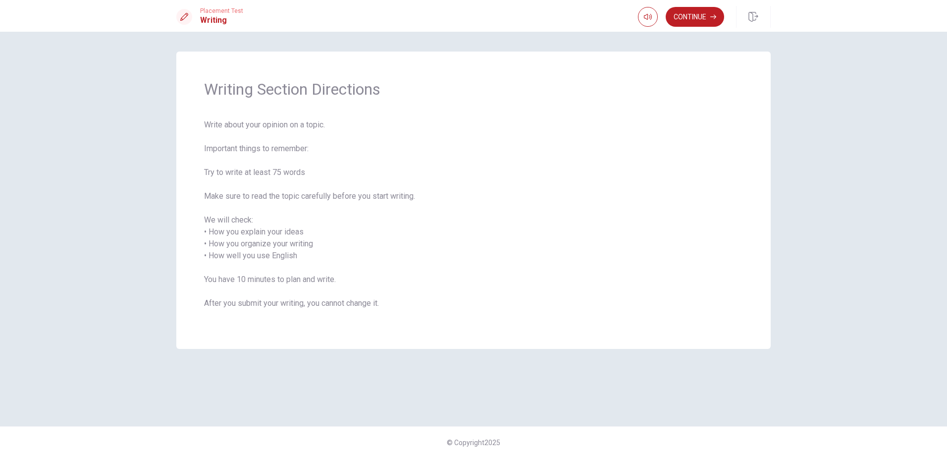
drag, startPoint x: 205, startPoint y: 171, endPoint x: 289, endPoint y: 172, distance: 84.7
click at [289, 172] on span "Write about your opinion on a topic. Important things to remember: Try to write…" at bounding box center [473, 220] width 539 height 202
click at [304, 172] on span "Write about your opinion on a topic. Important things to remember: Try to write…" at bounding box center [473, 220] width 539 height 202
drag, startPoint x: 304, startPoint y: 172, endPoint x: 218, endPoint y: 169, distance: 86.3
click at [222, 170] on span "Write about your opinion on a topic. Important things to remember: Try to write…" at bounding box center [473, 220] width 539 height 202
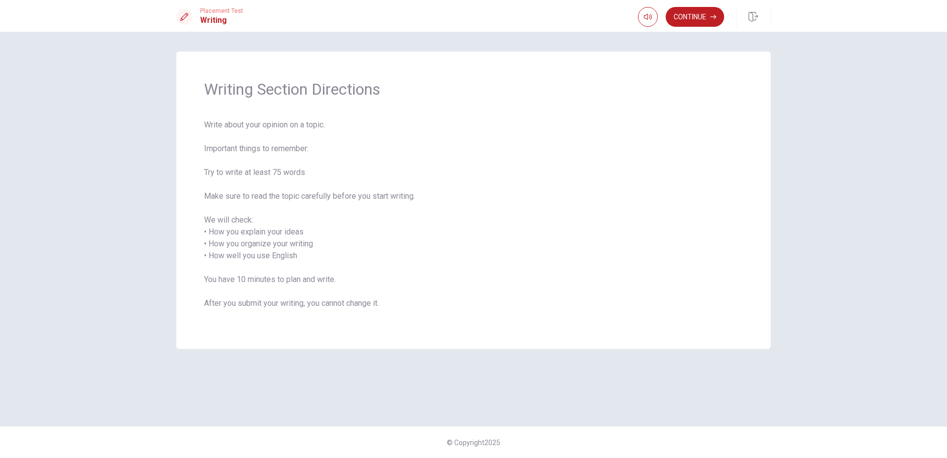
click at [205, 150] on div "Writing Section Directions Write about your opinion on a topic. Important thing…" at bounding box center [473, 200] width 595 height 297
drag, startPoint x: 205, startPoint y: 150, endPoint x: 311, endPoint y: 150, distance: 106.0
click at [311, 150] on span "Write about your opinion on a topic. Important things to remember: Try to write…" at bounding box center [473, 220] width 539 height 202
drag, startPoint x: 210, startPoint y: 232, endPoint x: 316, endPoint y: 231, distance: 106.0
click at [313, 231] on span "Write about your opinion on a topic. Important things to remember: Try to write…" at bounding box center [473, 220] width 539 height 202
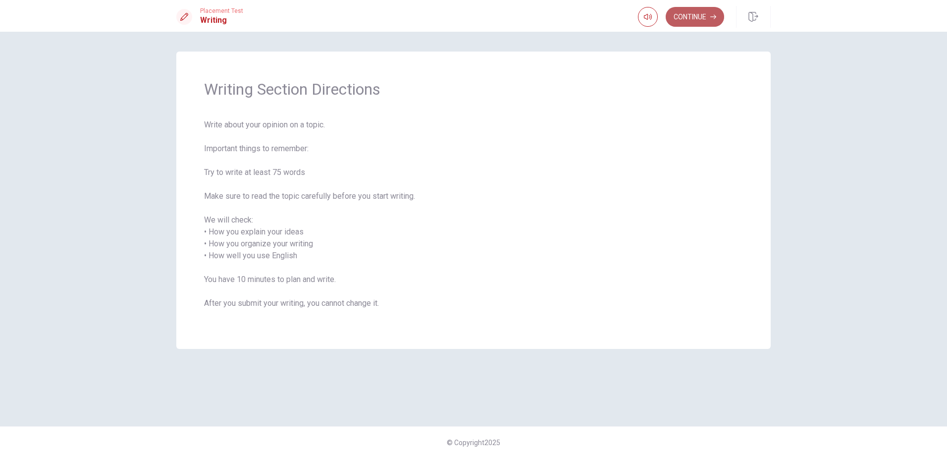
click at [696, 22] on button "Continue" at bounding box center [695, 17] width 58 height 20
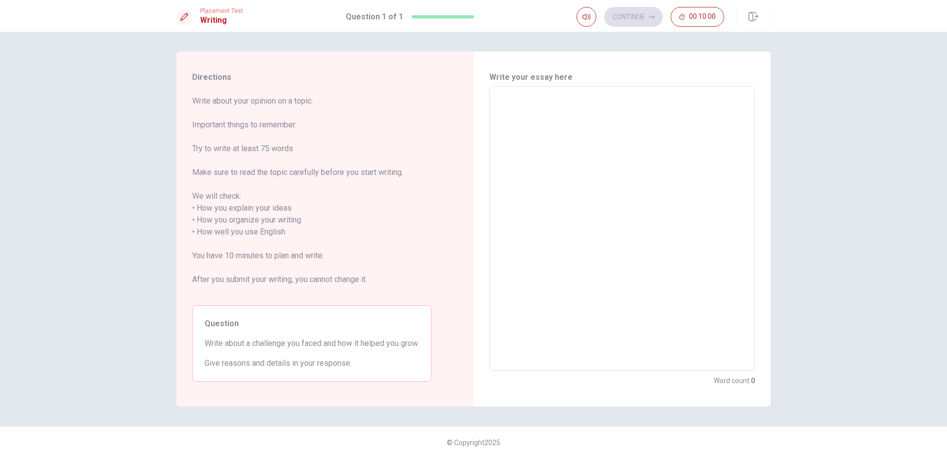
click at [619, 121] on textarea at bounding box center [622, 229] width 252 height 268
drag, startPoint x: 342, startPoint y: 344, endPoint x: 411, endPoint y: 342, distance: 69.4
click at [411, 342] on span "Write about a challenge you faced and how it helped you grow." at bounding box center [312, 343] width 215 height 12
click at [424, 345] on div "Question Write about a challenge you faced and how it helped you grow. Give rea…" at bounding box center [311, 343] width 239 height 76
click at [596, 159] on textarea at bounding box center [622, 229] width 252 height 268
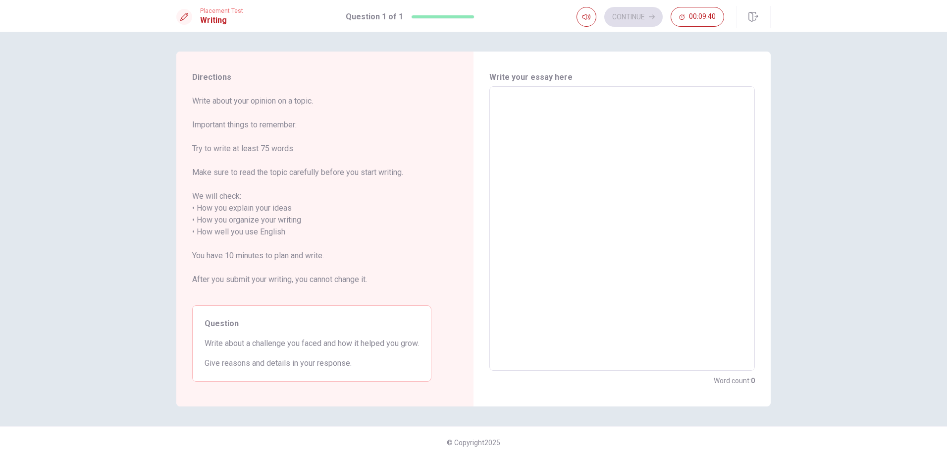
type textarea "y"
type textarea "x"
type textarea "I"
type textarea "x"
type textarea "I"
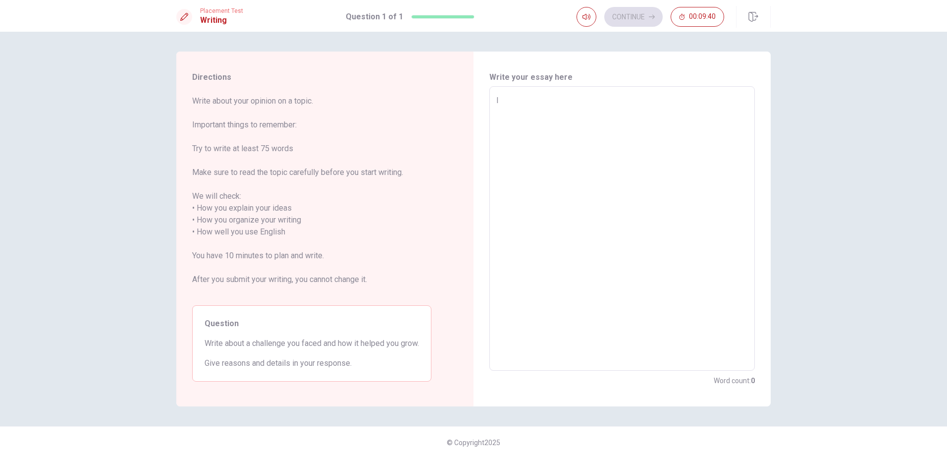
type textarea "x"
type textarea "I f"
type textarea "x"
type textarea "I fa"
type textarea "x"
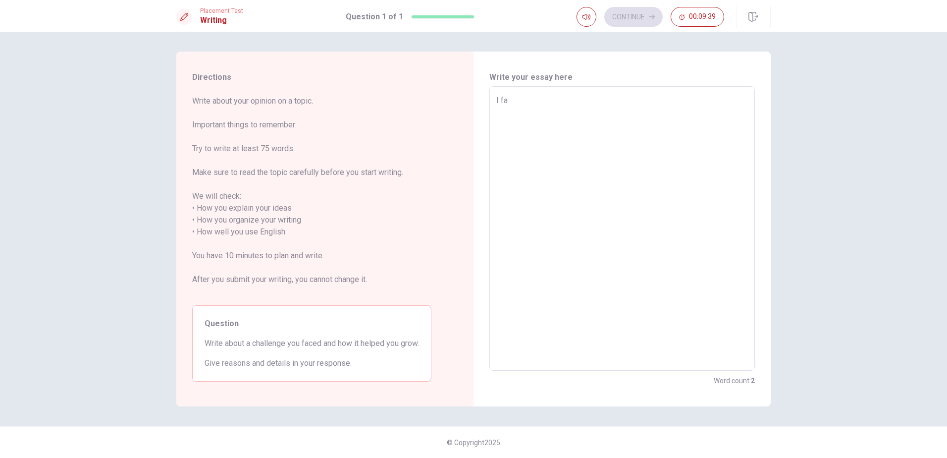
type textarea "I fac"
type textarea "x"
type textarea "I face"
type textarea "x"
type textarea "I faced"
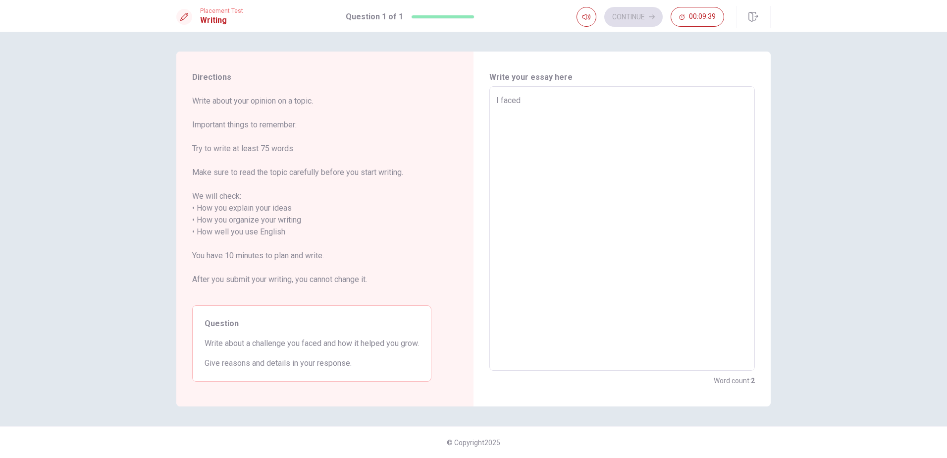
type textarea "x"
type textarea "I faced"
type textarea "x"
type textarea "I faced y"
type textarea "x"
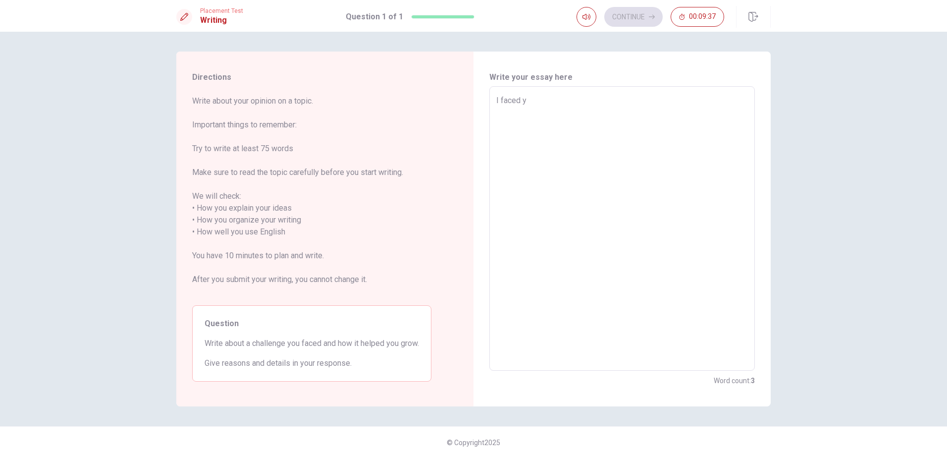
type textarea "I faced"
type textarea "x"
type textarea "I faced t"
type textarea "x"
type textarea "I faced th"
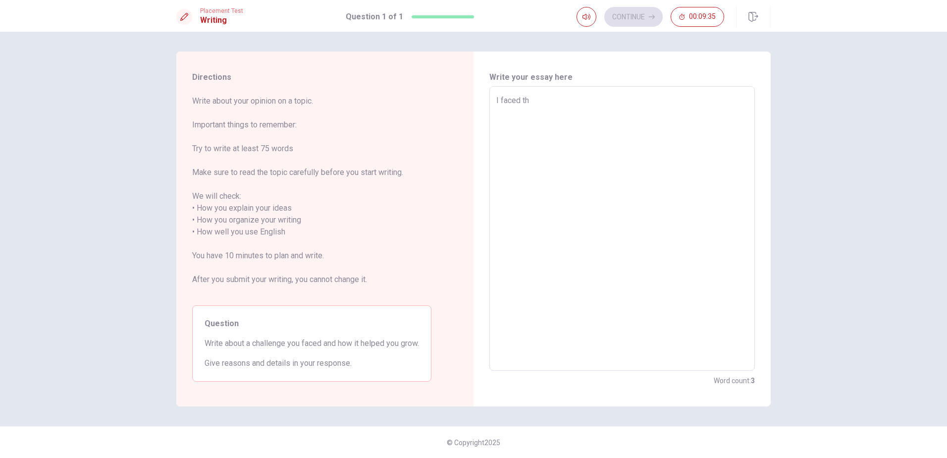
type textarea "x"
type textarea "I faced th"
type textarea "x"
type textarea "I faced th e"
type textarea "x"
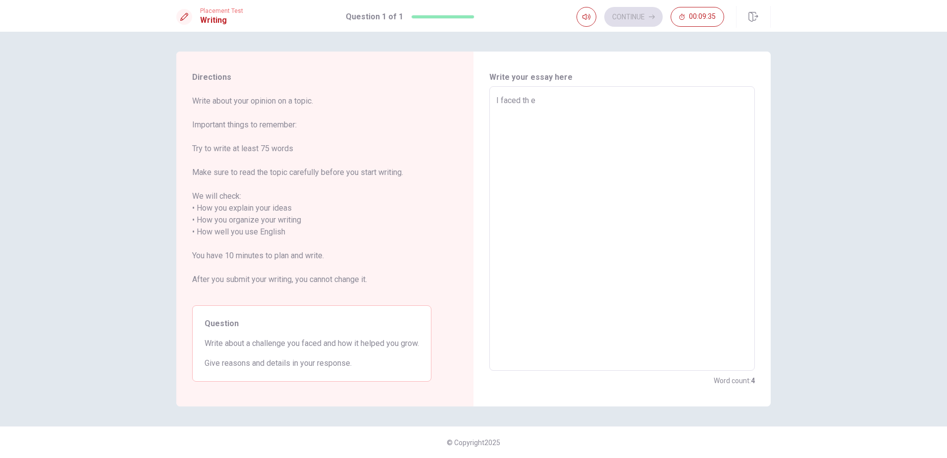
type textarea "I faced th"
type textarea "x"
type textarea "I faced th"
type textarea "x"
type textarea "I faced t"
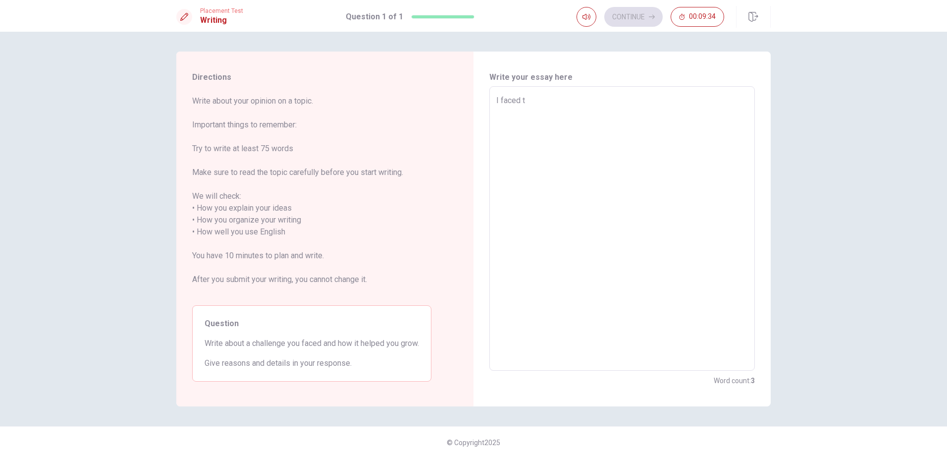
type textarea "x"
type textarea "I faced"
type textarea "x"
type textarea "I faced t"
type textarea "x"
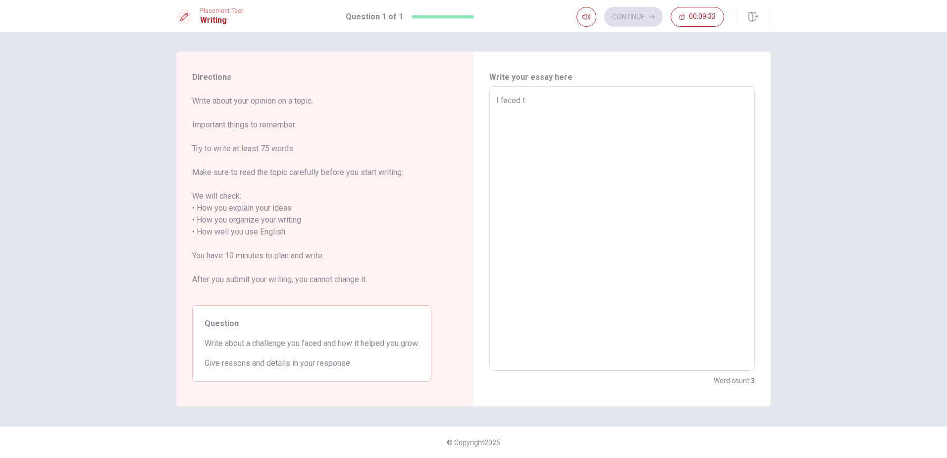
type textarea "I faced th"
type textarea "x"
type textarea "I faced the"
type textarea "x"
type textarea "I faced the"
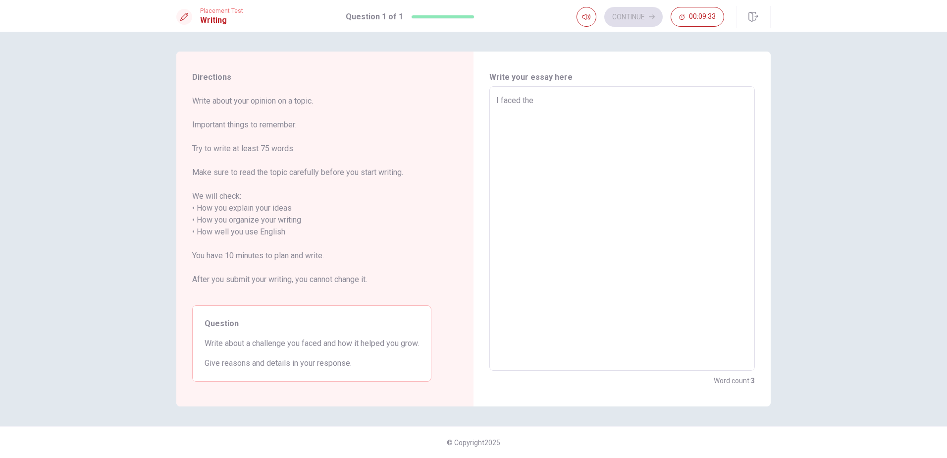
type textarea "x"
type textarea "I faced the p"
type textarea "x"
type textarea "I faced the pr"
type textarea "x"
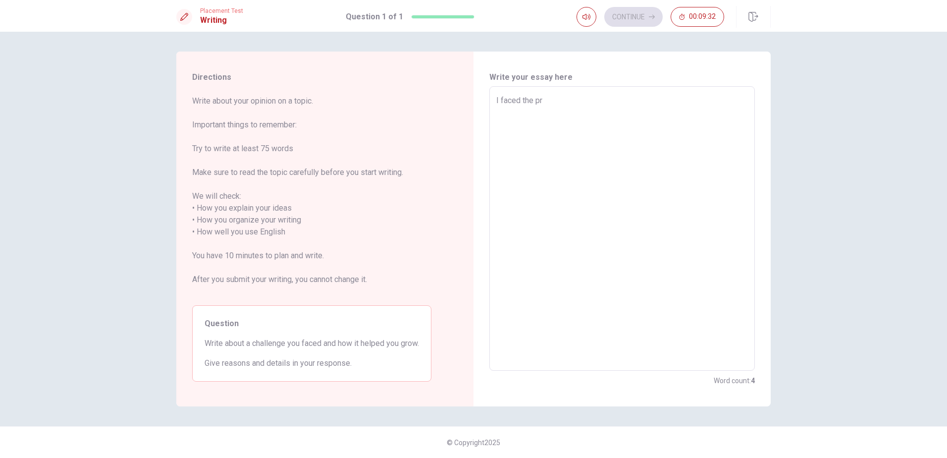
type textarea "I faced the pro"
type textarea "x"
type textarea "I faced the prob"
type textarea "x"
type textarea "I faced the probl"
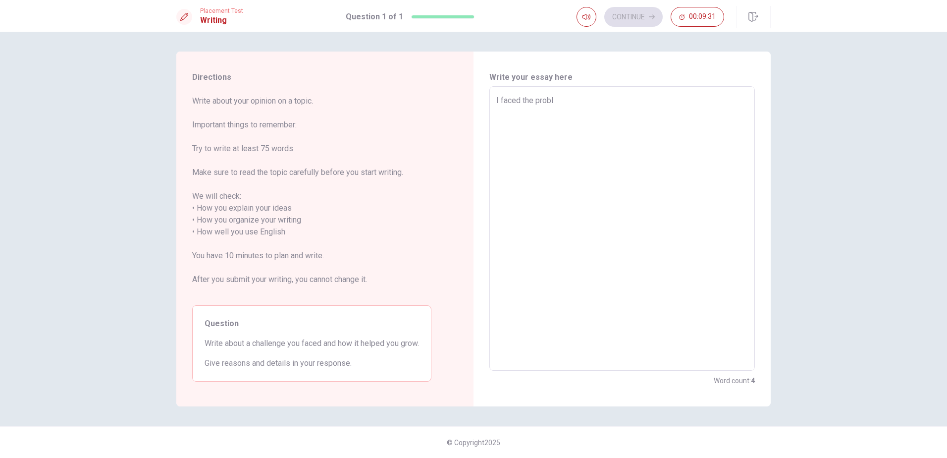
type textarea "x"
type textarea "I faced the proble"
type textarea "x"
type textarea "I faced the problem"
type textarea "x"
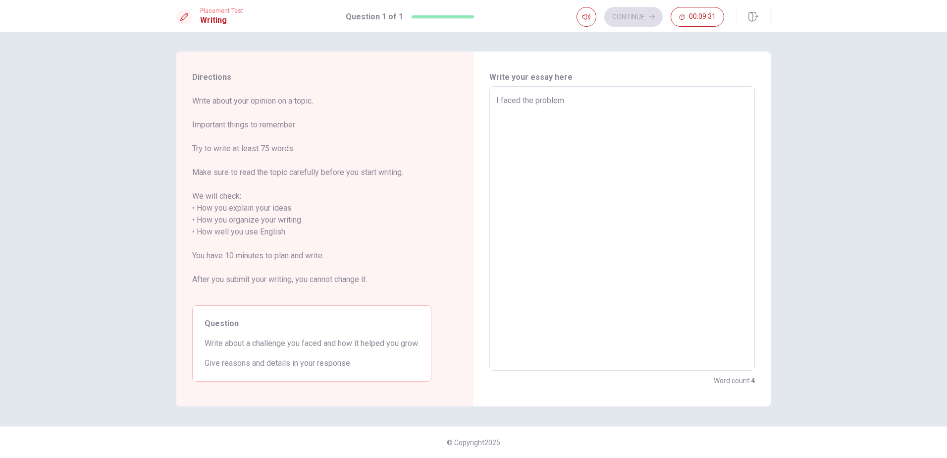
type textarea "I faced the problem"
type textarea "x"
type textarea "I faced the problem w"
type textarea "x"
type textarea "I faced the problem wh"
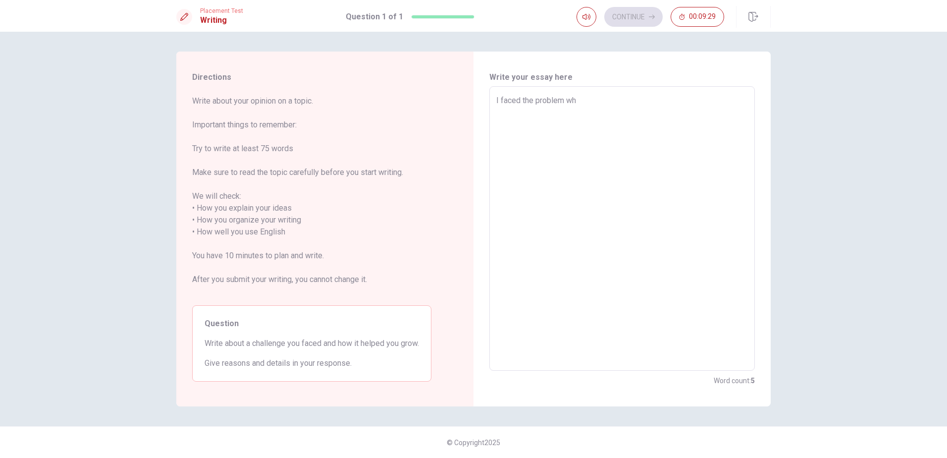
type textarea "x"
type textarea "I faced the problem wha"
type textarea "x"
type textarea "I faced the problem what"
type textarea "x"
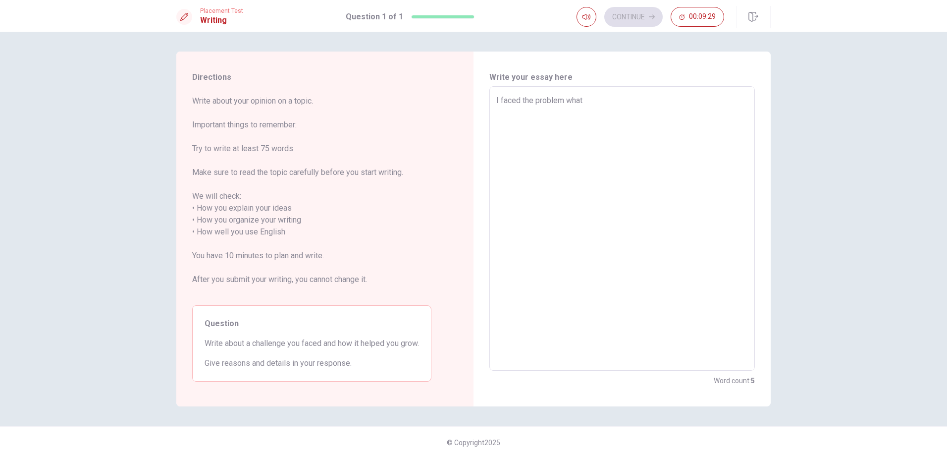
type textarea "I faced the problem what"
type textarea "x"
type textarea "I faced the problem what d"
type textarea "x"
type textarea "I faced the problem what"
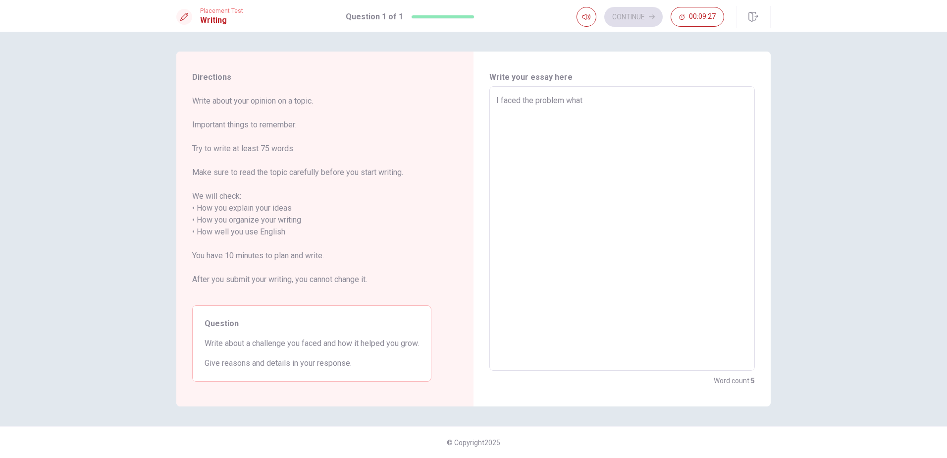
type textarea "x"
type textarea "I faced the problem what d"
type textarea "x"
type textarea "I faced the problem what"
type textarea "x"
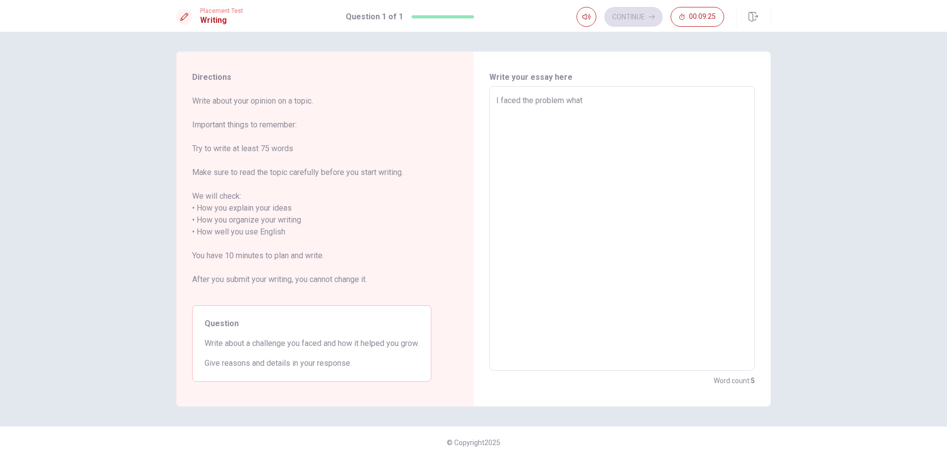
type textarea "I faced the problem what m"
type textarea "x"
type textarea "I faced the problem what my"
type textarea "x"
type textarea "I faced the problem what my"
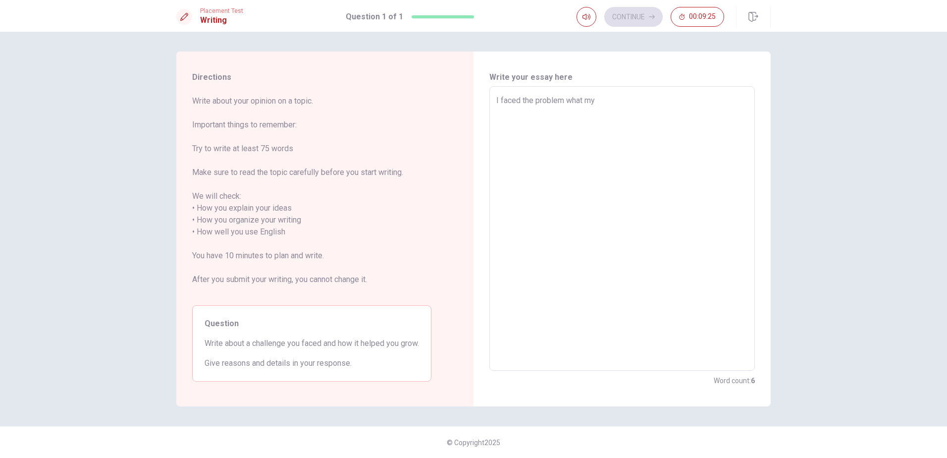
type textarea "x"
type textarea "I faced the problem what my d"
type textarea "x"
type textarea "I faced the problem what my"
type textarea "x"
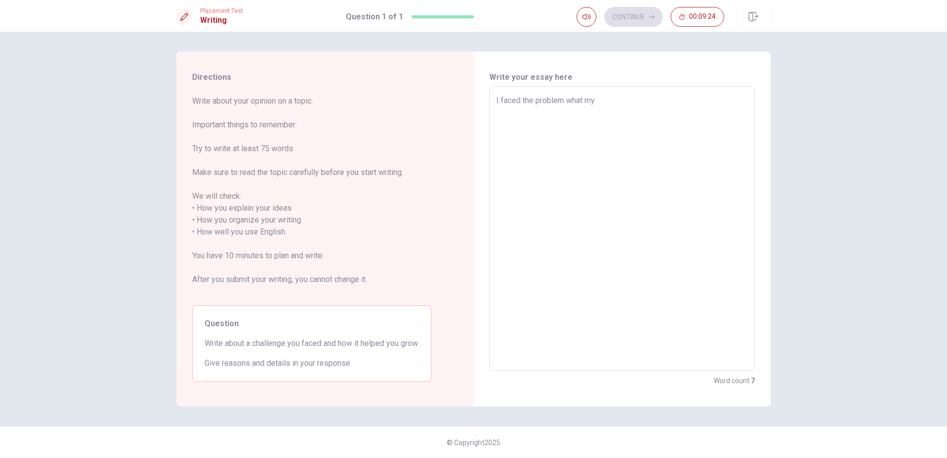
type textarea "I faced the problem what my f"
type textarea "x"
type textarea "I faced the problem what my fu"
type textarea "x"
type textarea "I faced the problem what my fut"
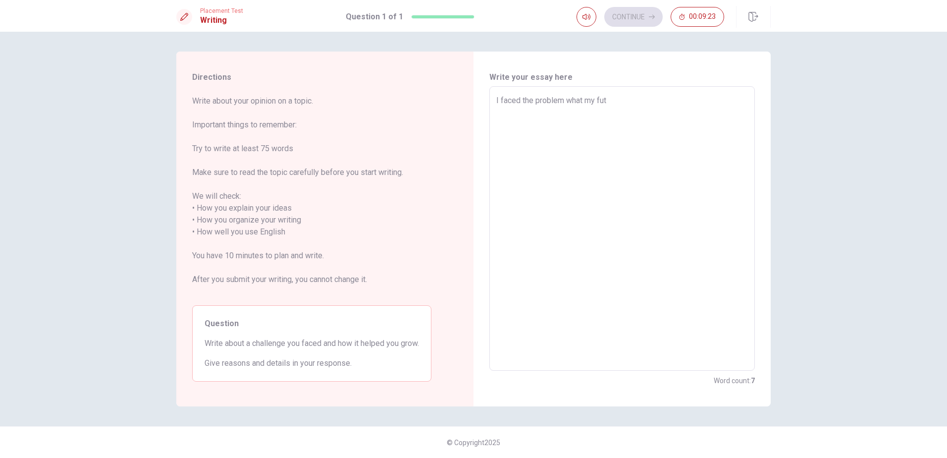
type textarea "x"
type textarea "I faced the problem what my futu"
type textarea "x"
type textarea "I faced the problem what my futur"
type textarea "x"
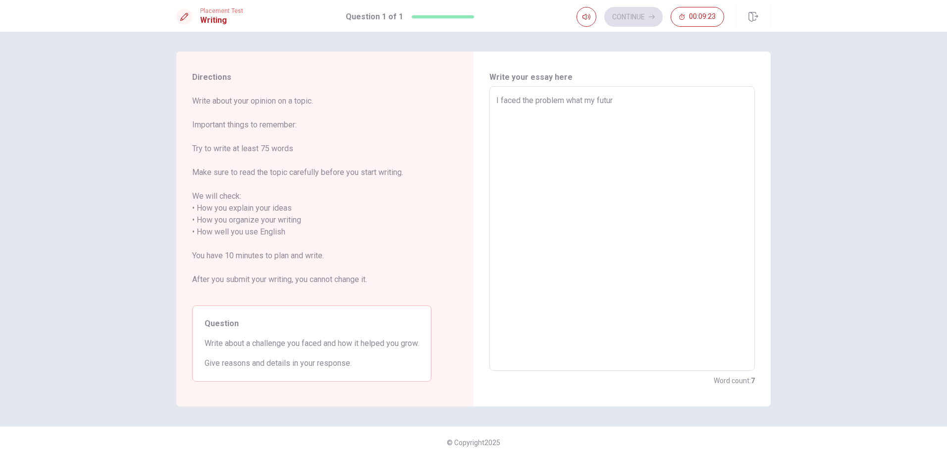
type textarea "I faced the problem what my future"
type textarea "x"
type textarea "I faced the problem what my future"
type textarea "x"
type textarea "I faced the problem what my future d"
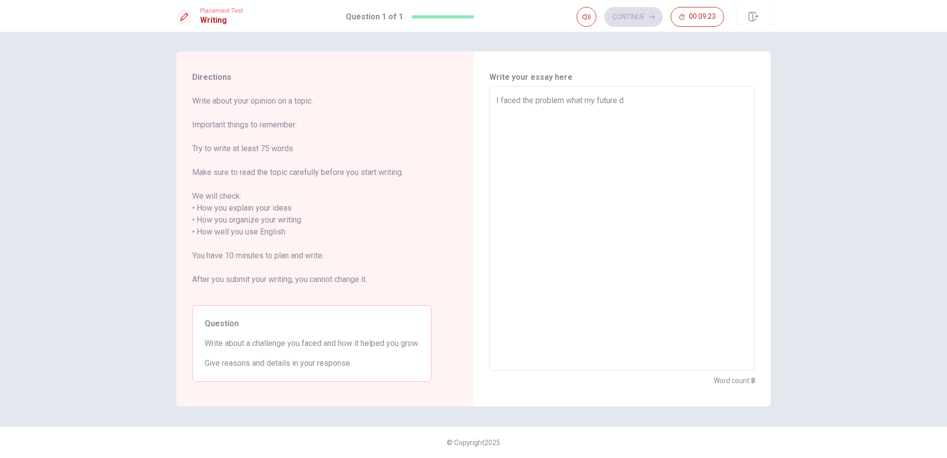
type textarea "x"
type textarea "I faced the problem what my future"
type textarea "x"
type textarea "I faced the problem what my future j"
type textarea "x"
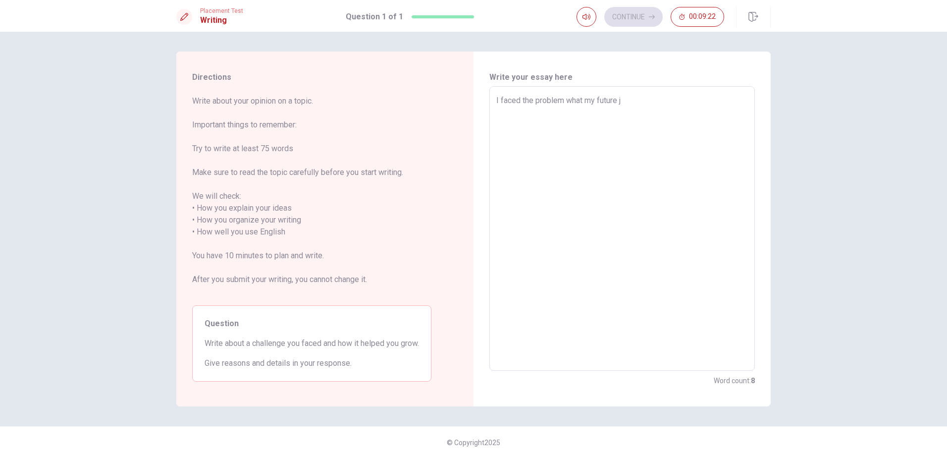
type textarea "I faced the problem what my future jo"
type textarea "x"
type textarea "I faced the problem what my future [PERSON_NAME]"
type textarea "x"
type textarea "I faced the problem what my future [PERSON_NAME]"
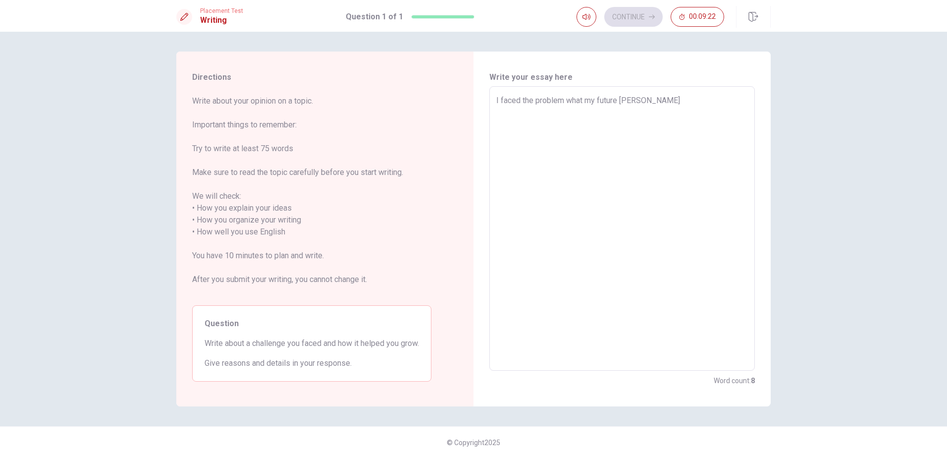
type textarea "x"
type textarea "I faced the problem what my future [PERSON_NAME]"
type textarea "x"
type textarea "I faced the problem what my future jo"
type textarea "x"
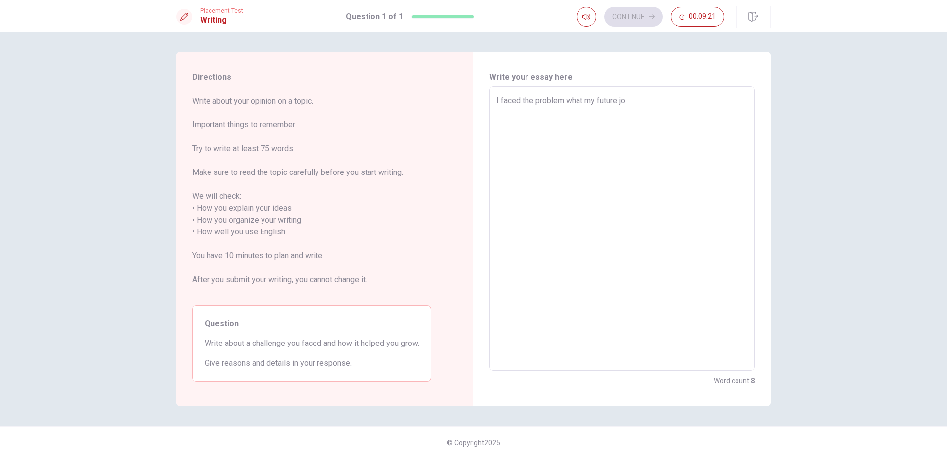
type textarea "I faced the problem what my future j"
type textarea "x"
type textarea "I faced the problem what my future jo"
type textarea "x"
type textarea "I faced the problem what my future job"
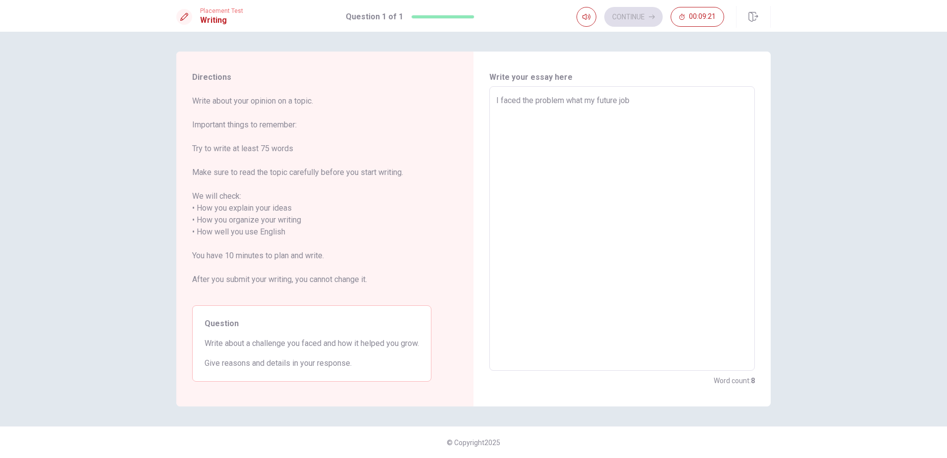
type textarea "x"
type textarea "I faced the problem what my future job."
type textarea "x"
type textarea "I faced the problem what my future job."
type textarea "x"
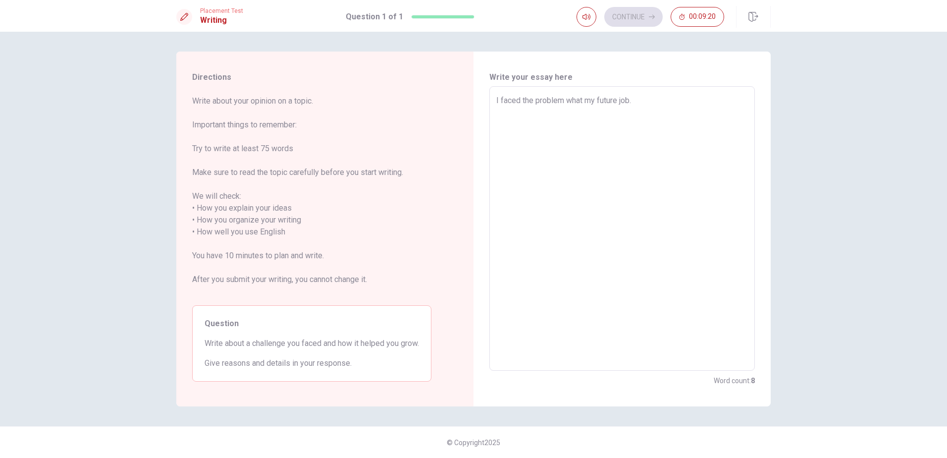
type textarea "I faced the problem what my future job. d"
type textarea "x"
type textarea "I faced the problem what my future job."
type textarea "x"
type textarea "I faced the problem what my future job. d"
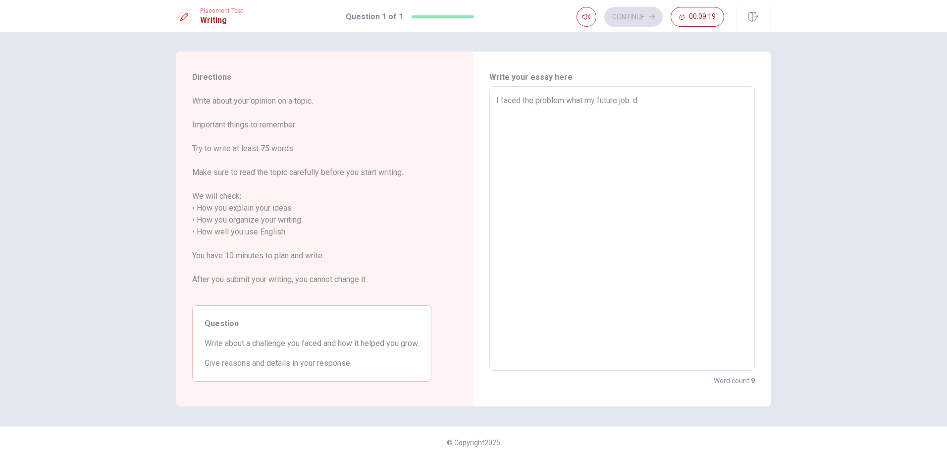
type textarea "x"
type textarea "I faced the problem what my future job."
type textarea "x"
type textarea "I faced the problem what my future job. d"
type textarea "x"
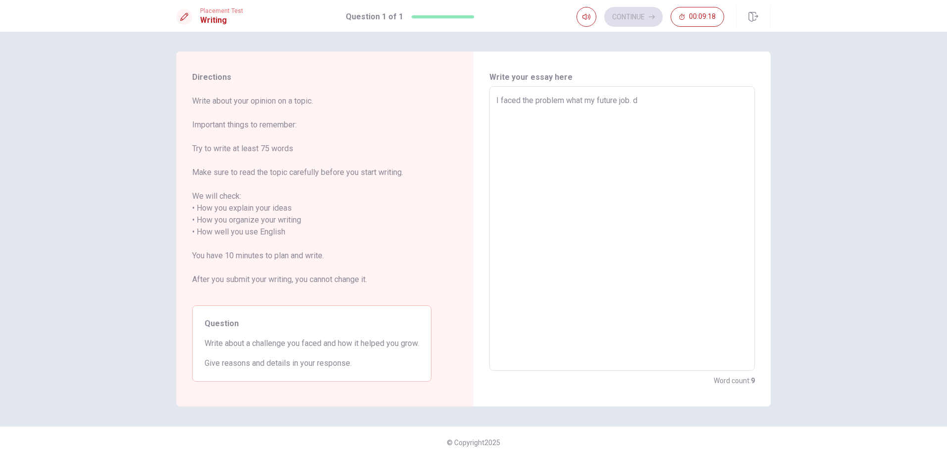
type textarea "I faced the problem what my future job."
type textarea "x"
type textarea "I faced the problem what my future job. d"
type textarea "x"
type textarea "I faced the problem what my future job."
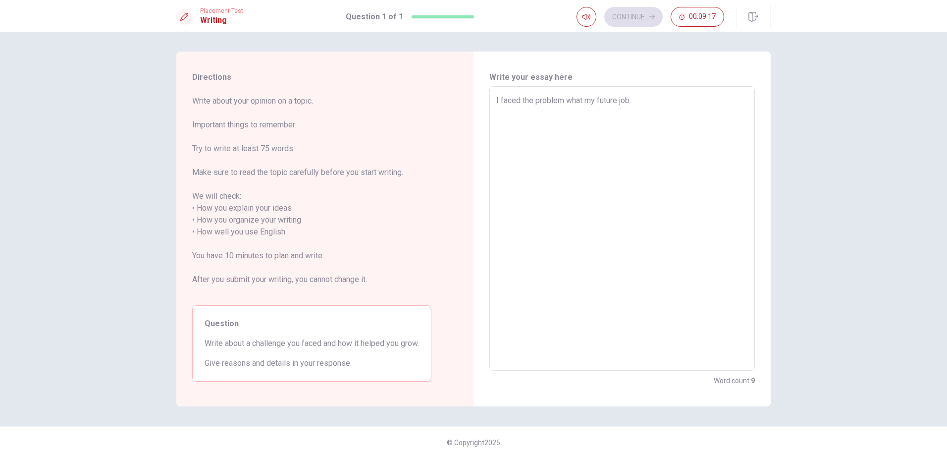
type textarea "x"
type textarea "I faced the problem what my future job. d"
type textarea "x"
type textarea "I faced the problem what my future job."
type textarea "x"
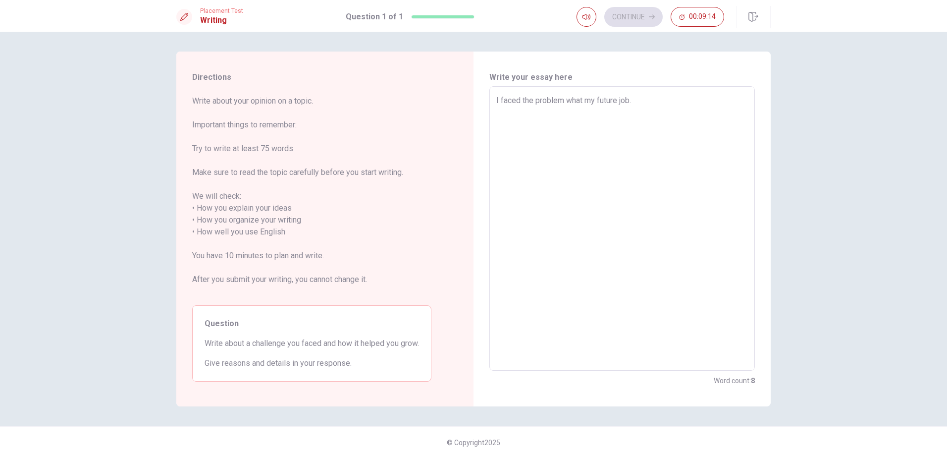
type textarea "I faced the problem what my future job. d"
type textarea "x"
type textarea "I faced the problem what my future job."
type textarea "x"
type textarea "I faced the problem what my future job. I"
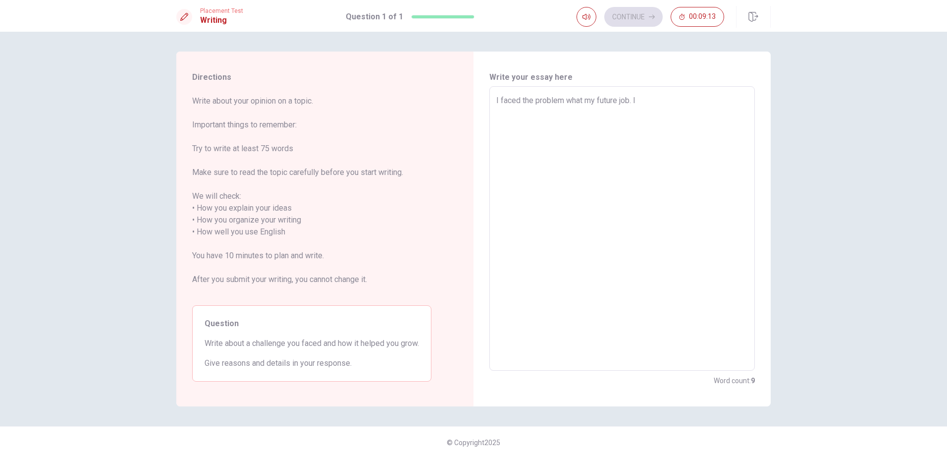
type textarea "x"
type textarea "I faced the problem what my future job. I"
type textarea "x"
type textarea "I faced the problem what my future job. I d"
type textarea "x"
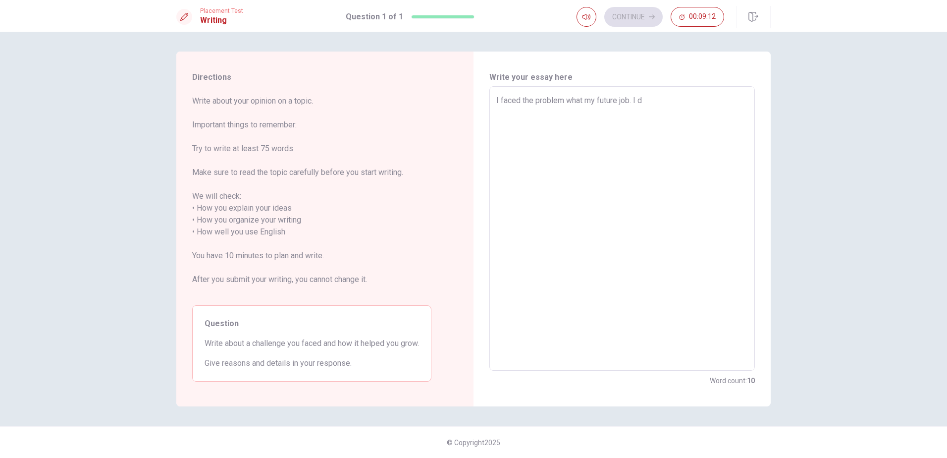
type textarea "I faced the problem what my future job. I"
type textarea "x"
type textarea "I faced the problem what my future job. I p"
type textarea "x"
type textarea "I faced the problem what my future job. I pr"
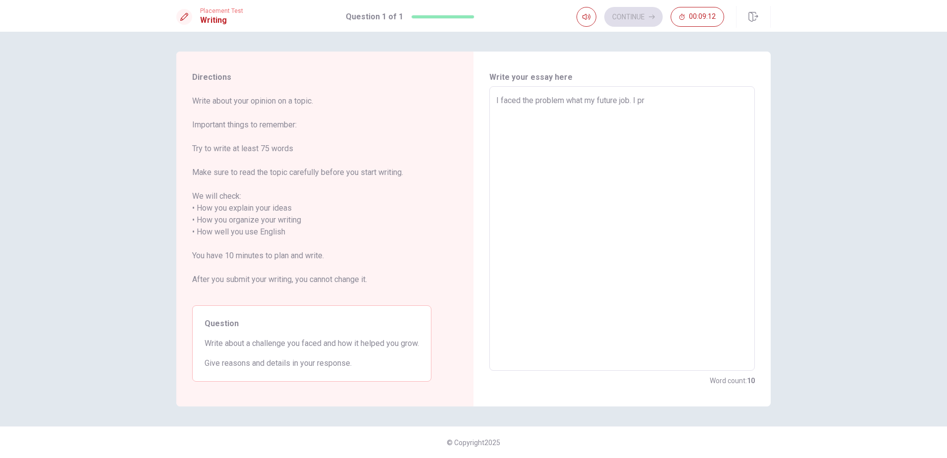
type textarea "x"
type textarea "I faced the problem what my future job. I pre"
type textarea "x"
type textarea "I faced the problem what my future job. I prep"
type textarea "x"
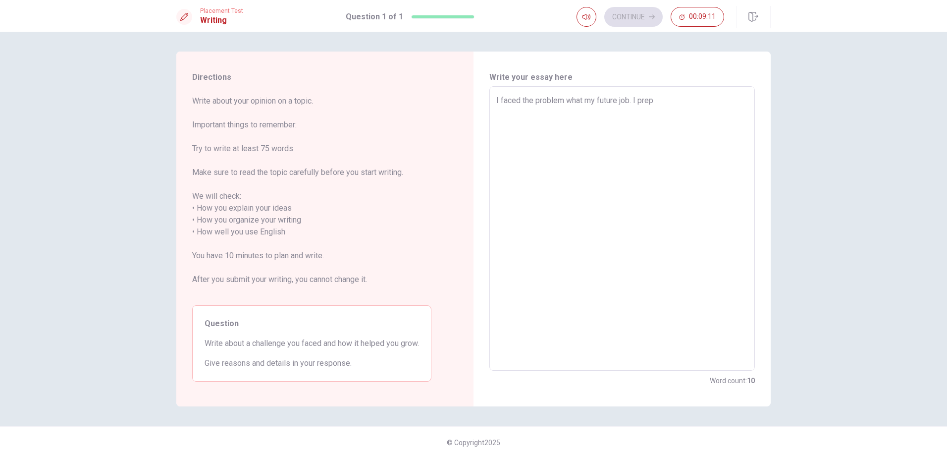
type textarea "I faced the problem what my future job. I prepa"
type textarea "x"
type textarea "I faced the problem what my future job. I prepar"
type textarea "x"
type textarea "I faced the problem what my future job. I prepare"
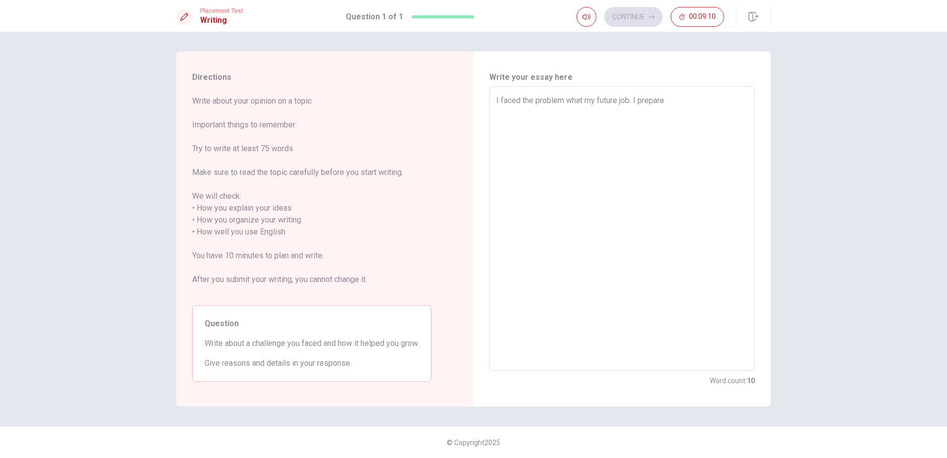
type textarea "x"
type textarea "I faced the problem what my future job. I prepare"
type textarea "x"
type textarea "I faced the problem what my future job. I prepare"
type textarea "x"
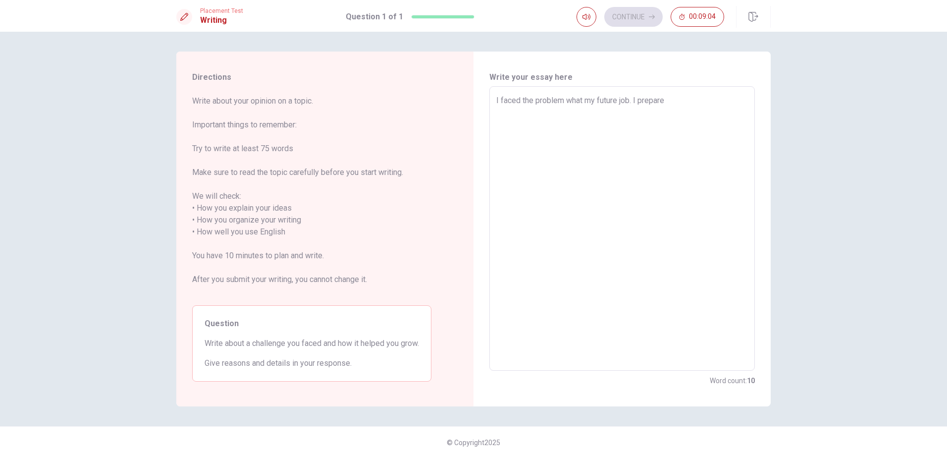
type textarea "I faced the problem what my future job. I prepare m"
type textarea "x"
type textarea "I faced the problem what my future job. I prepare my"
type textarea "x"
type textarea "I faced the problem what my future job. I prepare my"
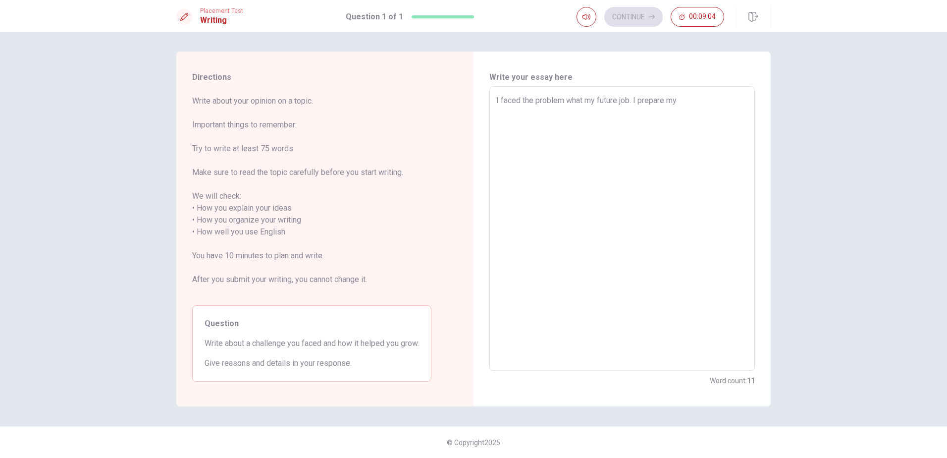
type textarea "x"
type textarea "I faced the problem what my future job. I prepare my d"
type textarea "x"
type textarea "I faced the problem what my future job. I prepare my"
type textarea "x"
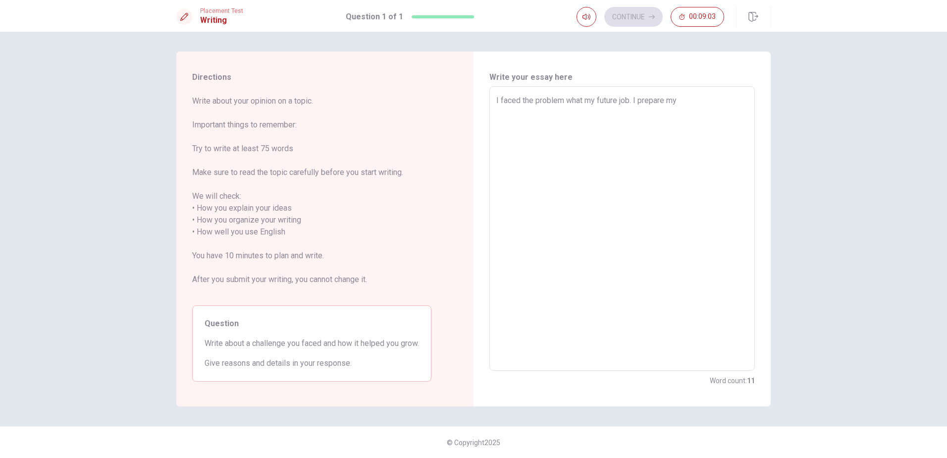
type textarea "I faced the problem what my future job. I prepare my"
type textarea "x"
type textarea "I faced the problem what my future job. I prepare m"
type textarea "x"
type textarea "I faced the problem what my future job. I prepare"
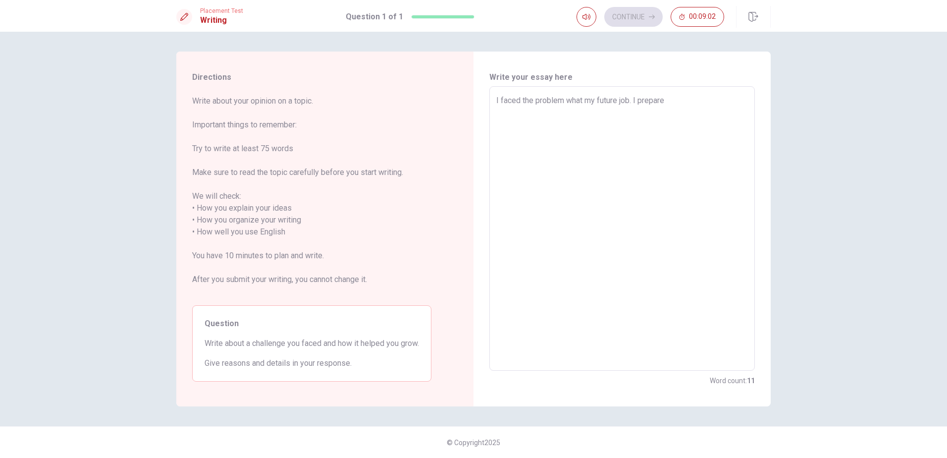
type textarea "x"
type textarea "I faced the problem what my future job. I prepare f"
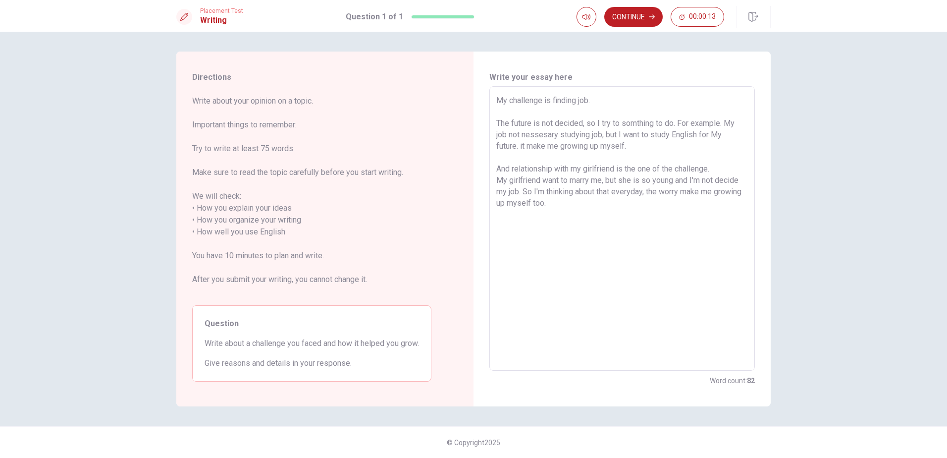
click at [656, 155] on textarea "My challenge is finding job. The future is not decided, so I try to somthing to…" at bounding box center [622, 229] width 252 height 268
click at [662, 141] on textarea "My challenge is finding job. The future is not decided, so I try to somthing to…" at bounding box center [622, 229] width 252 height 268
click at [636, 208] on textarea "My challenge is finding job. The future is not decided, so I try to somthing to…" at bounding box center [622, 229] width 252 height 268
click at [640, 15] on button "Continue" at bounding box center [633, 17] width 58 height 20
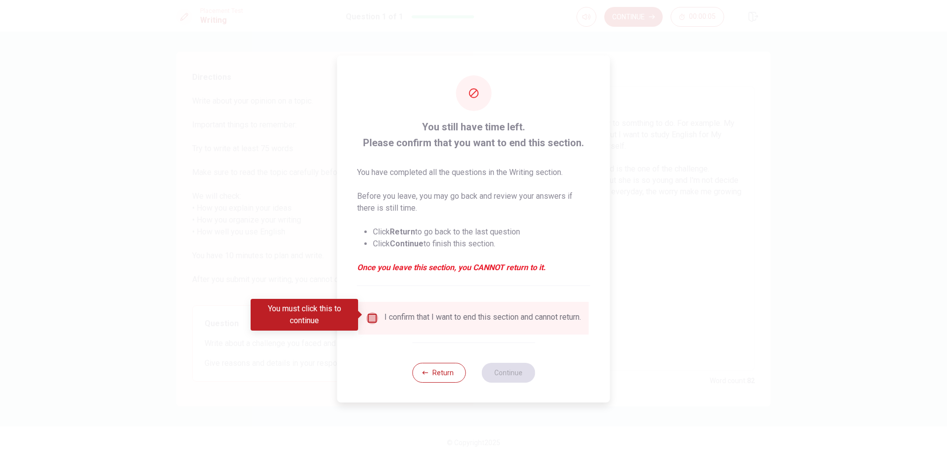
click at [367, 316] on input "You must click this to continue" at bounding box center [373, 318] width 12 height 12
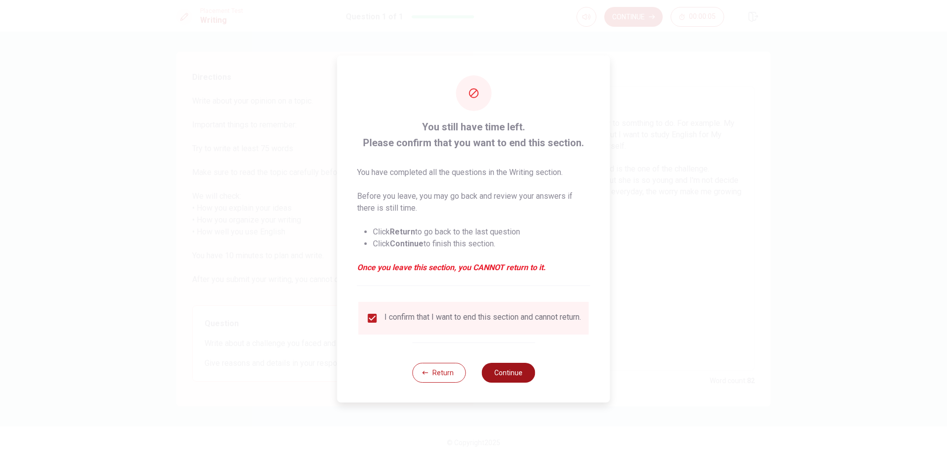
click at [519, 376] on button "Continue" at bounding box center [509, 373] width 54 height 20
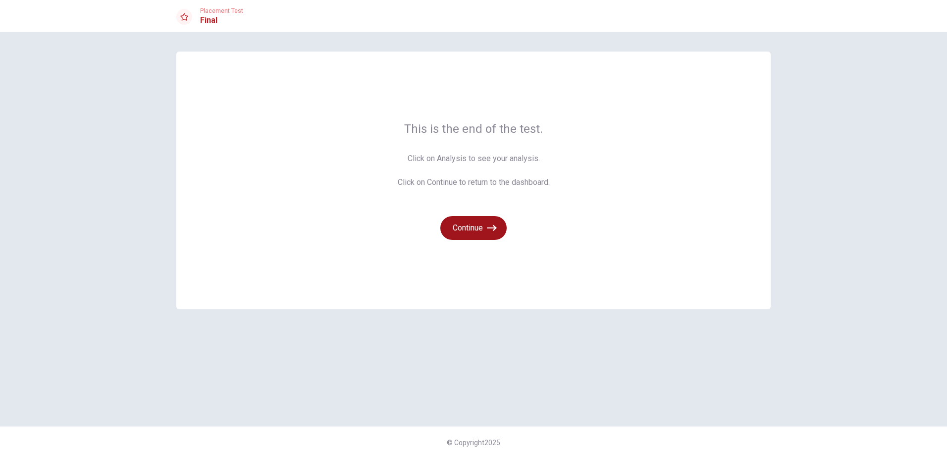
click at [476, 225] on button "Continue" at bounding box center [473, 228] width 66 height 24
